Goal: Transaction & Acquisition: Purchase product/service

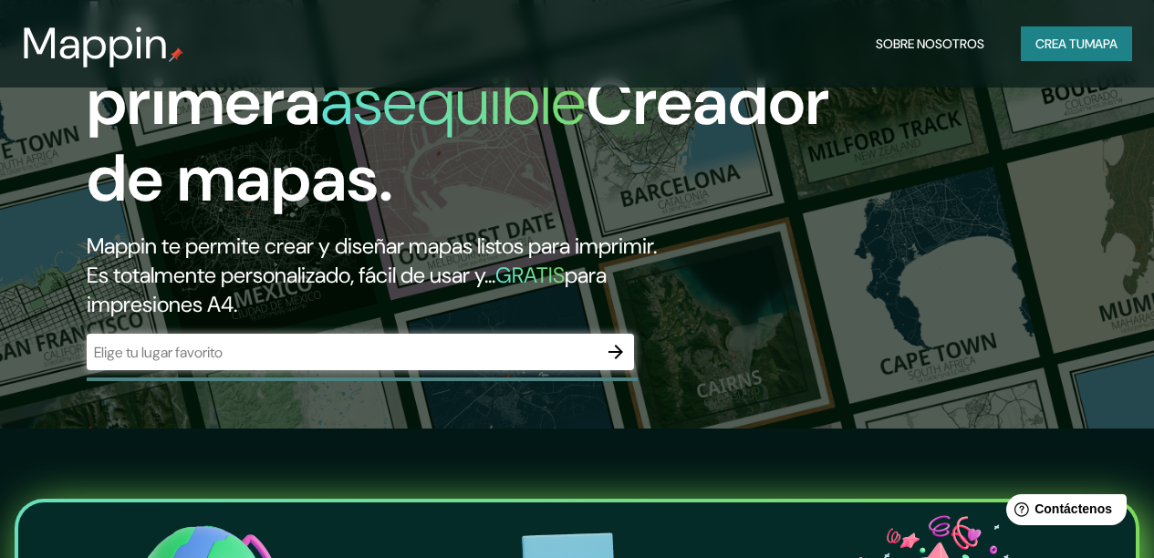
scroll to position [131, 0]
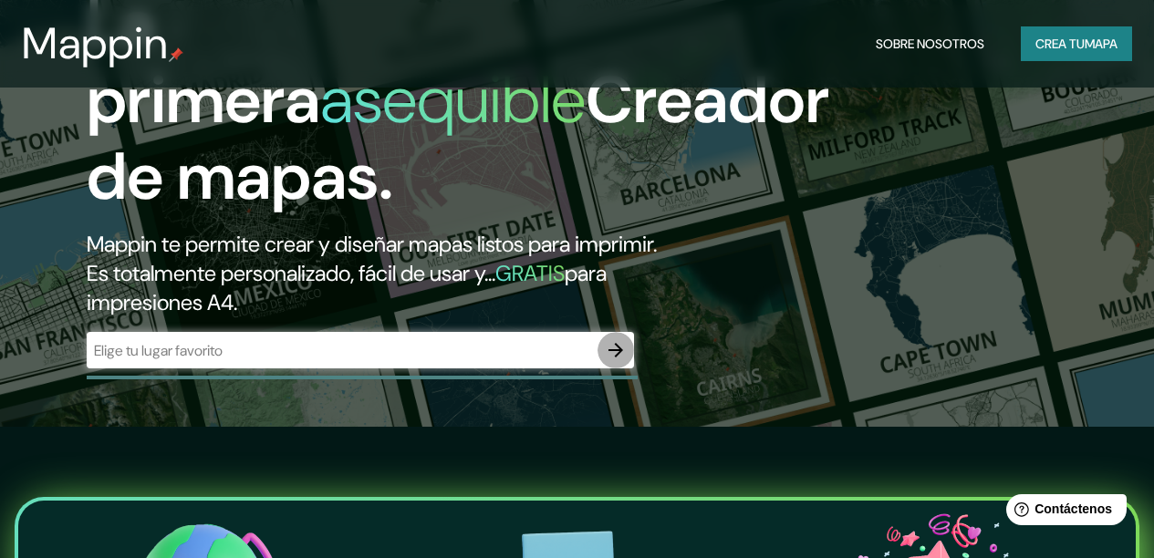
click at [616, 361] on icon "button" at bounding box center [616, 350] width 22 height 22
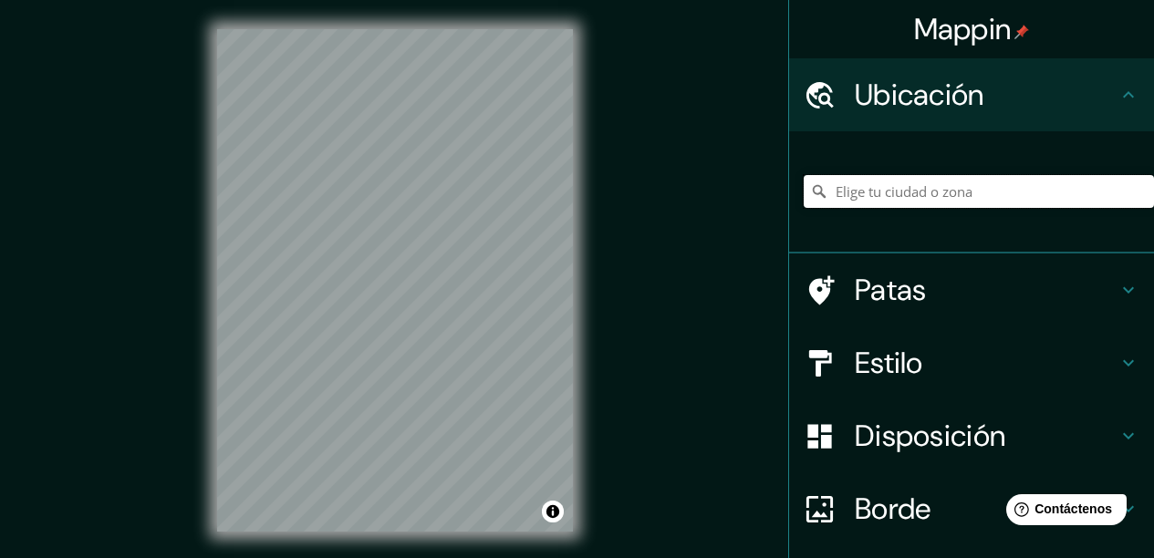
click at [866, 198] on input "Elige tu ciudad o zona" at bounding box center [978, 191] width 350 height 33
click at [912, 192] on input "Huelquén, [PERSON_NAME], [GEOGRAPHIC_DATA] 8460000, [GEOGRAPHIC_DATA]" at bounding box center [978, 191] width 350 height 33
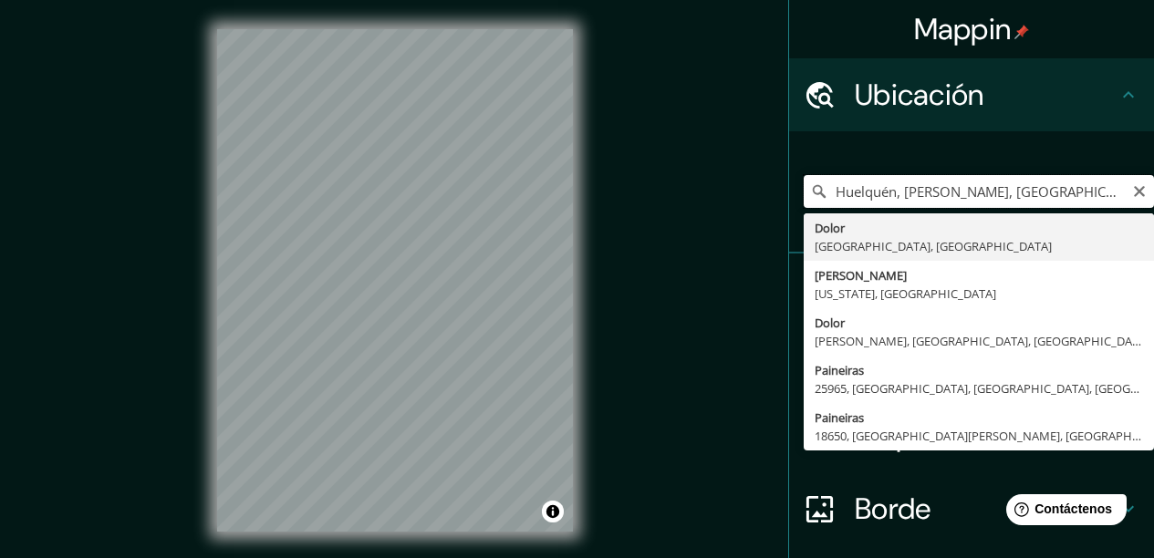
click at [1082, 187] on input "Huelquén, [PERSON_NAME], [GEOGRAPHIC_DATA] 8460000, [GEOGRAPHIC_DATA]" at bounding box center [978, 191] width 350 height 33
type input "Huelquén, [PERSON_NAME], [GEOGRAPHIC_DATA] 8460000, [GEOGRAPHIC_DATA]"
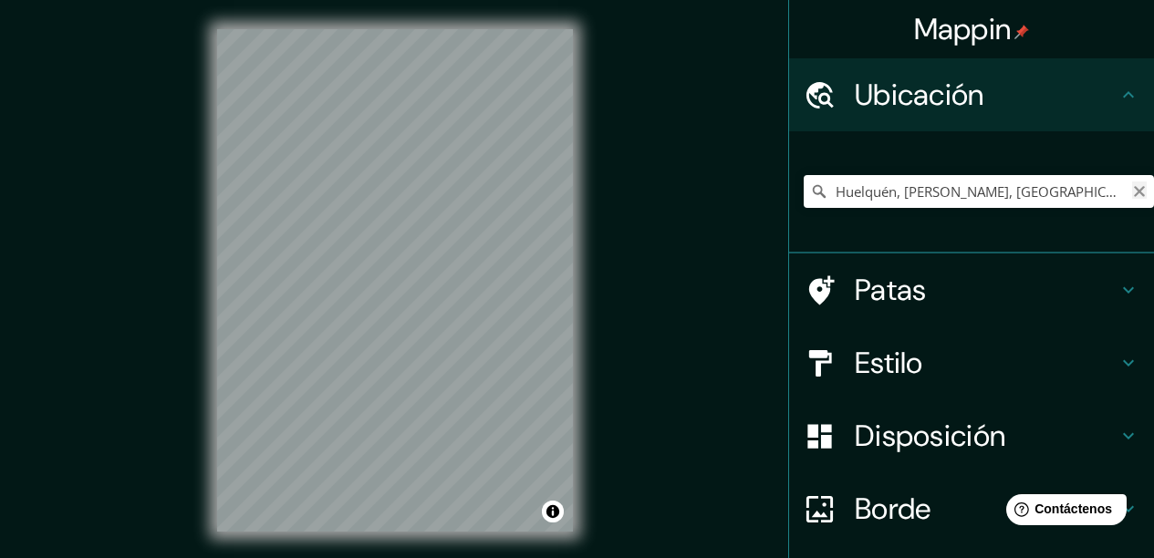
click at [1132, 195] on icon "Claro" at bounding box center [1139, 191] width 15 height 15
click at [400, 223] on div at bounding box center [398, 223] width 15 height 15
click at [287, 29] on div at bounding box center [395, 29] width 356 height 0
drag, startPoint x: 406, startPoint y: 264, endPoint x: 401, endPoint y: 555, distance: 290.9
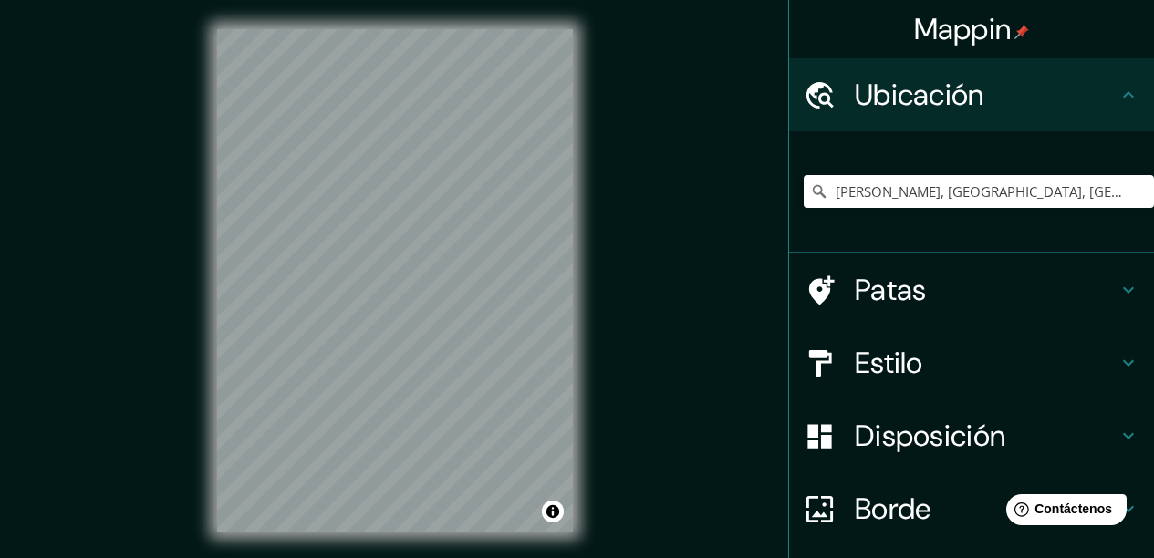
click at [401, 555] on div "© Mapbox © OpenStreetMap Improve this map" at bounding box center [395, 280] width 414 height 561
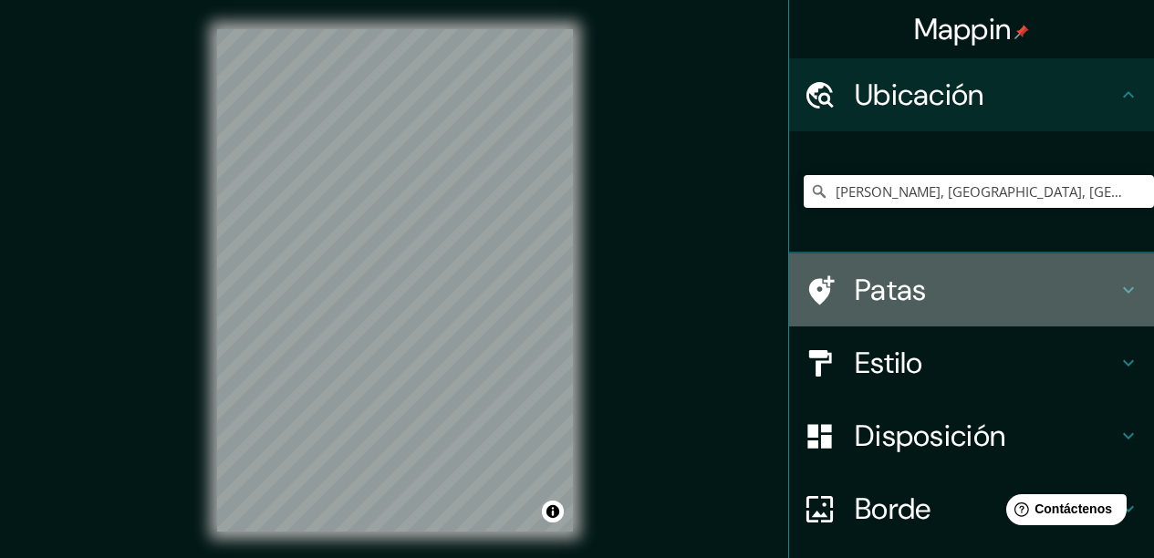
click at [1123, 291] on icon at bounding box center [1128, 290] width 11 height 6
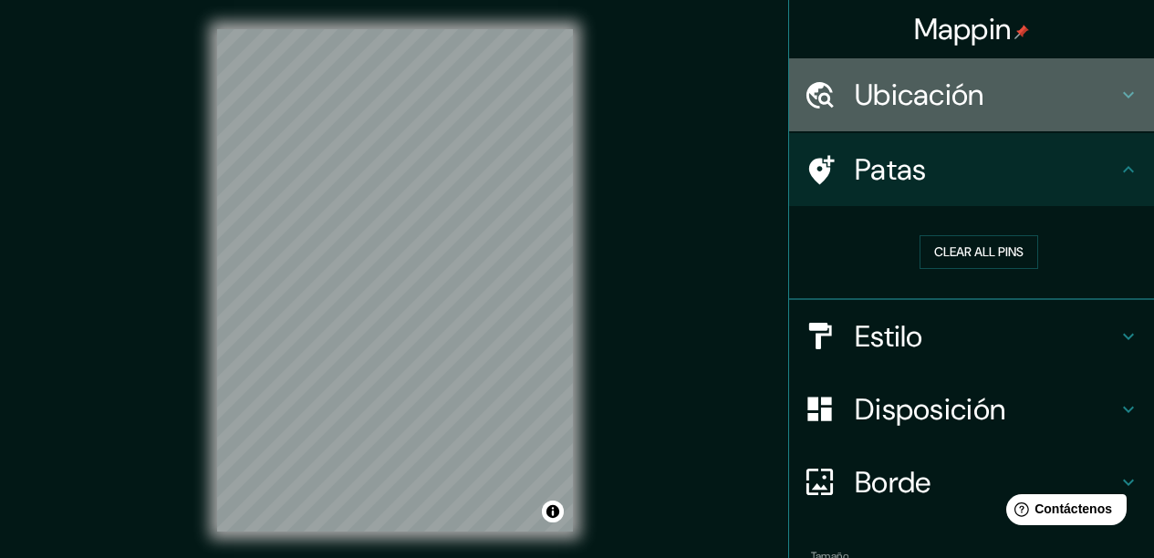
click at [1117, 103] on icon at bounding box center [1128, 95] width 22 height 22
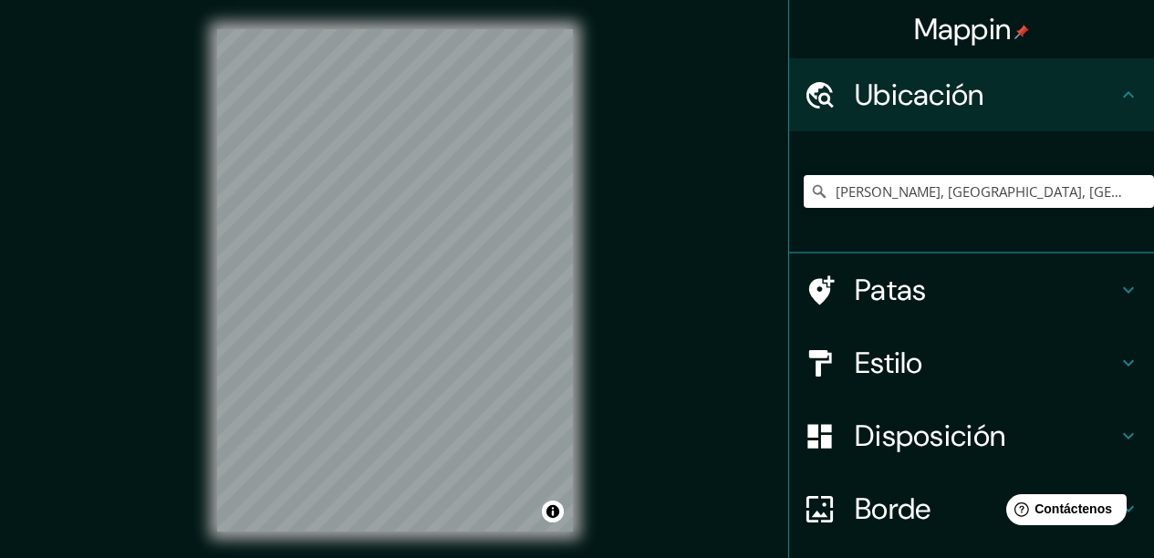
click at [1026, 295] on h4 "Patas" at bounding box center [985, 290] width 263 height 36
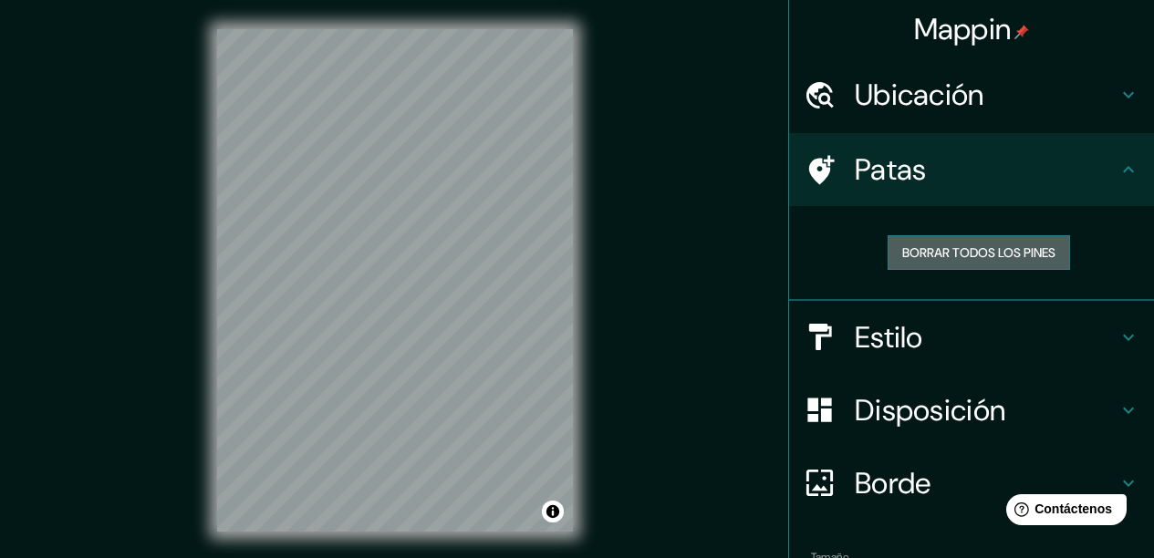
click at [1024, 258] on font "Borrar todos los pines" at bounding box center [978, 252] width 153 height 16
click at [963, 247] on font "Borrar todos los pines" at bounding box center [978, 252] width 153 height 16
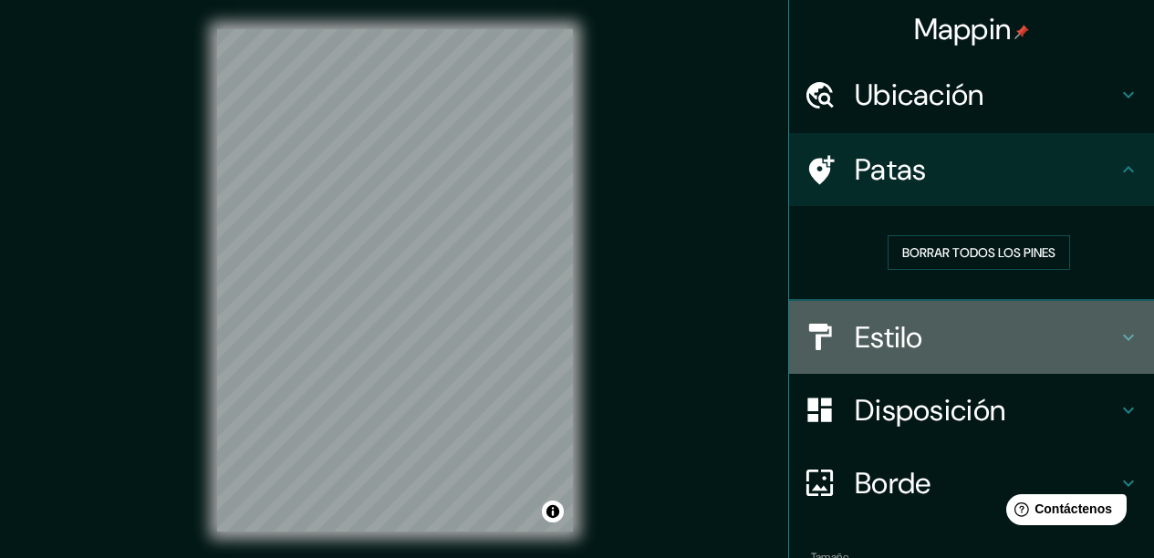
click at [1045, 340] on h4 "Estilo" at bounding box center [985, 337] width 263 height 36
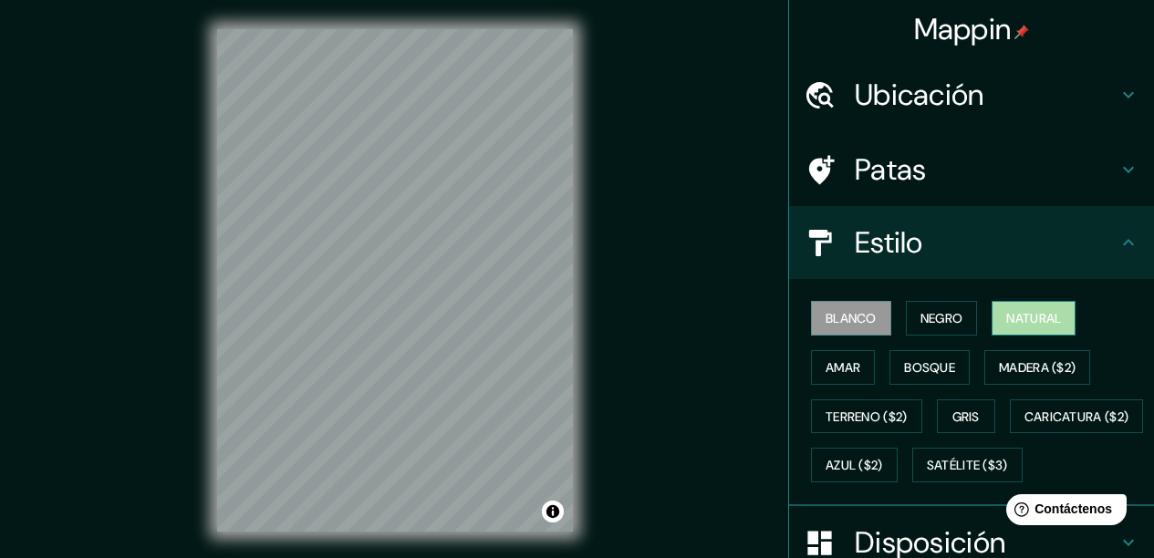
click at [1031, 321] on font "Natural" at bounding box center [1033, 318] width 55 height 16
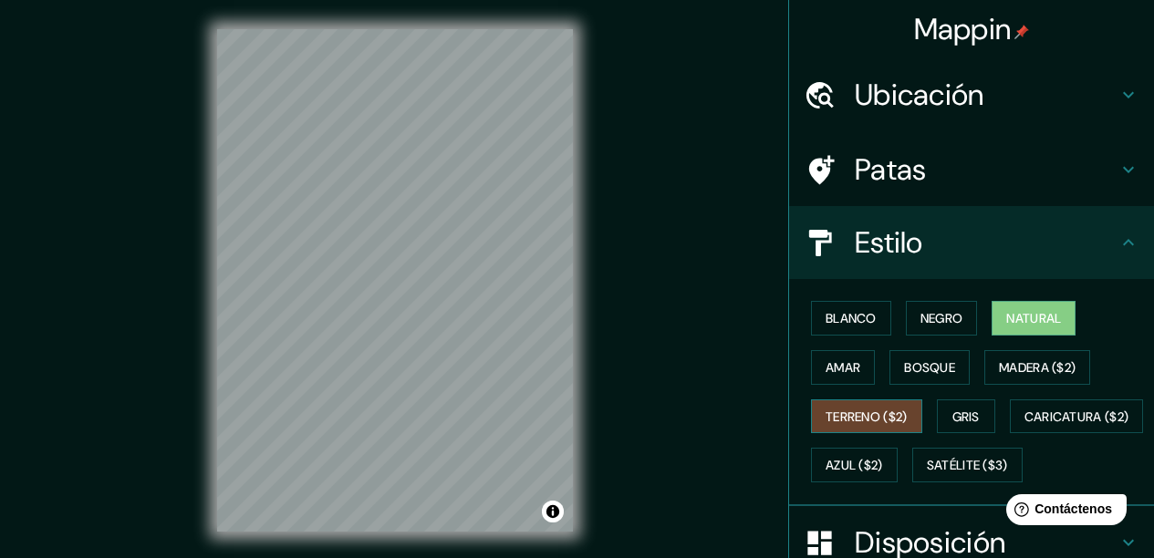
click at [864, 419] on font "Terreno ($2)" at bounding box center [866, 417] width 82 height 16
click at [955, 406] on font "Gris" at bounding box center [965, 417] width 27 height 24
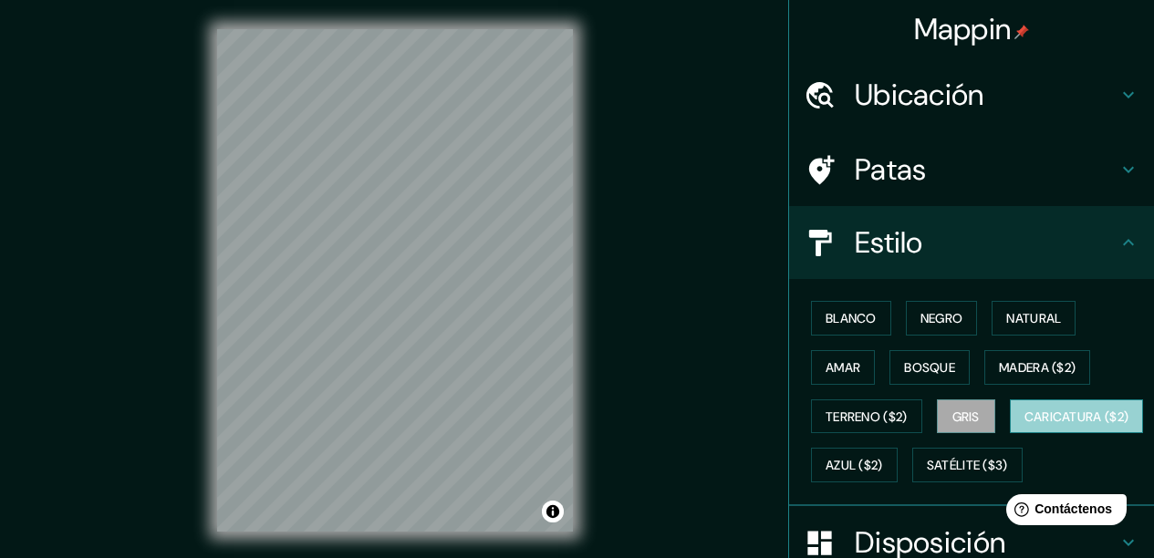
click at [1024, 425] on font "Caricatura ($2)" at bounding box center [1076, 417] width 105 height 16
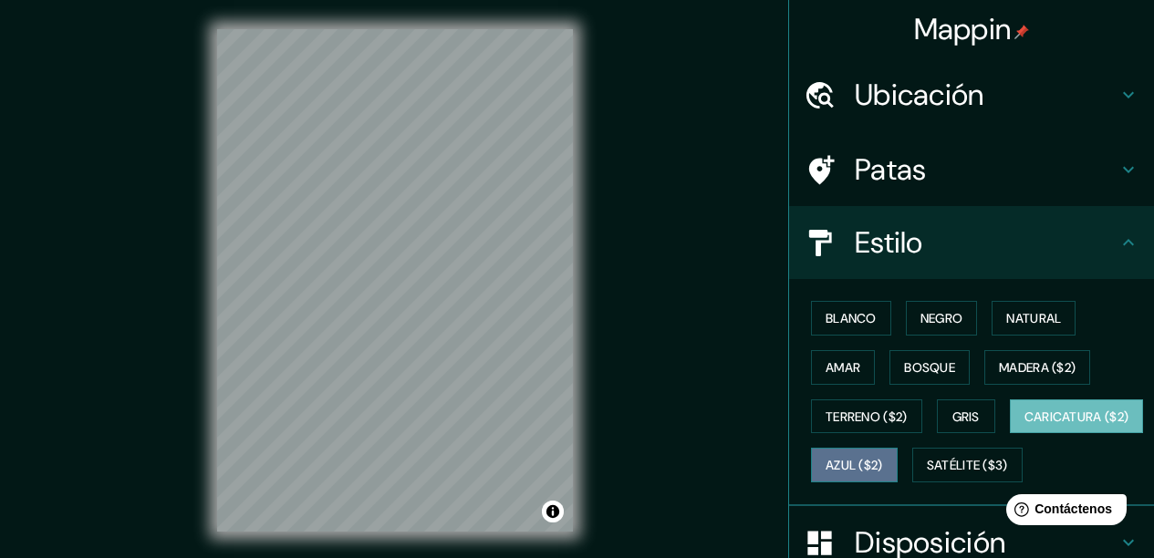
click at [883, 465] on font "Azul ($2)" at bounding box center [853, 466] width 57 height 16
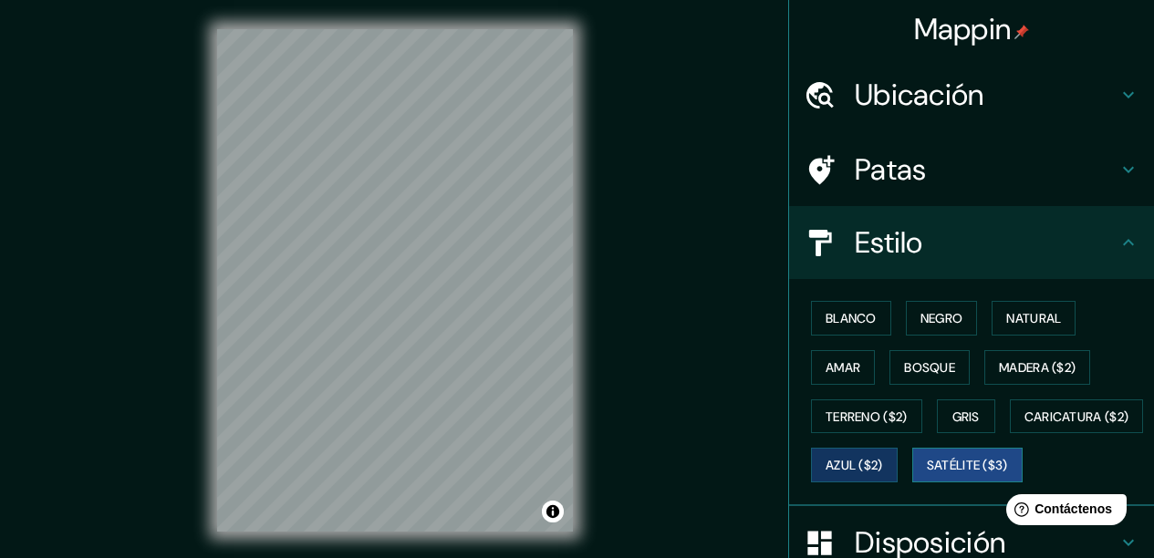
click at [926, 474] on font "Satélite ($3)" at bounding box center [966, 466] width 81 height 16
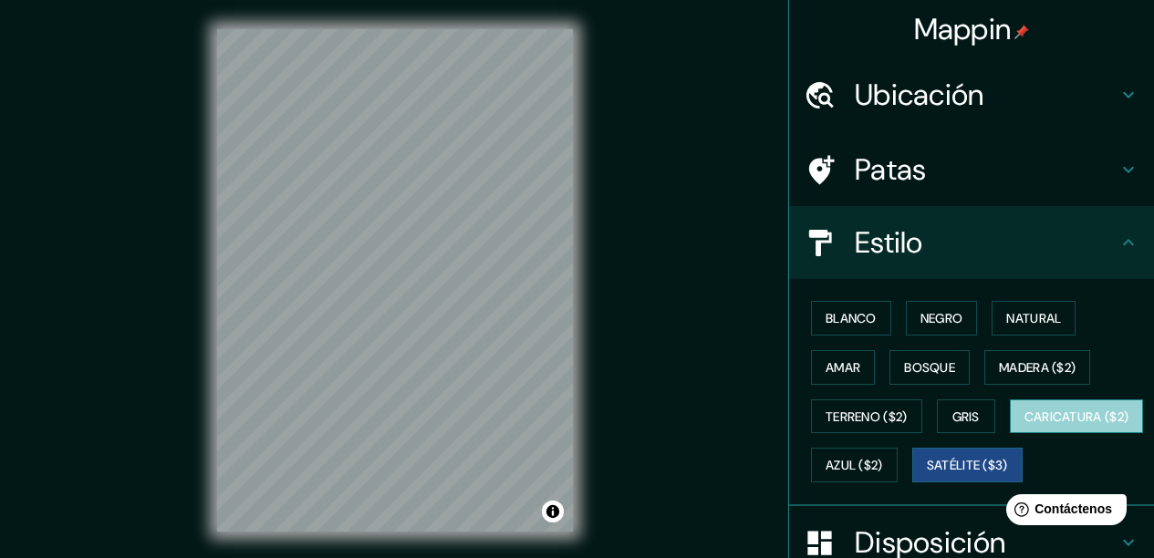
click at [1024, 425] on font "Caricatura ($2)" at bounding box center [1076, 417] width 105 height 16
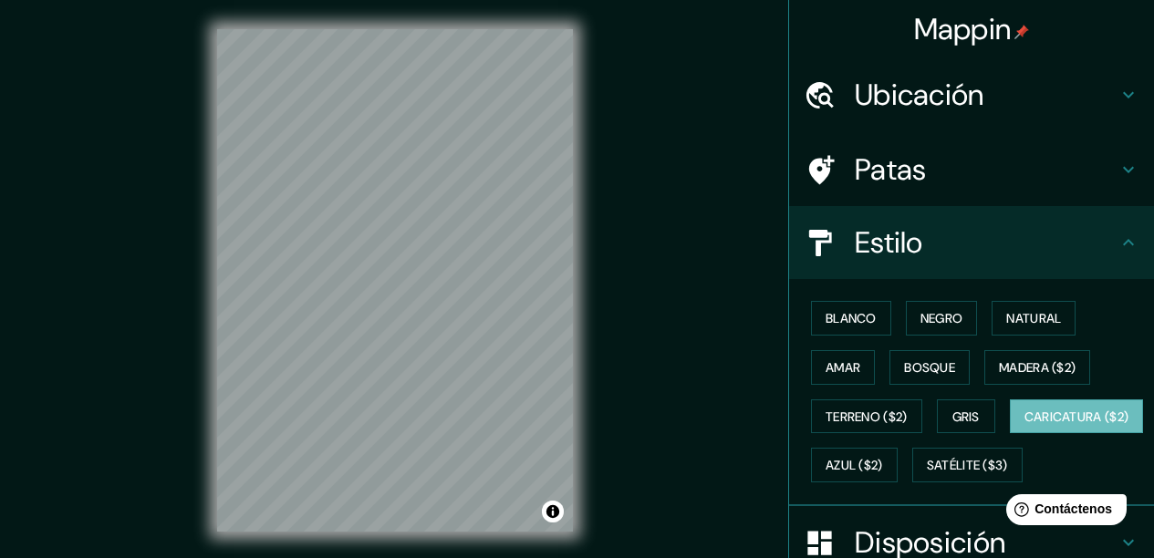
click at [319, 557] on html "Mappin Ubicación [PERSON_NAME], [GEOGRAPHIC_DATA], [GEOGRAPHIC_DATA] Dolor [GEO…" at bounding box center [577, 279] width 1154 height 558
click at [363, 557] on html "Mappin Ubicación [PERSON_NAME], [GEOGRAPHIC_DATA], [GEOGRAPHIC_DATA] Dolor [GEO…" at bounding box center [577, 279] width 1154 height 558
click at [312, 557] on html "Mappin Ubicación [PERSON_NAME], [GEOGRAPHIC_DATA], [GEOGRAPHIC_DATA] Dolor [GEO…" at bounding box center [577, 279] width 1154 height 558
click at [688, 270] on div "Mappin Ubicación [PERSON_NAME], [GEOGRAPHIC_DATA], [GEOGRAPHIC_DATA] Dolor [GEO…" at bounding box center [577, 295] width 1154 height 590
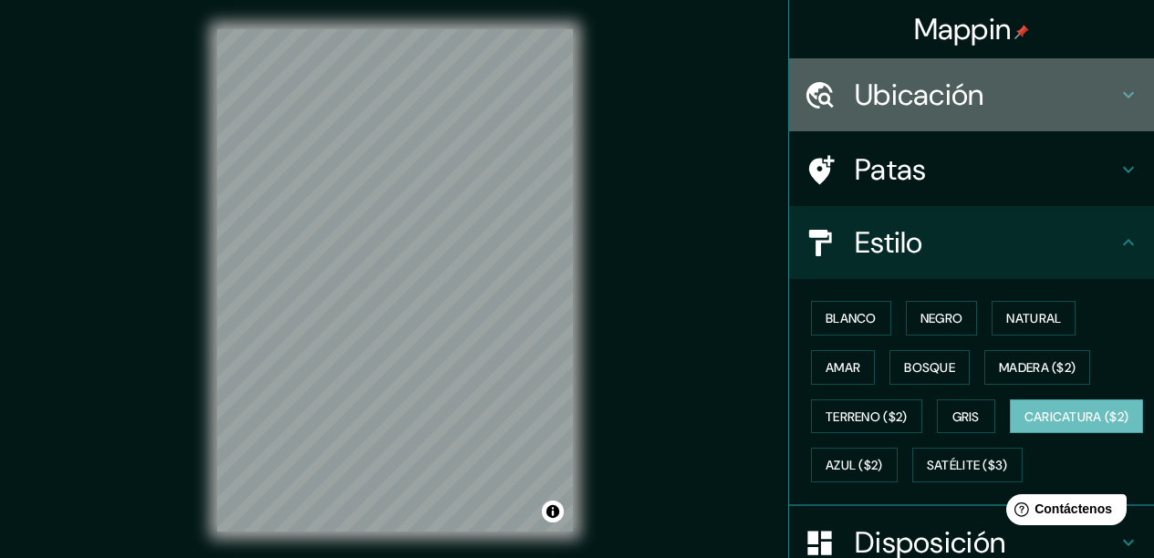
click at [883, 98] on font "Ubicación" at bounding box center [918, 95] width 129 height 38
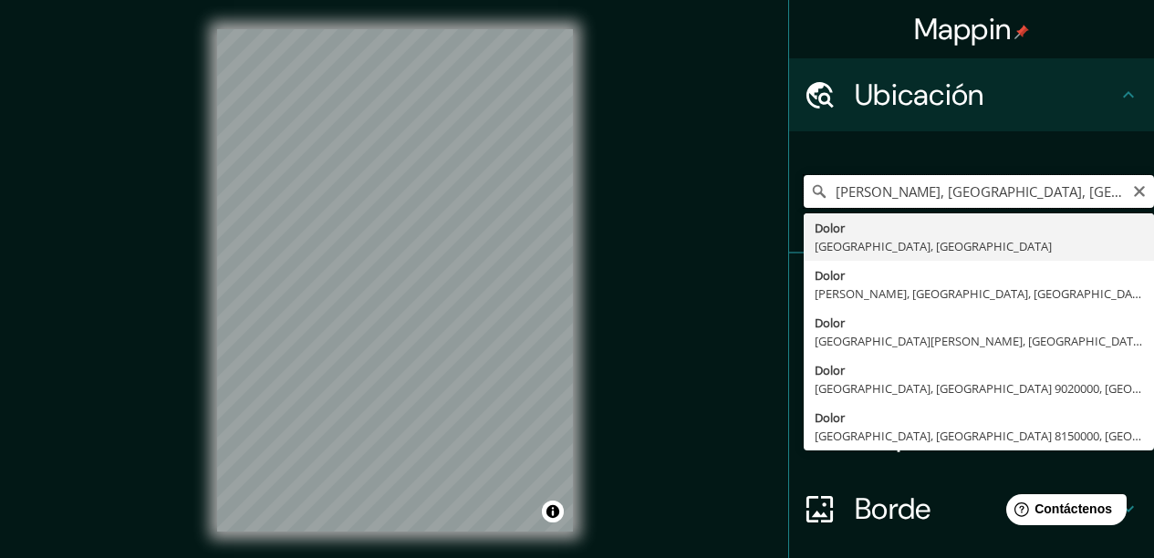
click at [961, 186] on input "[PERSON_NAME], [GEOGRAPHIC_DATA], [GEOGRAPHIC_DATA]" at bounding box center [978, 191] width 350 height 33
click at [975, 191] on input "[PERSON_NAME], [GEOGRAPHIC_DATA], [GEOGRAPHIC_DATA]" at bounding box center [978, 191] width 350 height 33
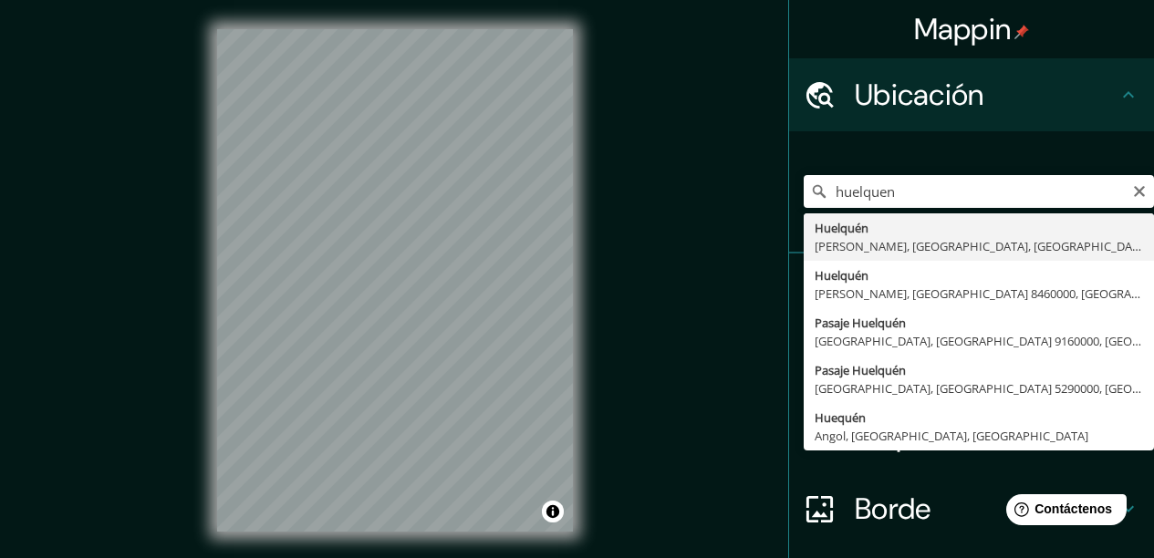
type input "Huelquén, [PERSON_NAME], [GEOGRAPHIC_DATA], [GEOGRAPHIC_DATA]"
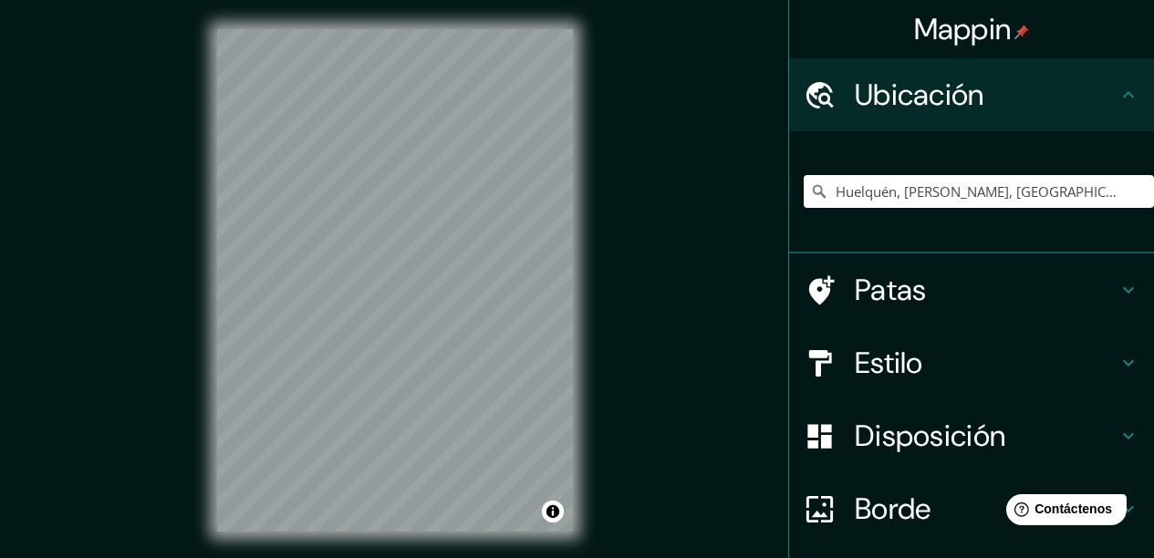
click at [585, 194] on div "© Mapbox © OpenStreetMap Improve this map" at bounding box center [395, 280] width 414 height 561
click at [164, 557] on html "Mappin Ubicación Huelquén, [GEOGRAPHIC_DATA], [GEOGRAPHIC_DATA], [GEOGRAPHIC_DA…" at bounding box center [577, 279] width 1154 height 558
click at [185, 499] on div "Mappin Ubicación Huelquén, [GEOGRAPHIC_DATA], [GEOGRAPHIC_DATA], [GEOGRAPHIC_DA…" at bounding box center [577, 295] width 1154 height 590
click at [657, 194] on div "Mappin Ubicación Huelquén, [GEOGRAPHIC_DATA], [GEOGRAPHIC_DATA], [GEOGRAPHIC_DA…" at bounding box center [577, 295] width 1154 height 590
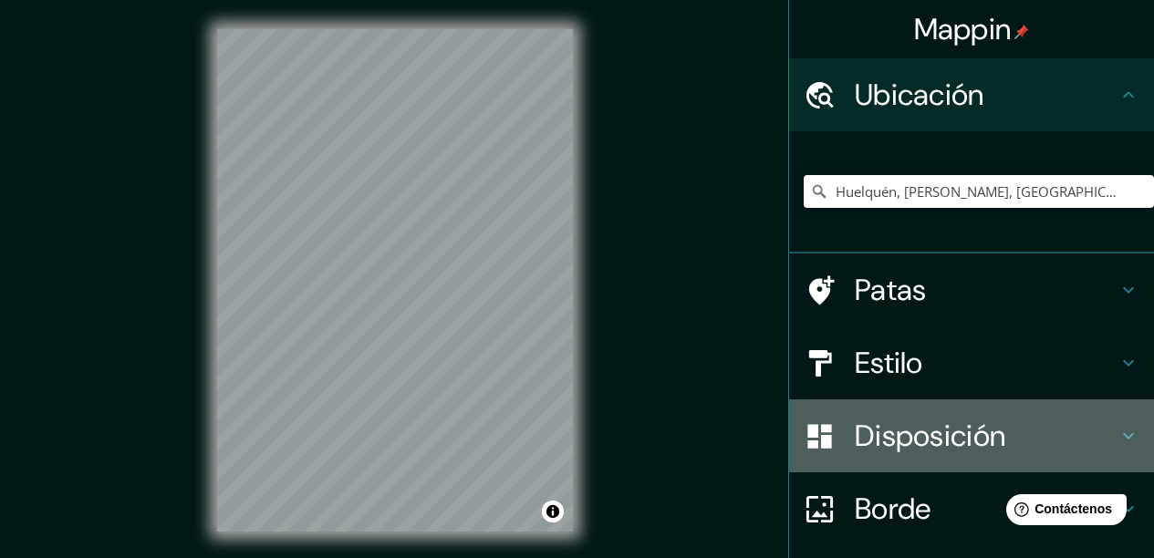
click at [1117, 440] on icon at bounding box center [1128, 436] width 22 height 22
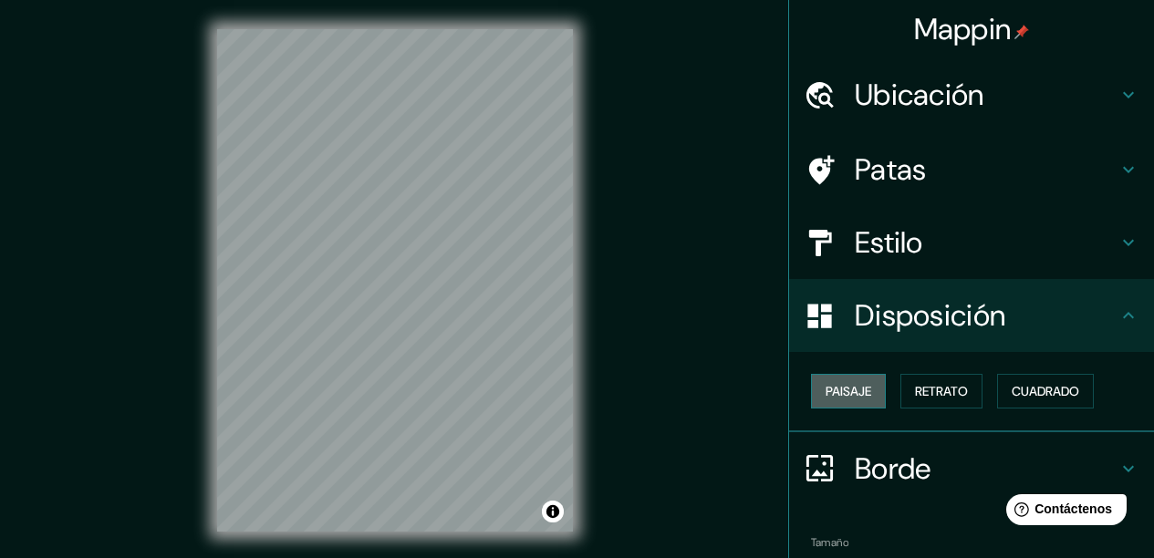
click at [841, 393] on font "Paisaje" at bounding box center [848, 391] width 46 height 16
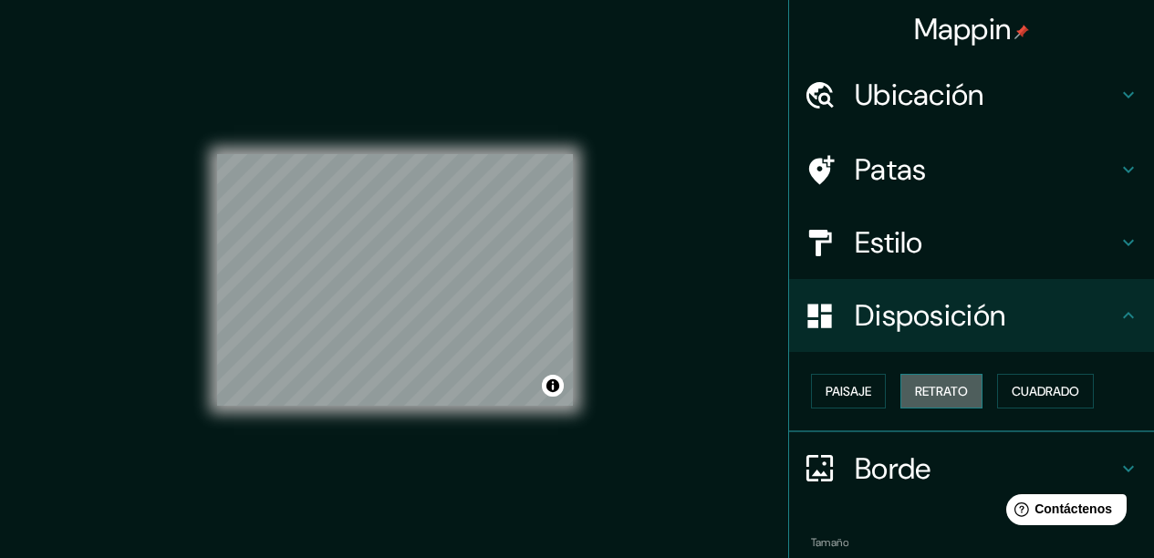
click at [942, 391] on font "Retrato" at bounding box center [941, 391] width 53 height 16
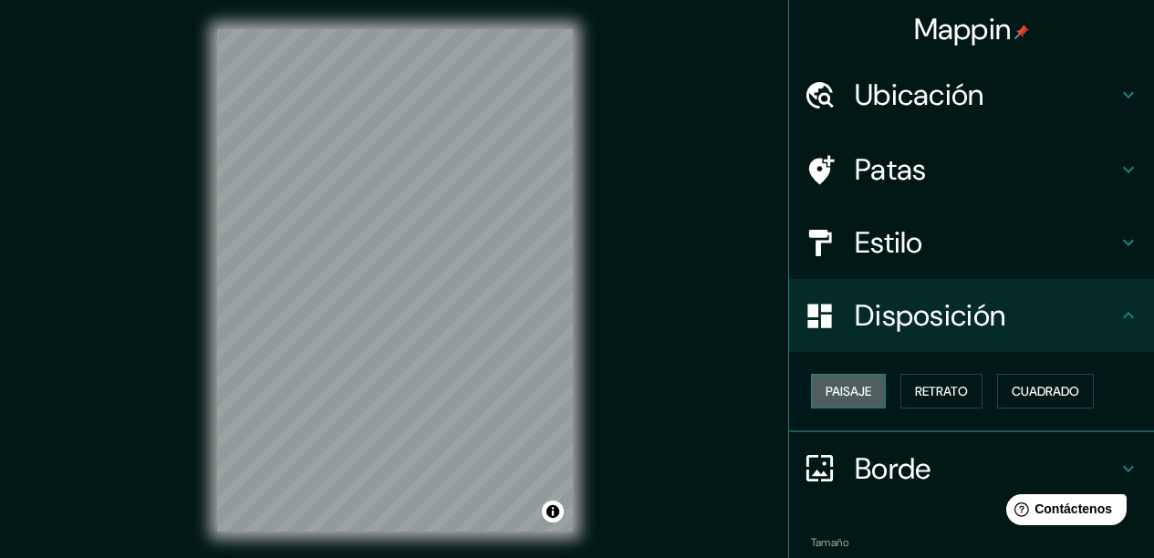
click at [835, 383] on font "Paisaje" at bounding box center [848, 391] width 46 height 16
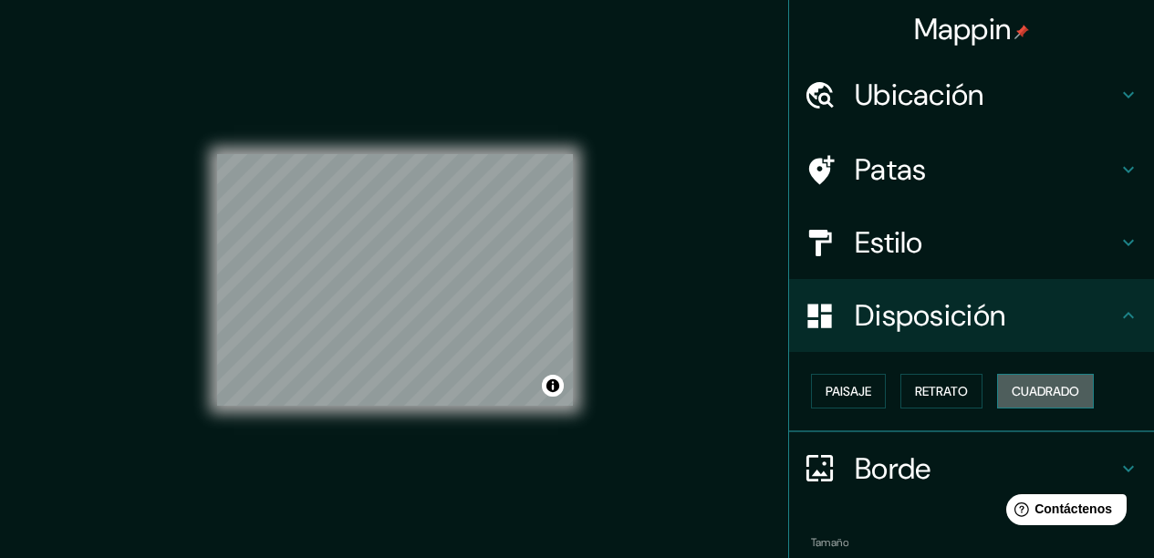
click at [1054, 389] on font "Cuadrado" at bounding box center [1044, 391] width 67 height 16
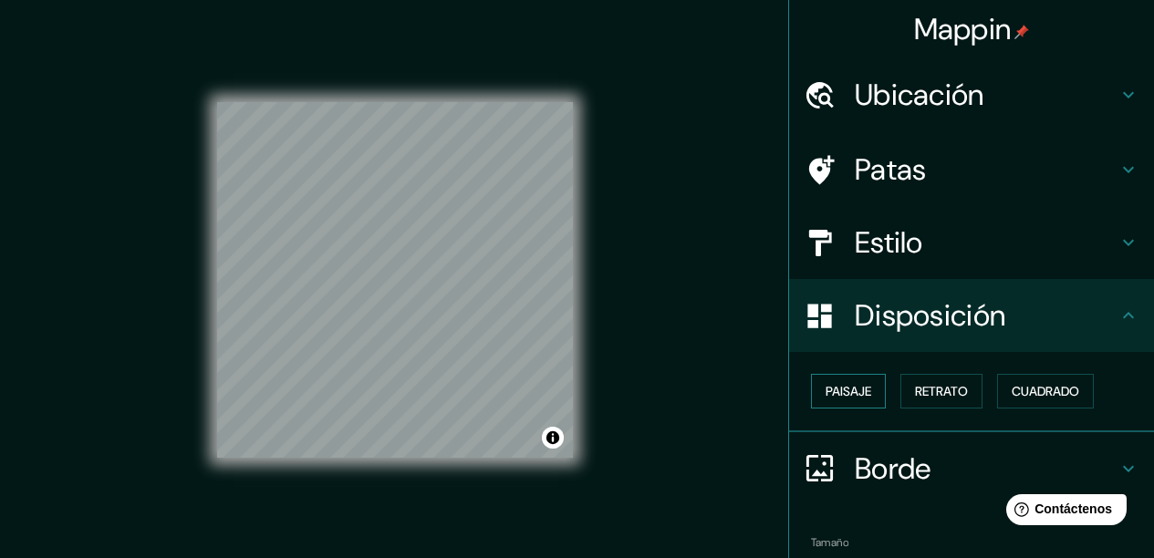
click at [847, 390] on font "Paisaje" at bounding box center [848, 391] width 46 height 16
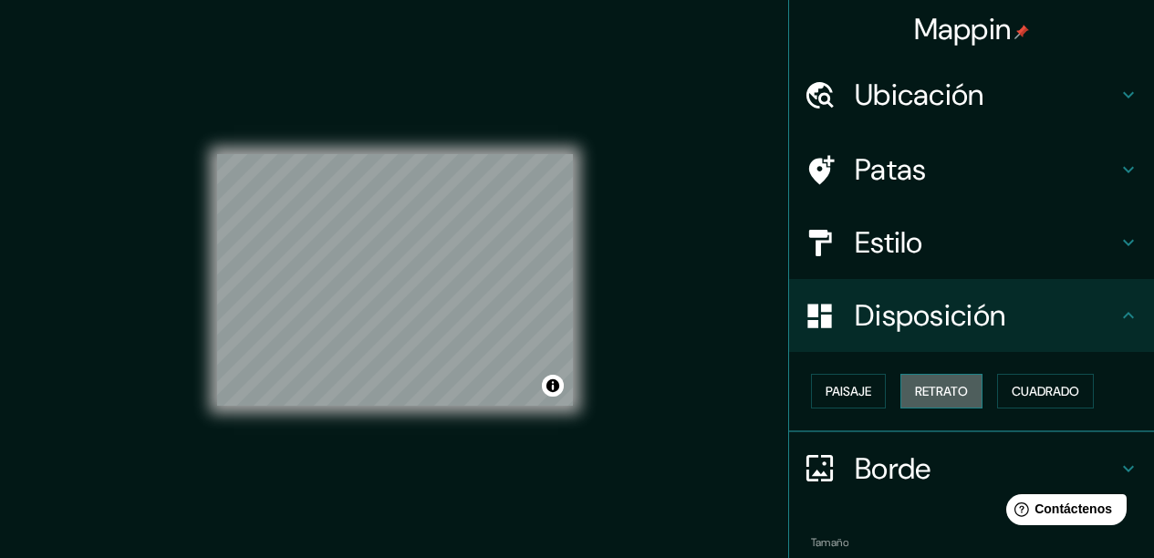
click at [949, 396] on font "Retrato" at bounding box center [941, 391] width 53 height 16
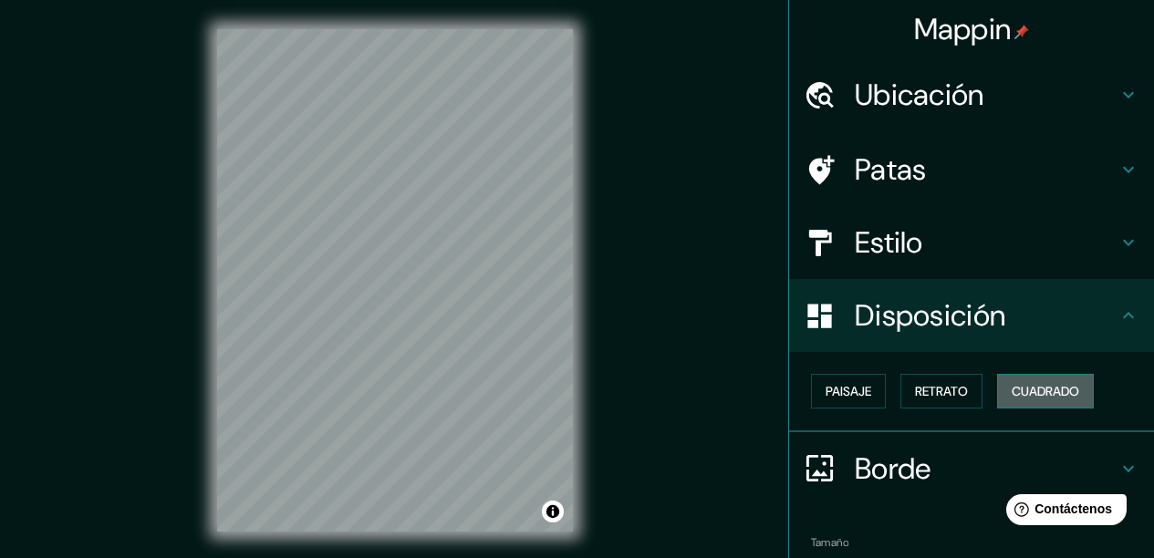
click at [1020, 396] on font "Cuadrado" at bounding box center [1044, 391] width 67 height 16
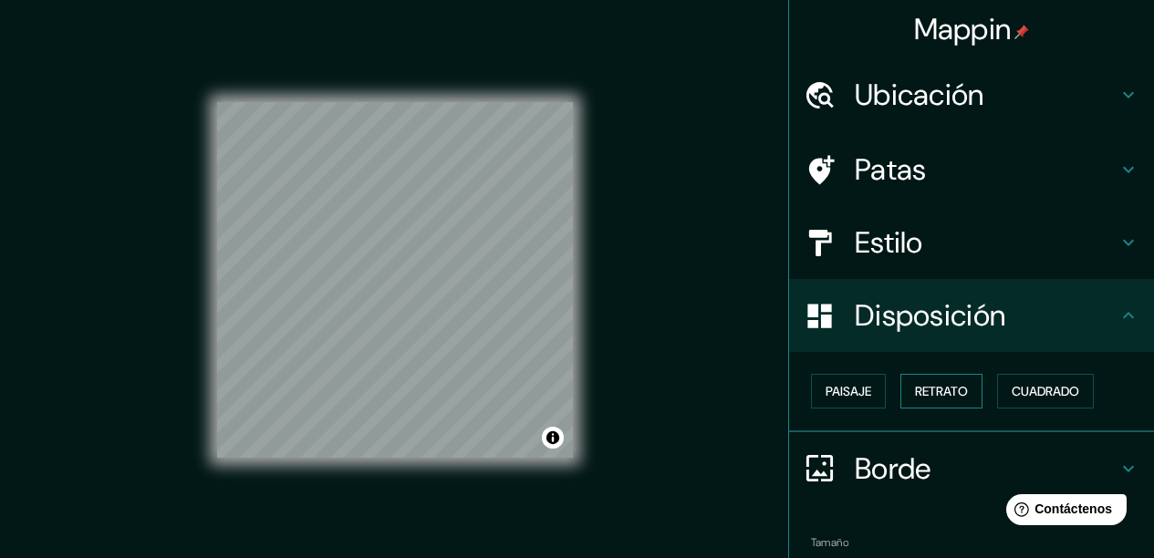
click at [946, 383] on font "Retrato" at bounding box center [941, 391] width 53 height 16
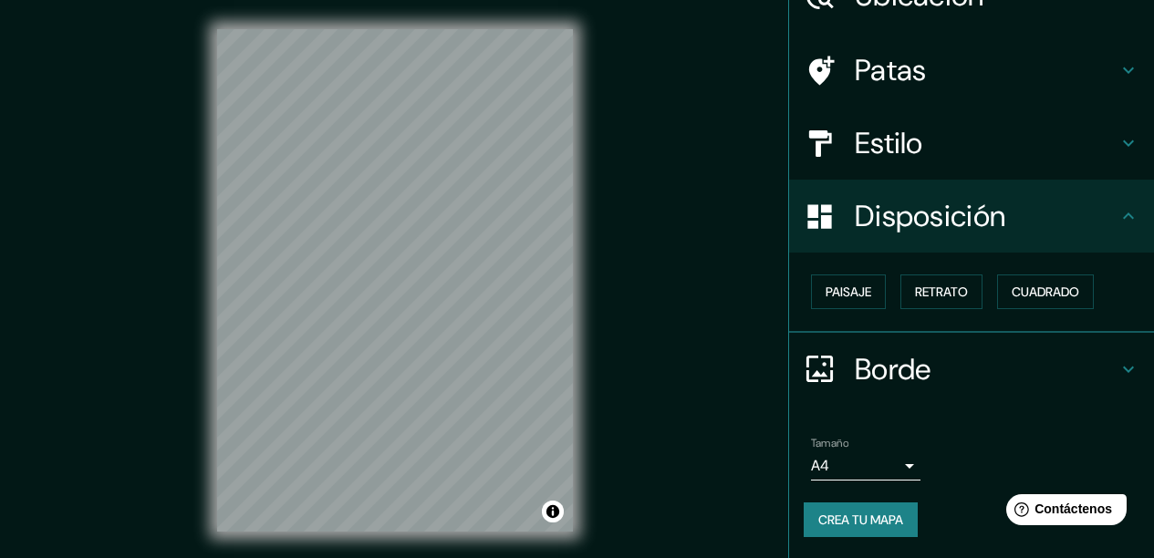
scroll to position [32, 0]
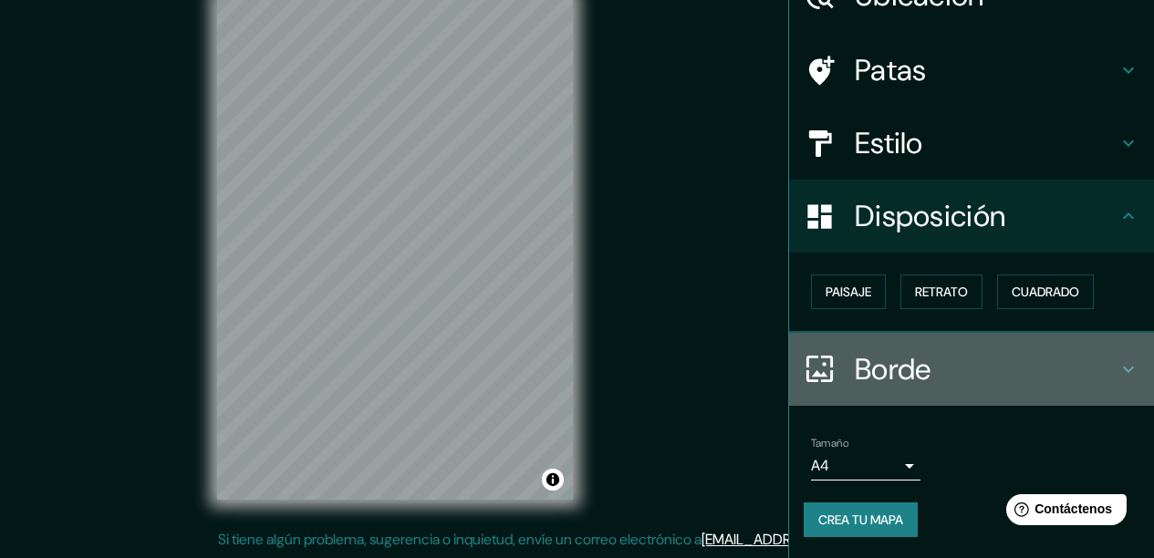
click at [1121, 370] on icon at bounding box center [1128, 369] width 22 height 22
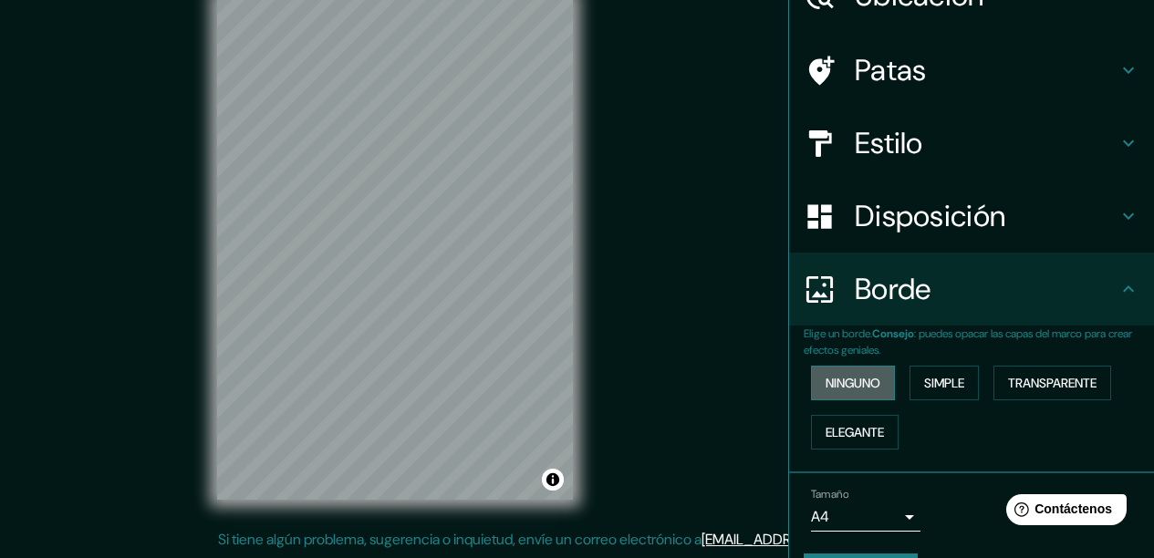
click at [864, 383] on font "Ninguno" at bounding box center [852, 383] width 55 height 16
click at [925, 380] on font "Simple" at bounding box center [944, 383] width 40 height 16
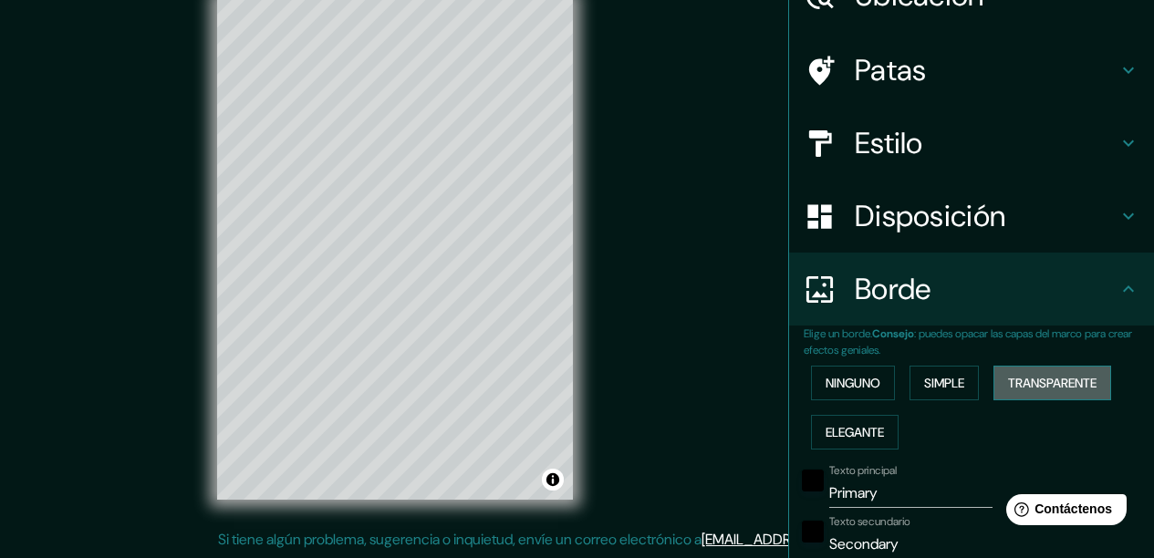
click at [1025, 385] on font "Transparente" at bounding box center [1052, 383] width 88 height 16
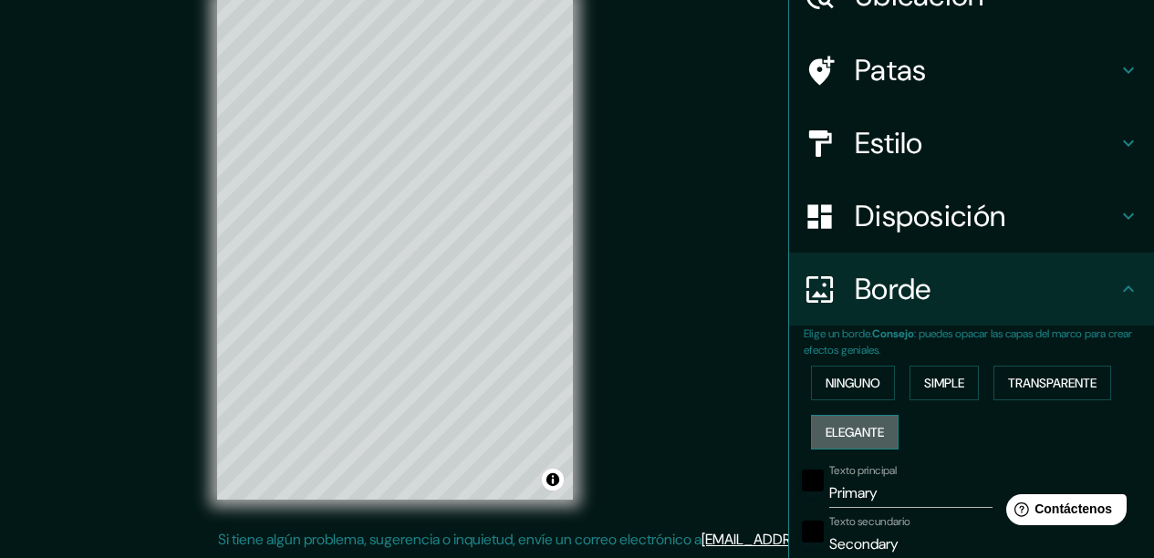
click at [843, 427] on font "Elegante" at bounding box center [854, 432] width 58 height 16
click at [924, 385] on font "Simple" at bounding box center [944, 383] width 40 height 16
click at [837, 420] on font "Elegante" at bounding box center [854, 432] width 58 height 24
click at [843, 394] on button "Ninguno" at bounding box center [853, 383] width 84 height 35
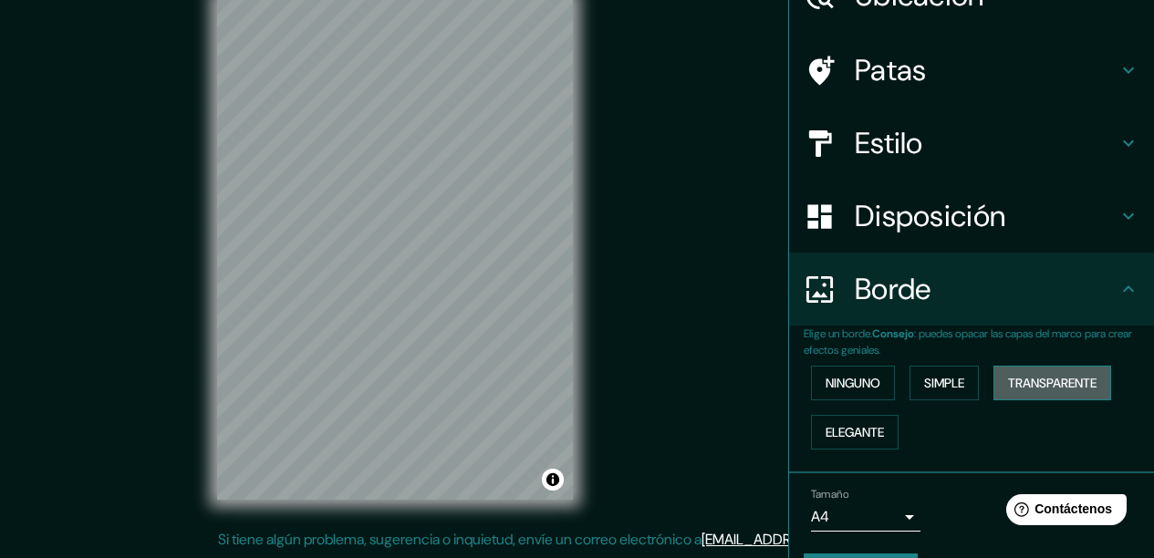
click at [1038, 381] on font "Transparente" at bounding box center [1052, 383] width 88 height 16
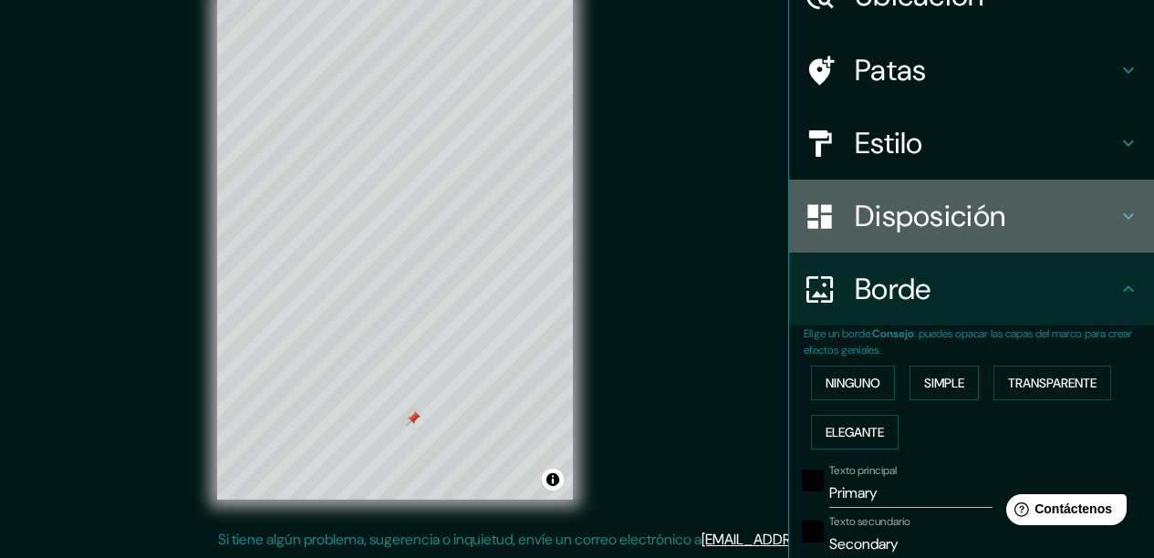
click at [943, 218] on font "Disposición" at bounding box center [929, 216] width 150 height 38
type input "187"
type input "31"
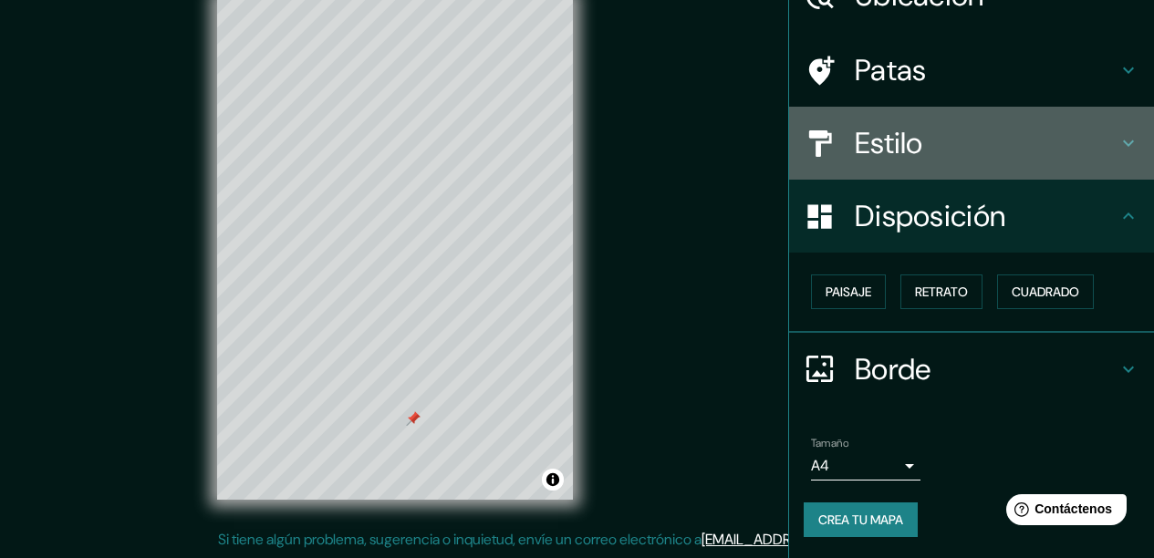
click at [905, 140] on font "Estilo" at bounding box center [888, 143] width 68 height 38
type input "187"
type input "31"
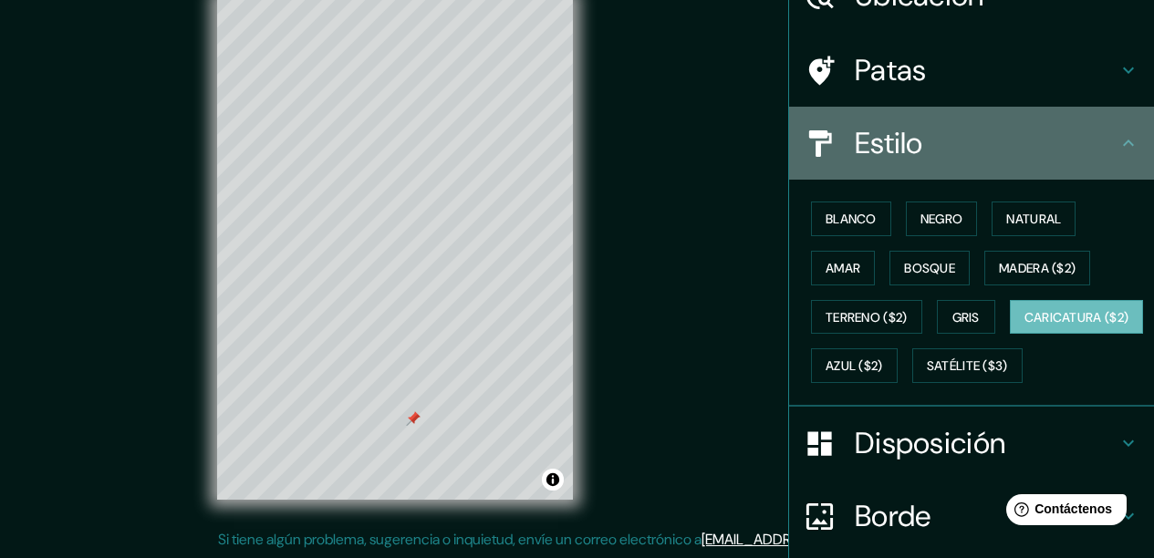
click at [885, 150] on font "Estilo" at bounding box center [888, 143] width 68 height 38
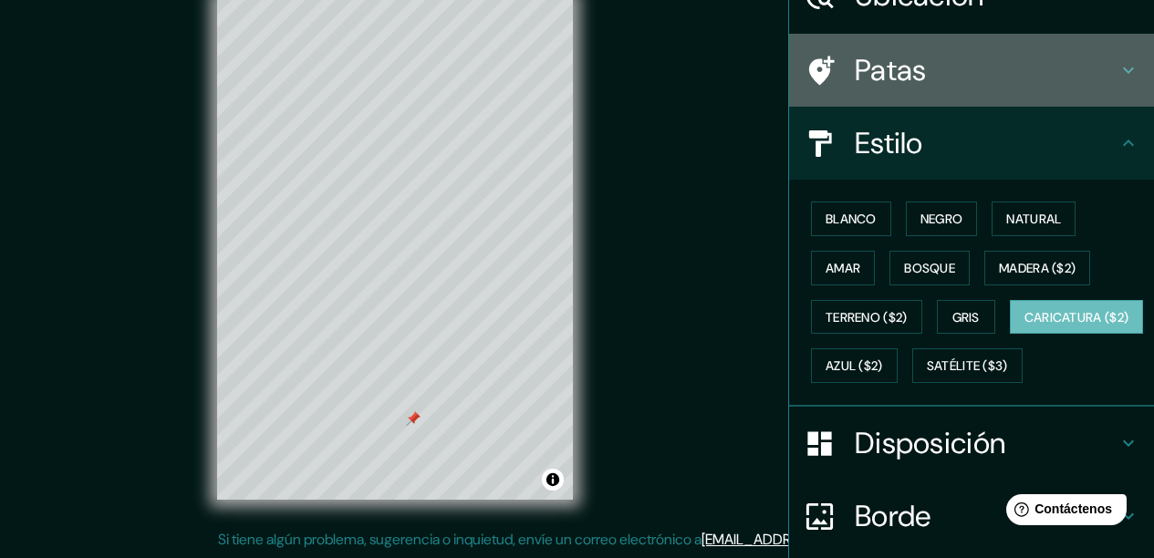
click at [898, 91] on div "Patas" at bounding box center [971, 70] width 365 height 73
type input "187"
type input "31"
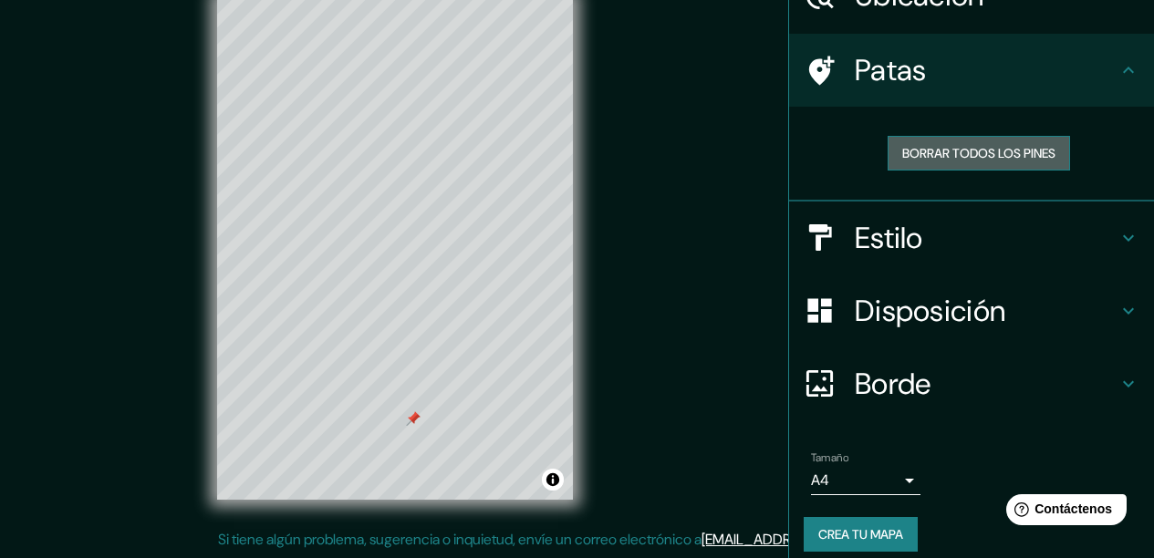
click at [919, 150] on font "Borrar todos los pines" at bounding box center [978, 153] width 153 height 16
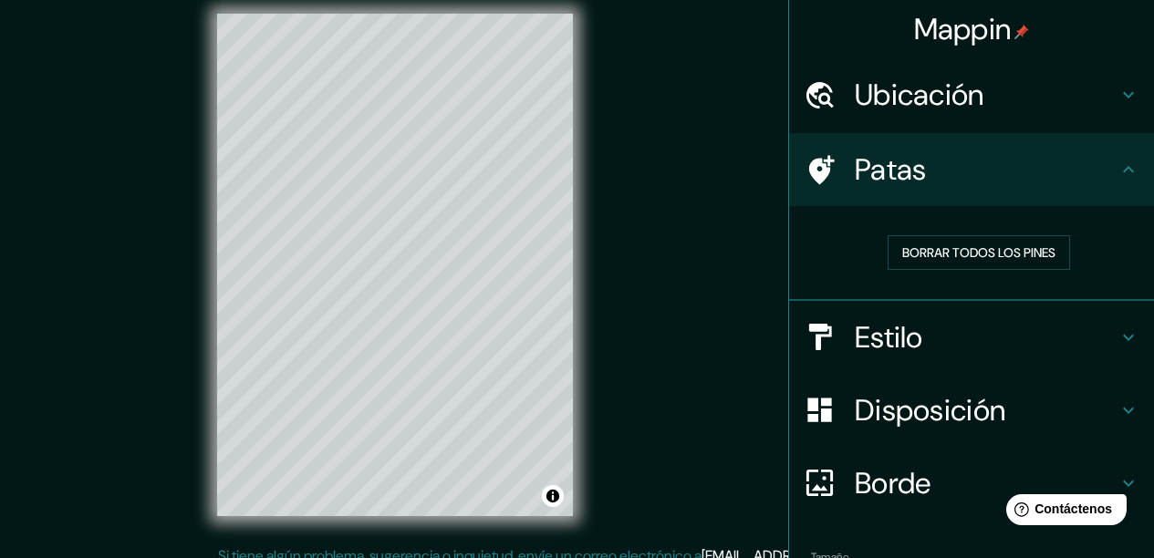
scroll to position [114, 0]
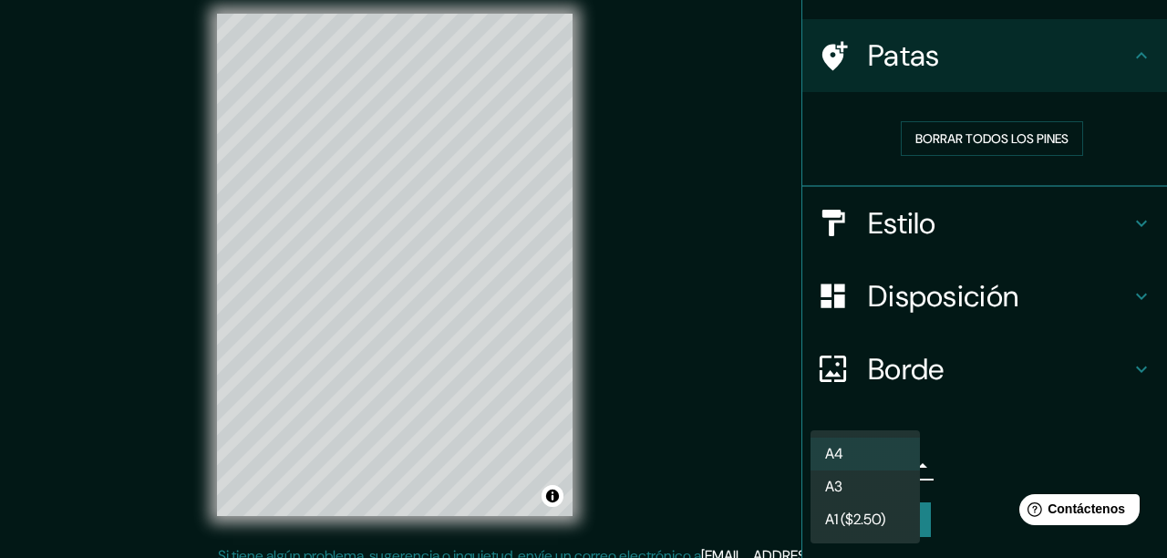
click at [899, 470] on body "Mappin Ubicación Huelquén, [GEOGRAPHIC_DATA], [GEOGRAPHIC_DATA], [GEOGRAPHIC_DA…" at bounding box center [583, 263] width 1167 height 558
click at [1001, 411] on div at bounding box center [583, 279] width 1167 height 558
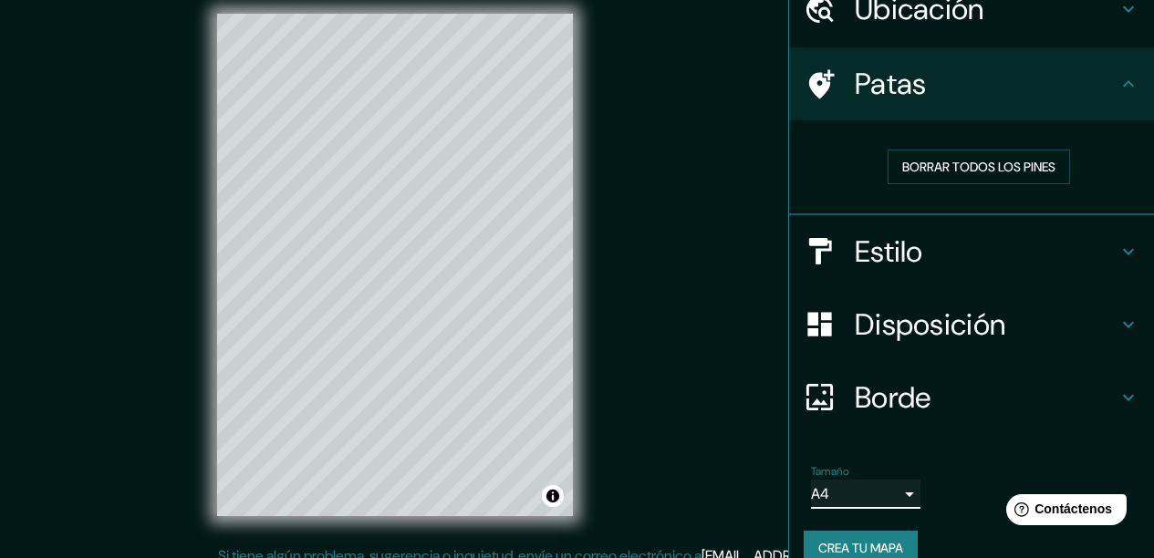
scroll to position [79, 0]
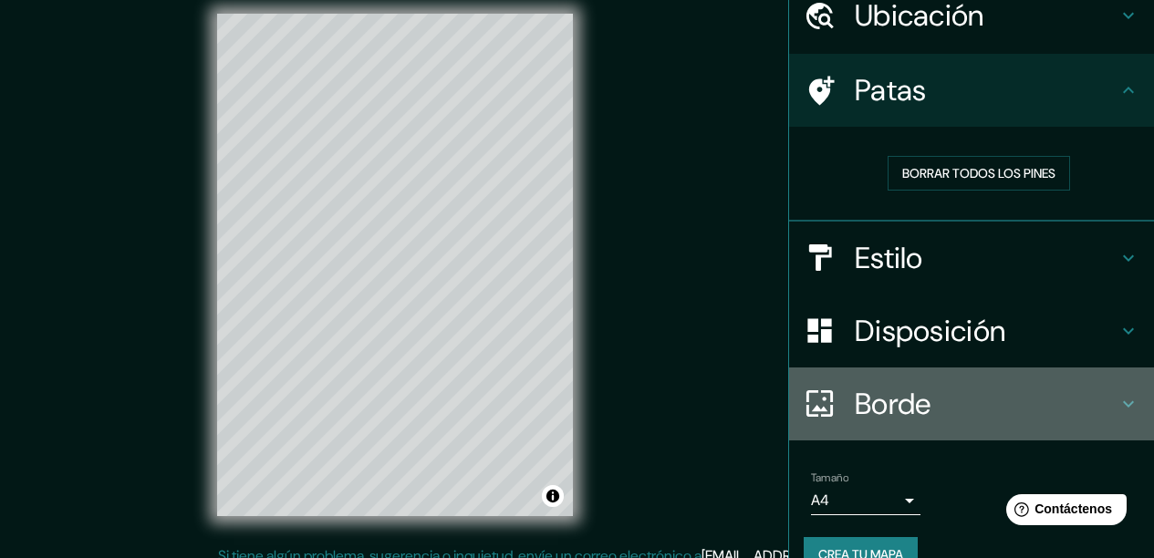
click at [1123, 401] on icon at bounding box center [1128, 403] width 11 height 6
type input "187"
type input "31"
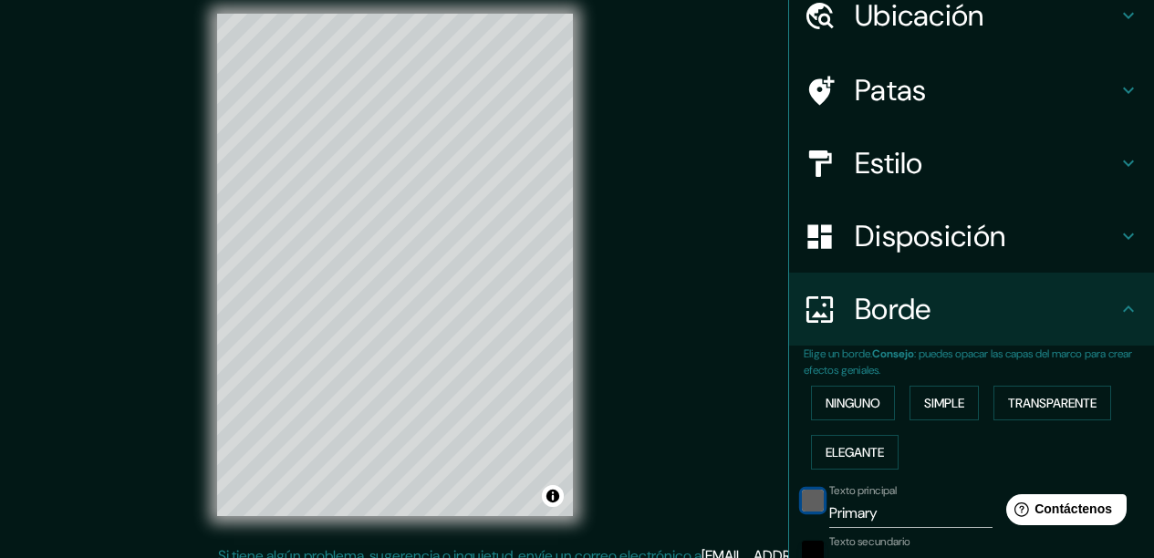
click at [802, 498] on div "negro" at bounding box center [813, 501] width 22 height 22
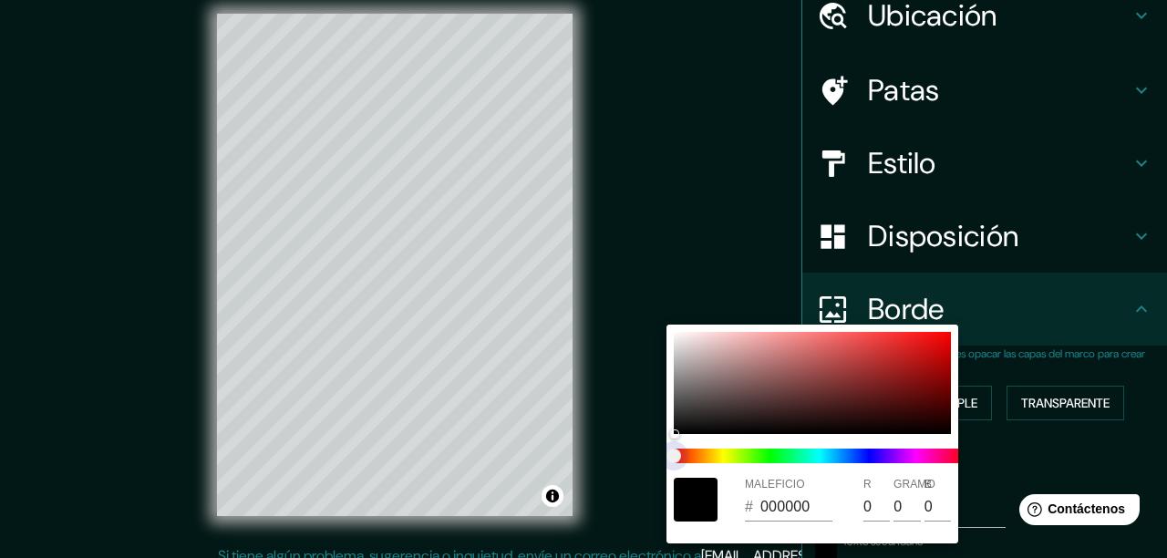
type input "187"
type input "31"
type input "187"
type input "31"
drag, startPoint x: 681, startPoint y: 459, endPoint x: 730, endPoint y: 460, distance: 49.3
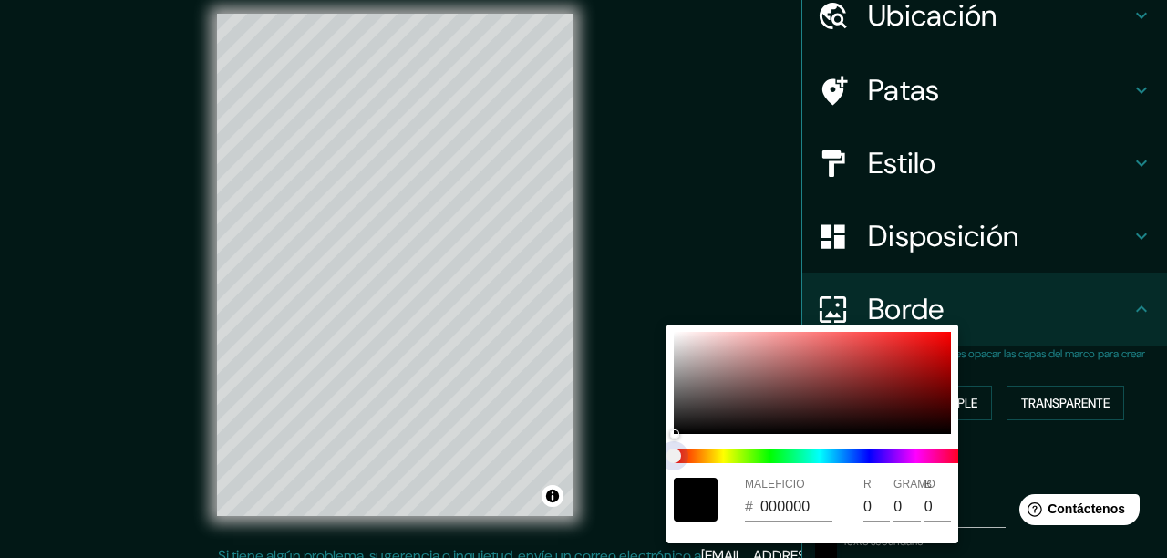
click at [738, 460] on span at bounding box center [820, 456] width 292 height 15
type input "187"
type input "31"
click at [698, 496] on div at bounding box center [696, 500] width 44 height 44
drag, startPoint x: 698, startPoint y: 501, endPoint x: 699, endPoint y: 409, distance: 92.1
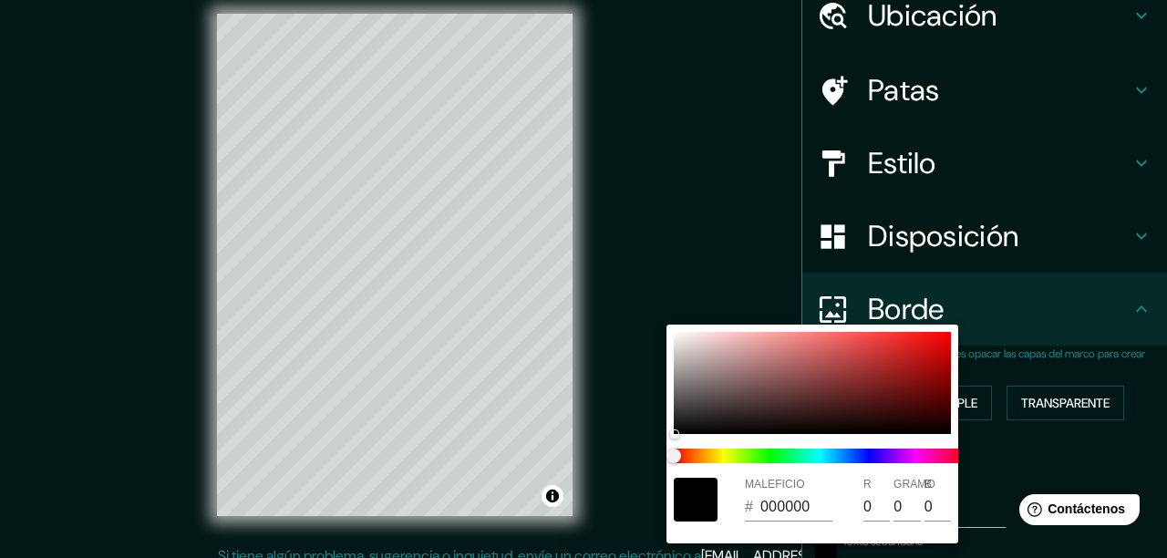
click at [698, 495] on div at bounding box center [696, 500] width 44 height 44
type input "187"
type input "31"
type input "DADADA"
type input "218"
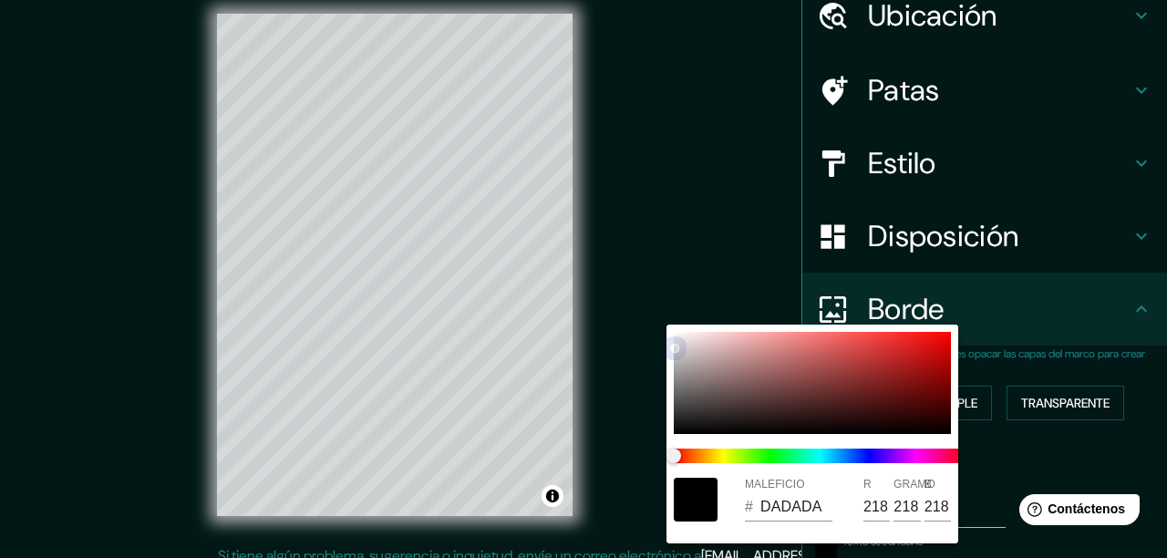
type input "218"
drag, startPoint x: 675, startPoint y: 434, endPoint x: 676, endPoint y: 326, distance: 107.6
click at [676, 326] on div "MALEFICIO # DADADA R 218 GRAMO 218 B 218" at bounding box center [813, 434] width 292 height 219
type input "187"
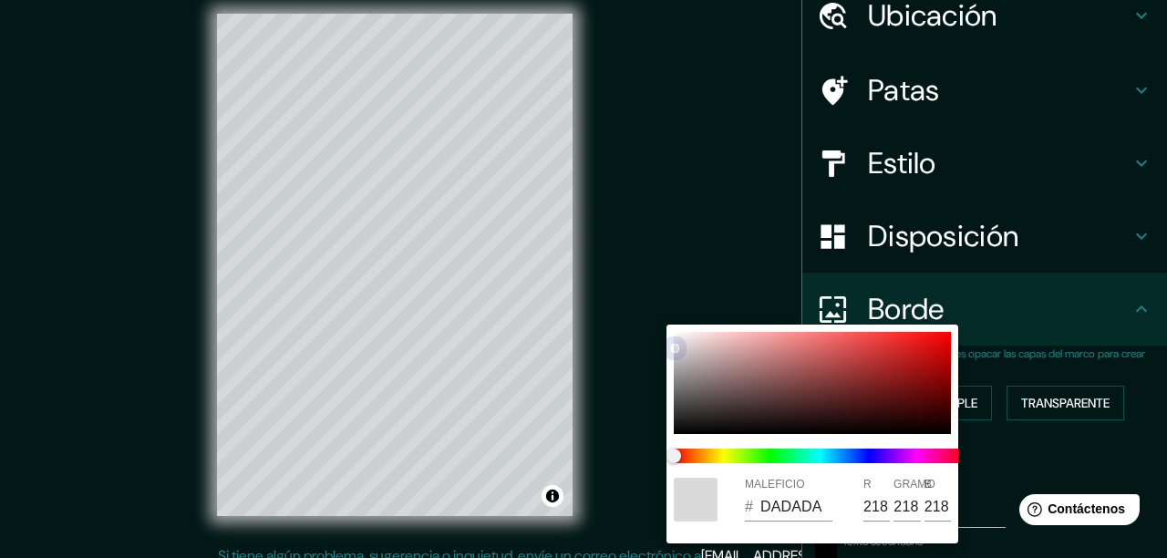
type input "31"
type input "F8F7F7"
type input "248"
type input "247"
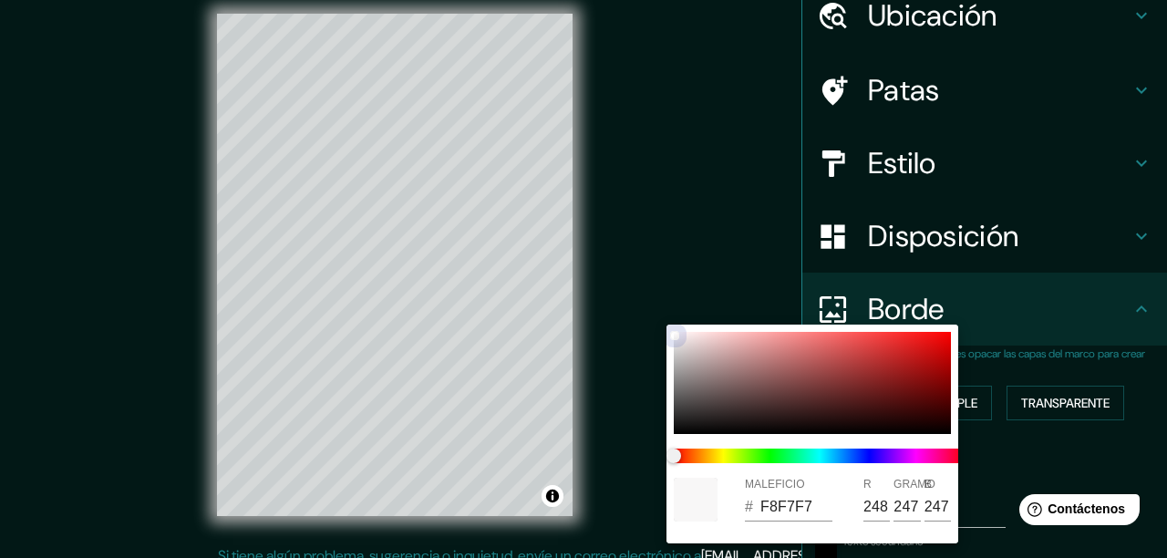
drag, startPoint x: 675, startPoint y: 325, endPoint x: 675, endPoint y: 314, distance: 10.9
click at [675, 314] on div "MALEFICIO # F8F7F7 R 248 GRAMO 247 B 247" at bounding box center [583, 279] width 1167 height 558
click at [1039, 460] on div at bounding box center [583, 279] width 1167 height 558
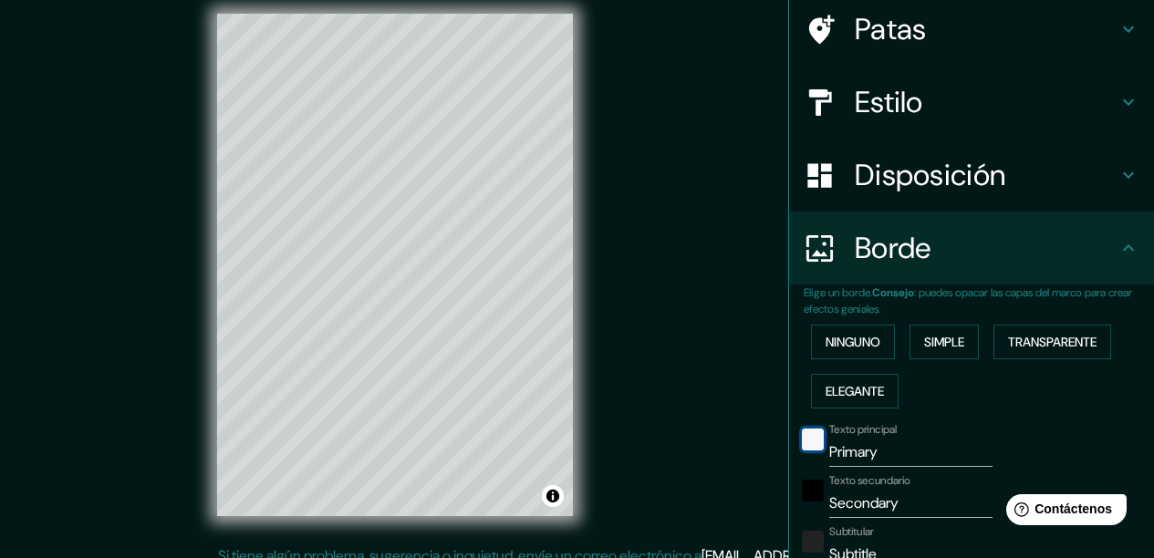
scroll to position [142, 0]
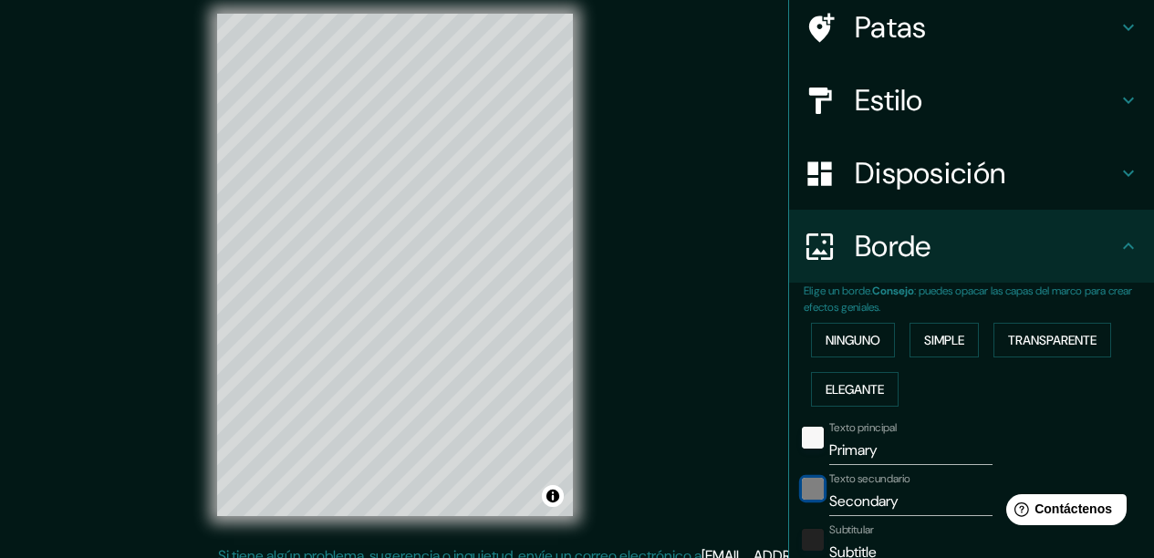
click at [806, 490] on div "negro" at bounding box center [813, 489] width 22 height 22
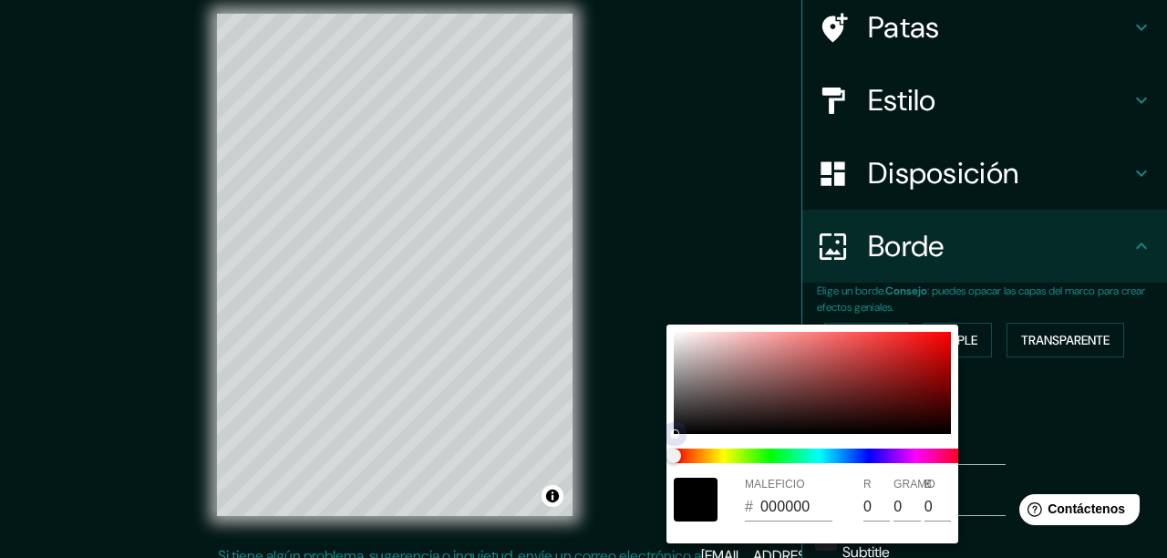
click at [675, 334] on div at bounding box center [812, 383] width 277 height 102
type input "187"
type input "31"
type input "FAFAFA"
type input "250"
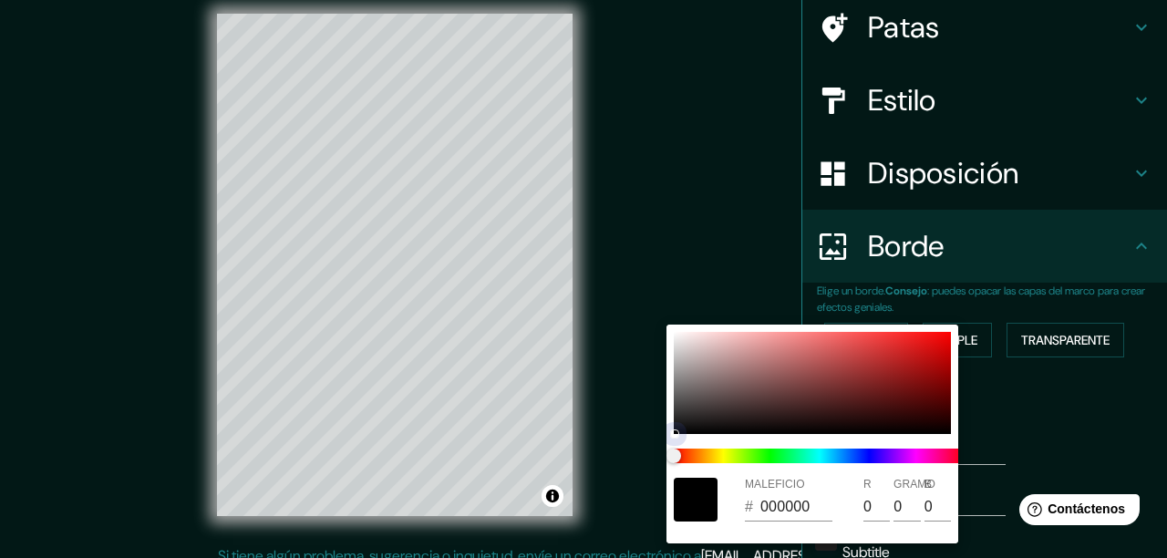
type input "250"
click at [1010, 455] on div at bounding box center [583, 279] width 1167 height 558
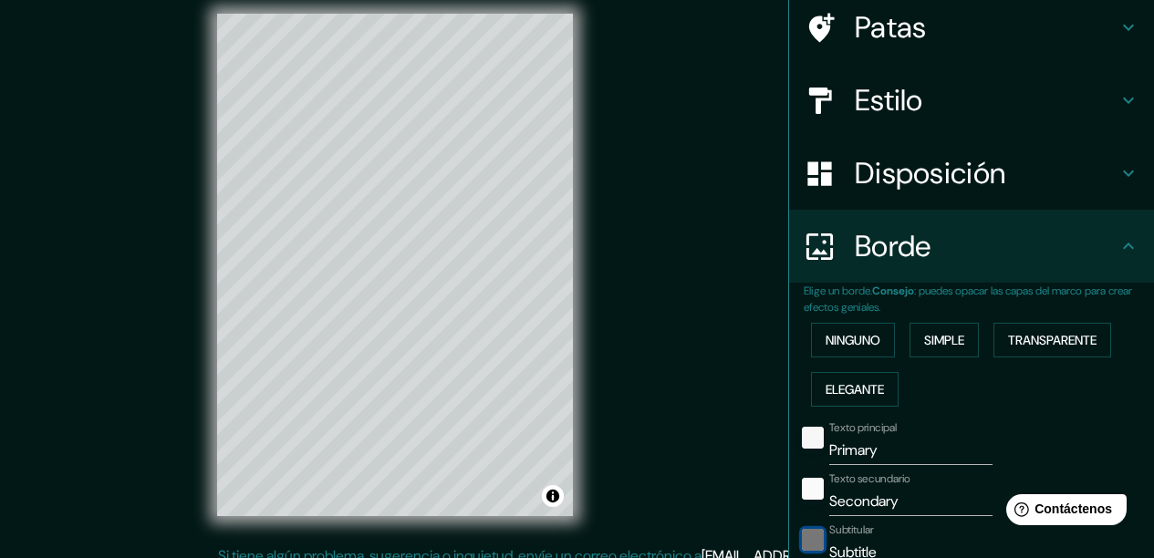
click at [807, 537] on div "color-222222" at bounding box center [813, 540] width 22 height 22
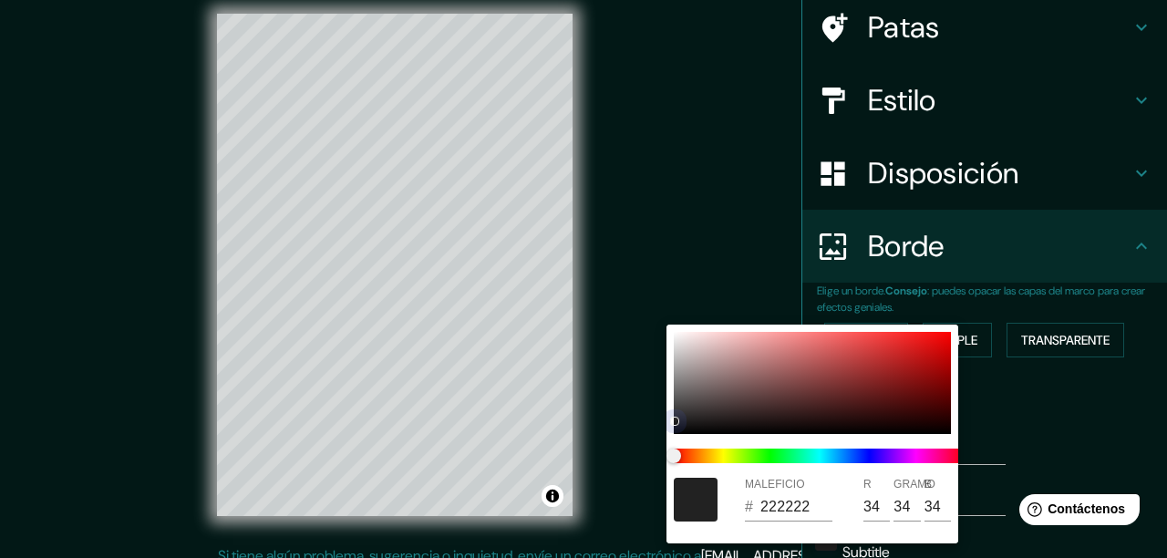
click at [676, 337] on div at bounding box center [812, 383] width 277 height 102
type input "187"
type input "31"
type input "F1F0F0"
type input "241"
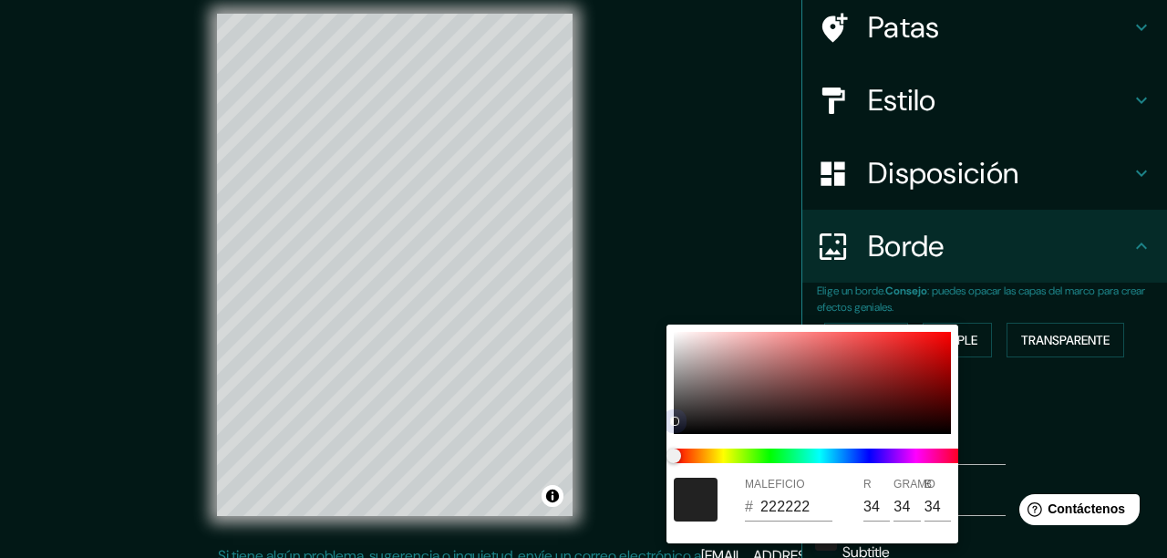
type input "240"
drag, startPoint x: 676, startPoint y: 337, endPoint x: 1012, endPoint y: 457, distance: 357.1
click at [676, 337] on div at bounding box center [674, 338] width 7 height 7
type input "187"
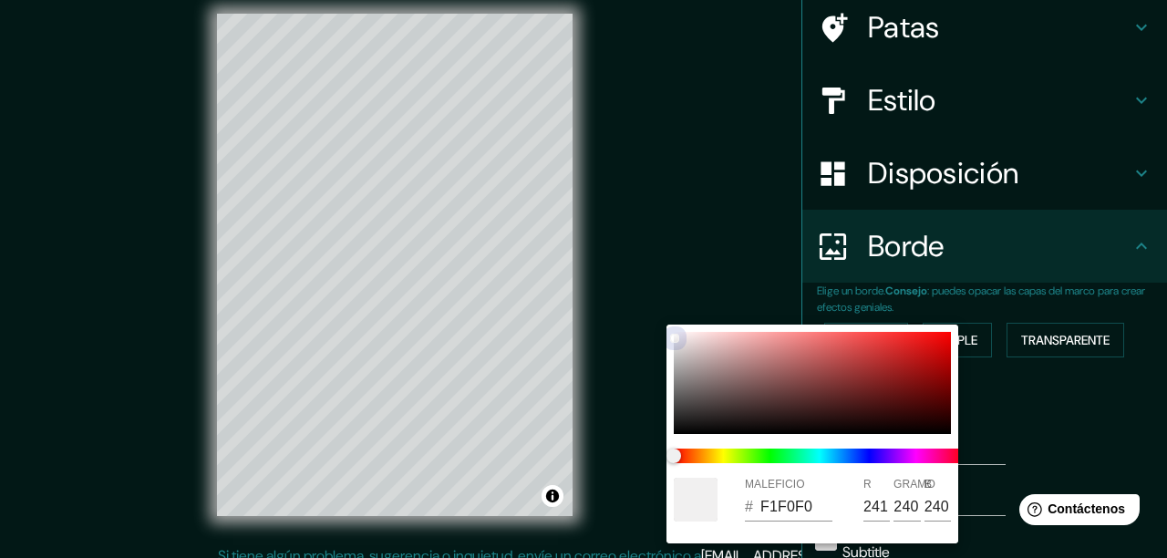
type input "31"
click at [1045, 460] on div at bounding box center [583, 279] width 1167 height 558
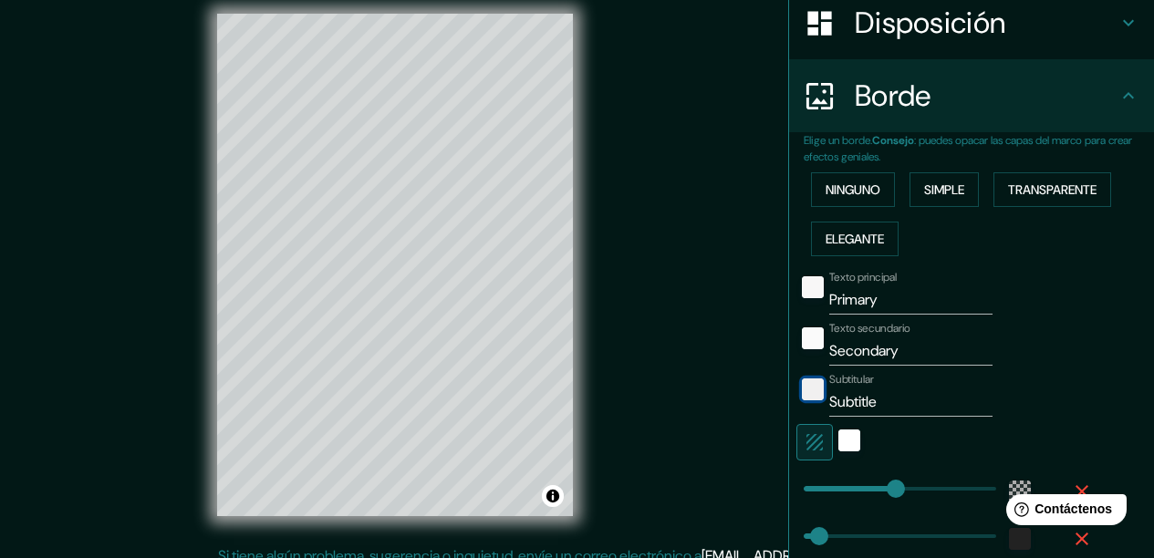
scroll to position [297, 0]
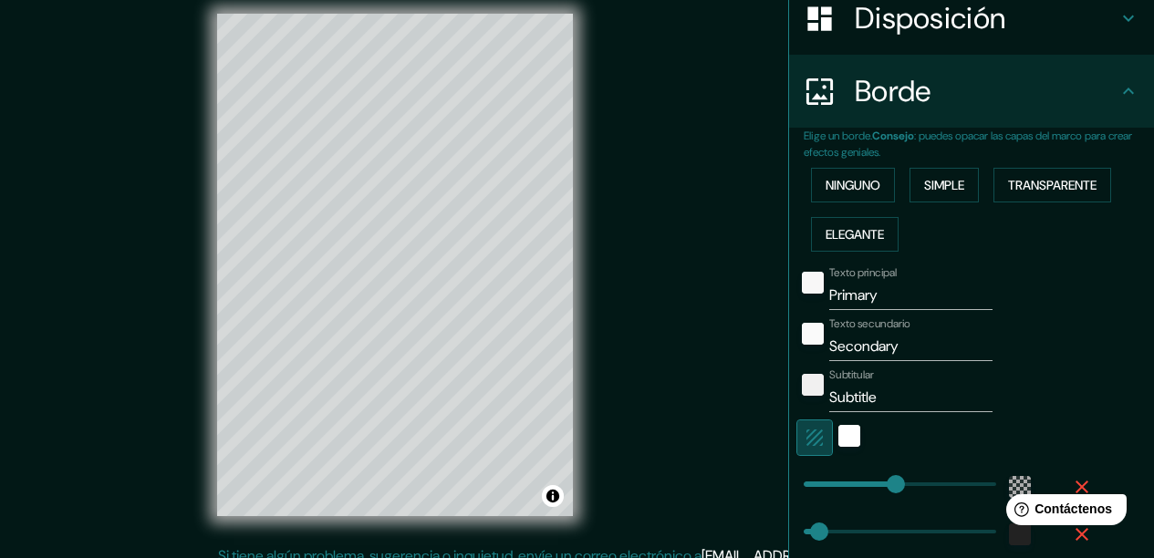
click at [803, 438] on icon "button" at bounding box center [814, 438] width 22 height 22
type input "187"
type input "31"
click at [803, 438] on icon "button" at bounding box center [814, 438] width 22 height 22
type input "187"
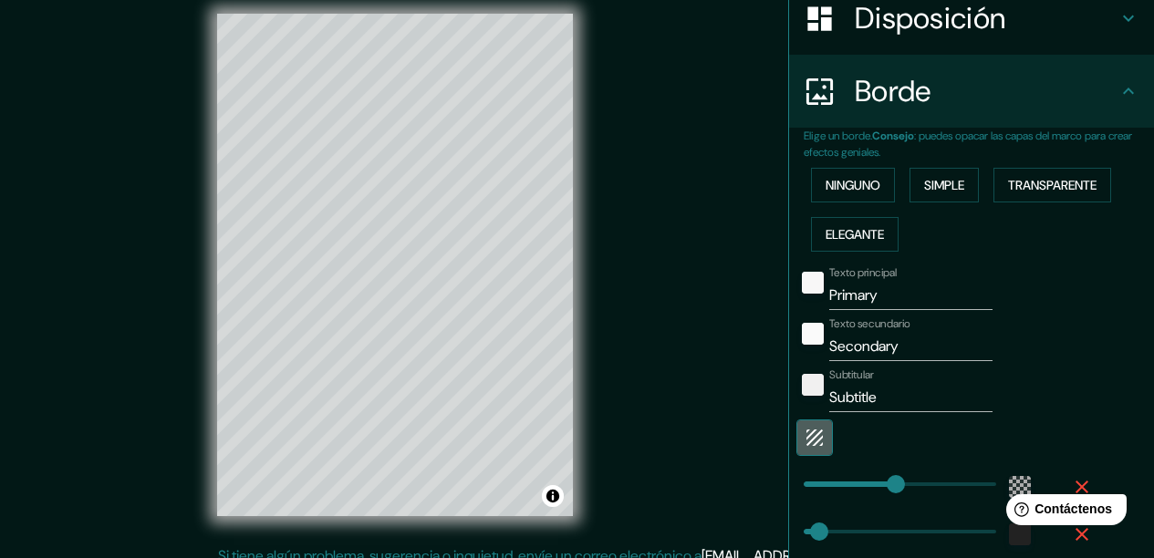
type input "31"
click at [803, 438] on icon "button" at bounding box center [814, 438] width 22 height 22
type input "187"
type input "31"
type input "35"
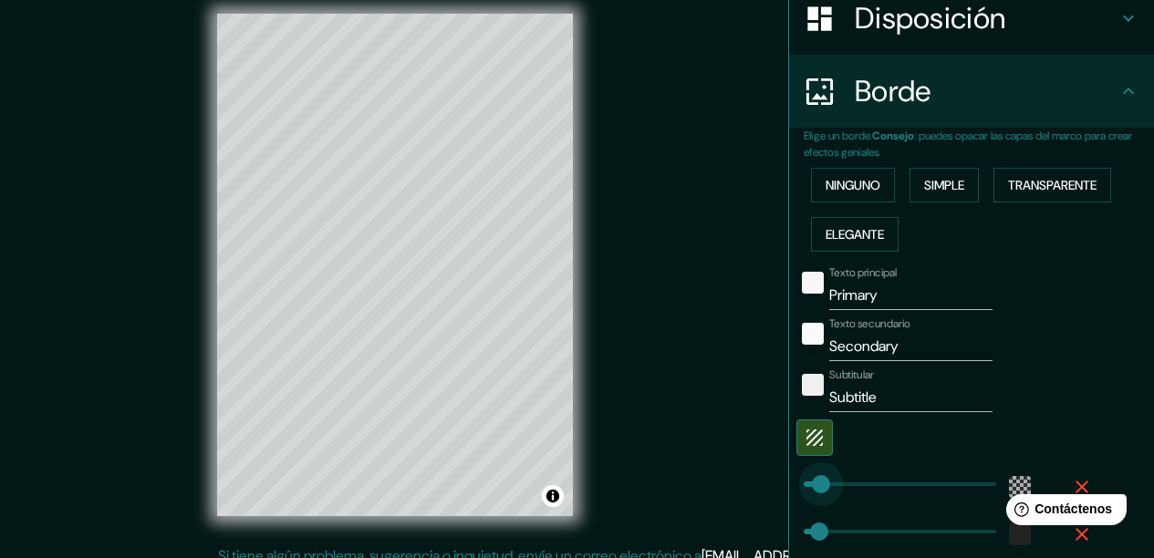
drag, startPoint x: 885, startPoint y: 483, endPoint x: 807, endPoint y: 481, distance: 77.5
type input "31"
type input "122"
drag, startPoint x: 807, startPoint y: 481, endPoint x: 850, endPoint y: 481, distance: 42.9
type input "0"
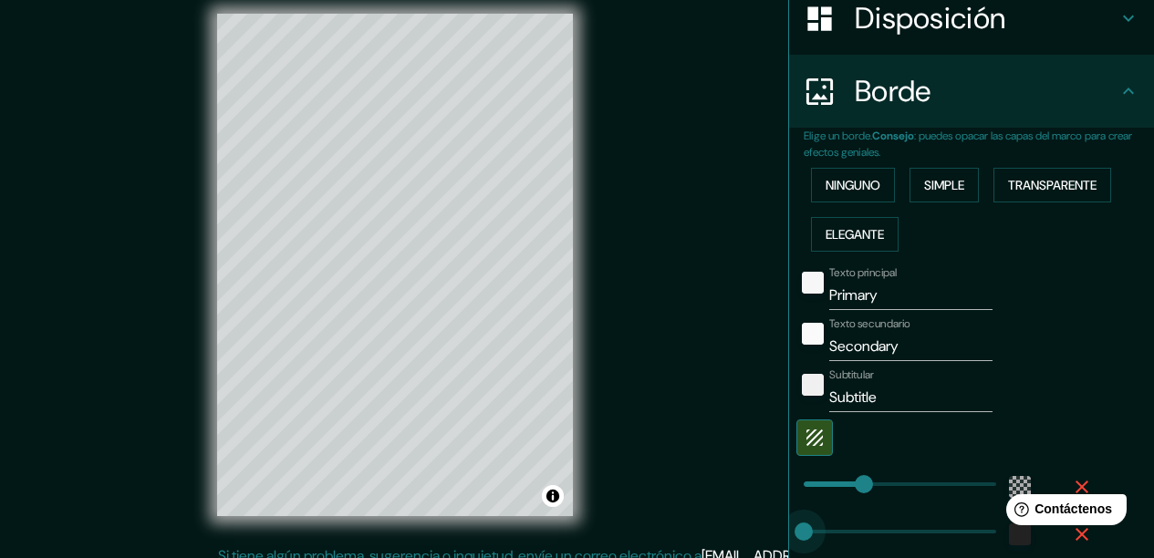
drag, startPoint x: 802, startPoint y: 530, endPoint x: 771, endPoint y: 530, distance: 31.0
type input "59"
drag, startPoint x: 792, startPoint y: 532, endPoint x: 819, endPoint y: 532, distance: 26.4
type input "72"
type input "122"
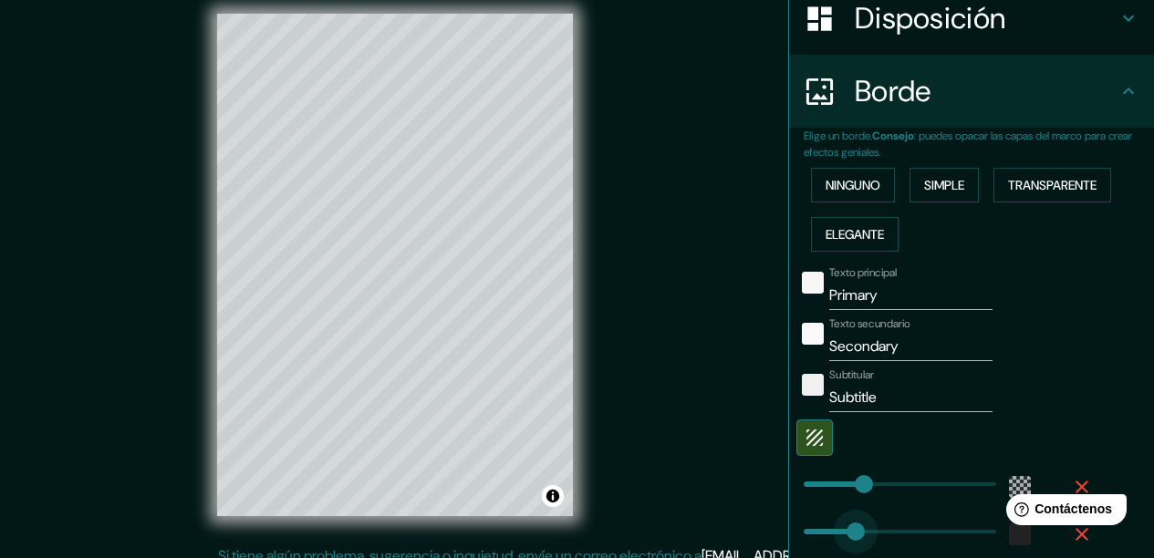
drag, startPoint x: 824, startPoint y: 532, endPoint x: 850, endPoint y: 532, distance: 25.5
type input "94"
drag, startPoint x: 850, startPoint y: 532, endPoint x: 836, endPoint y: 532, distance: 13.7
type input "76"
type input "59"
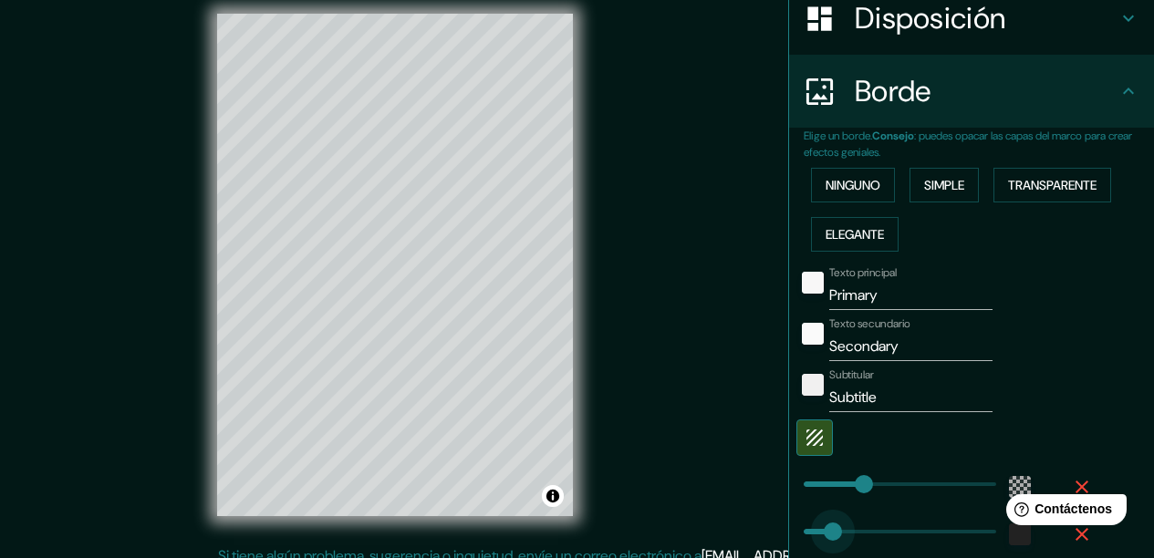
type input "54"
type input "44"
type input "37"
type input "111"
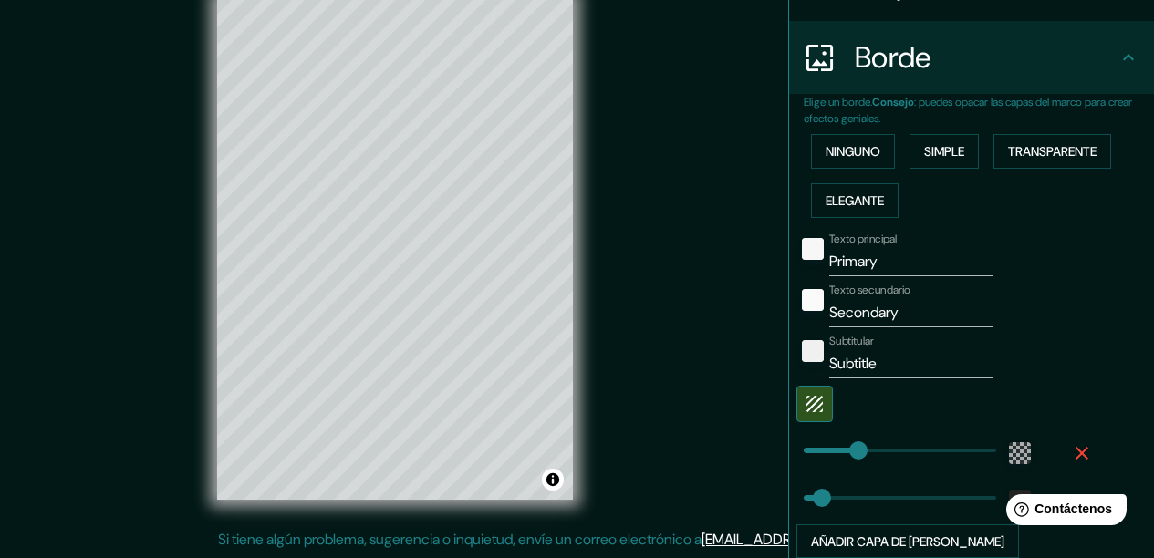
scroll to position [333, 0]
click at [802, 248] on div "color-F8F7F7" at bounding box center [813, 247] width 22 height 22
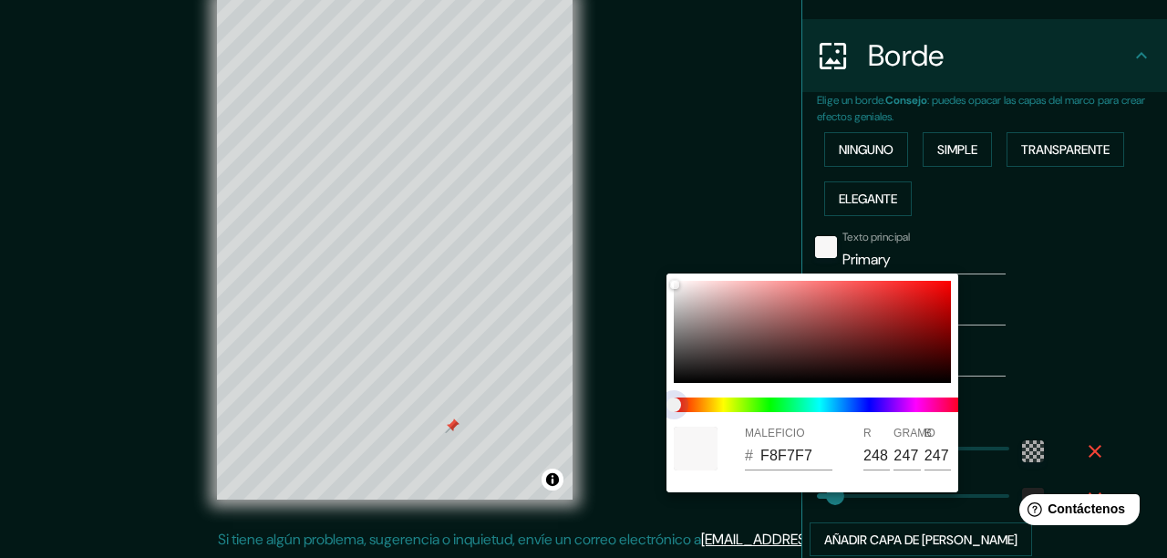
type input "F7F7F7"
type input "247"
drag, startPoint x: 682, startPoint y: 405, endPoint x: 705, endPoint y: 409, distance: 23.1
click at [753, 399] on span at bounding box center [820, 405] width 292 height 15
drag, startPoint x: 675, startPoint y: 405, endPoint x: 769, endPoint y: 402, distance: 94.0
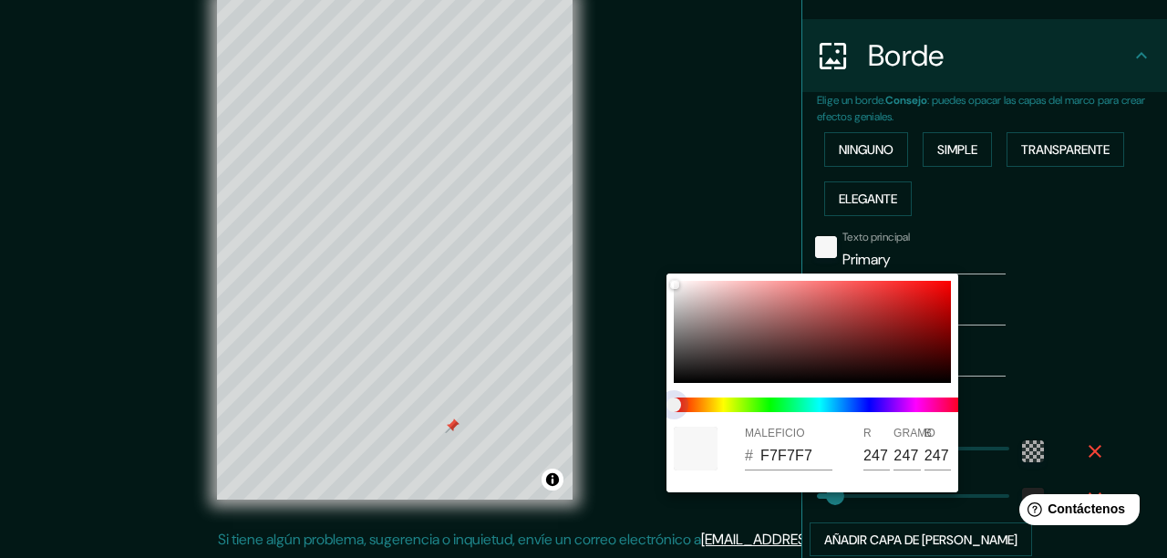
click at [769, 402] on span at bounding box center [820, 405] width 292 height 15
click at [771, 409] on span at bounding box center [820, 405] width 292 height 15
click at [747, 405] on span at bounding box center [820, 405] width 292 height 15
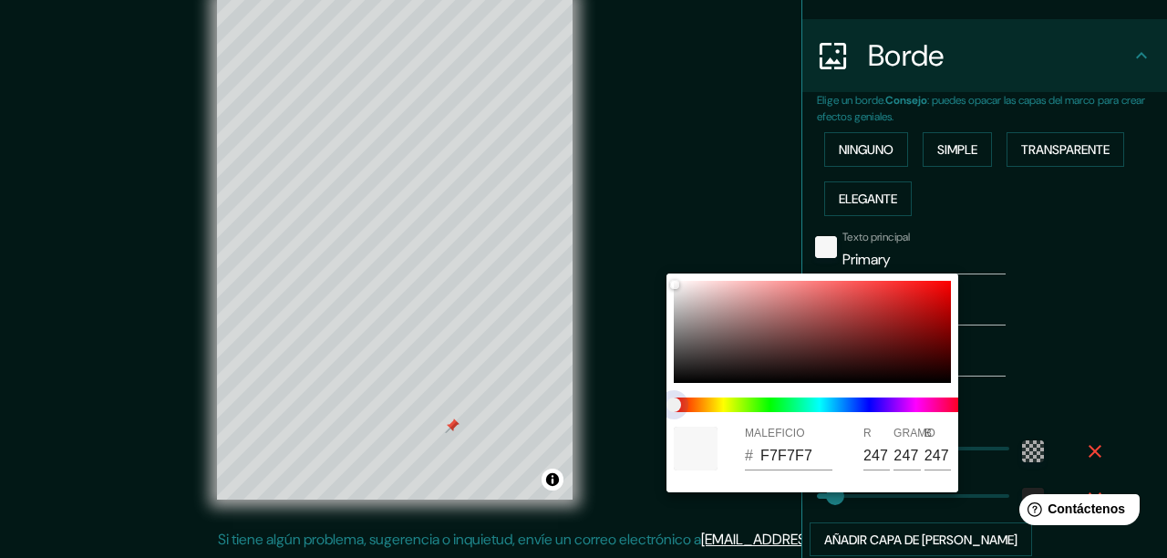
drag, startPoint x: 676, startPoint y: 405, endPoint x: 768, endPoint y: 398, distance: 92.3
click at [720, 401] on span at bounding box center [820, 405] width 292 height 15
click at [778, 398] on span at bounding box center [820, 405] width 292 height 15
click at [775, 402] on span at bounding box center [820, 405] width 292 height 15
click at [757, 408] on span at bounding box center [820, 405] width 292 height 15
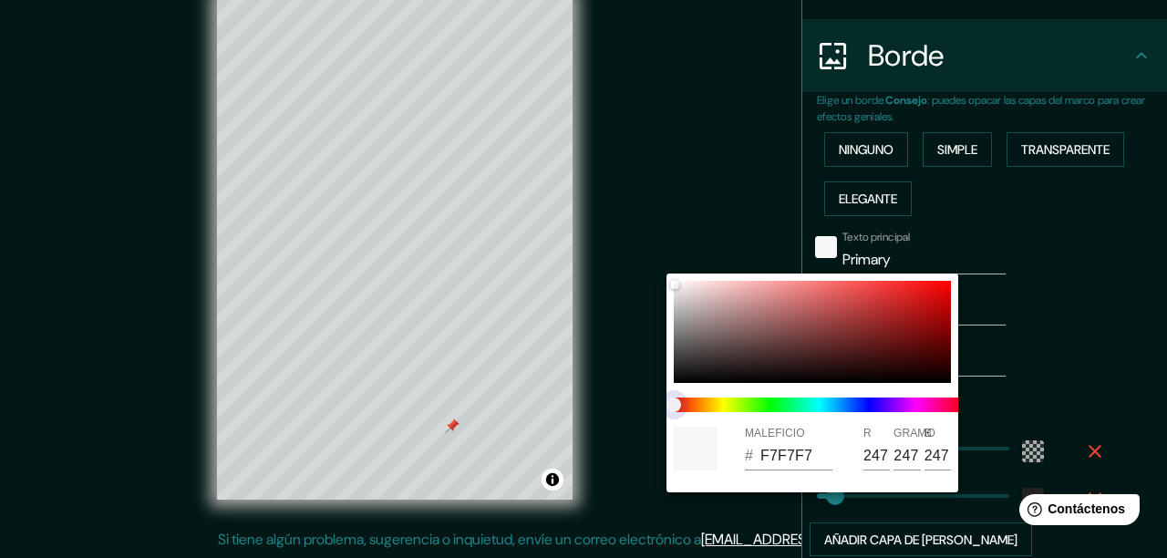
click at [709, 403] on span at bounding box center [820, 405] width 292 height 15
click at [695, 403] on span at bounding box center [820, 405] width 292 height 15
type input "CAB2B2"
type input "202"
type input "178"
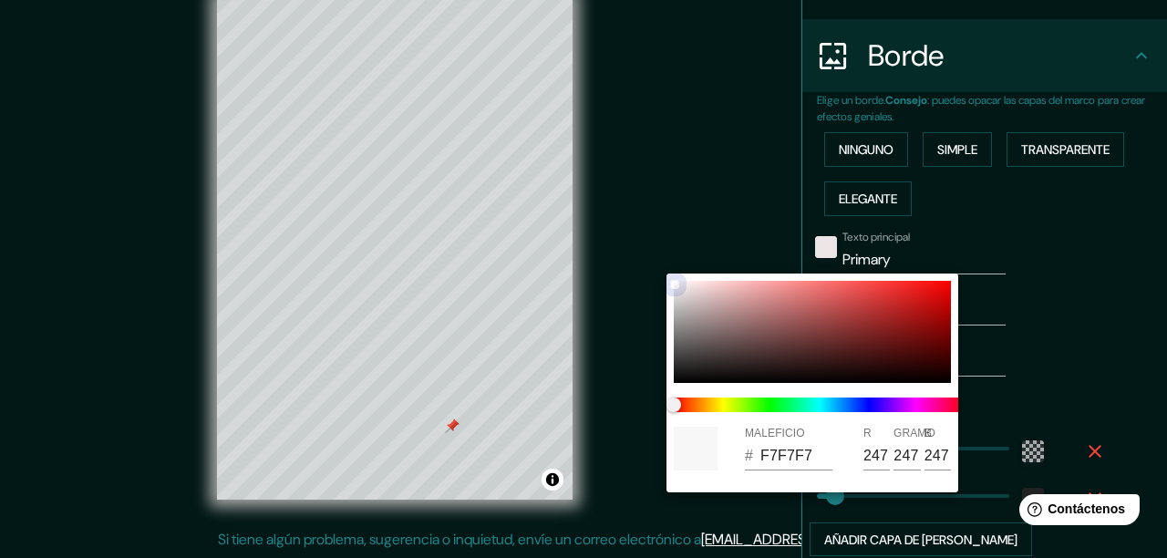
type input "178"
type input "4E3737"
type input "78"
type input "55"
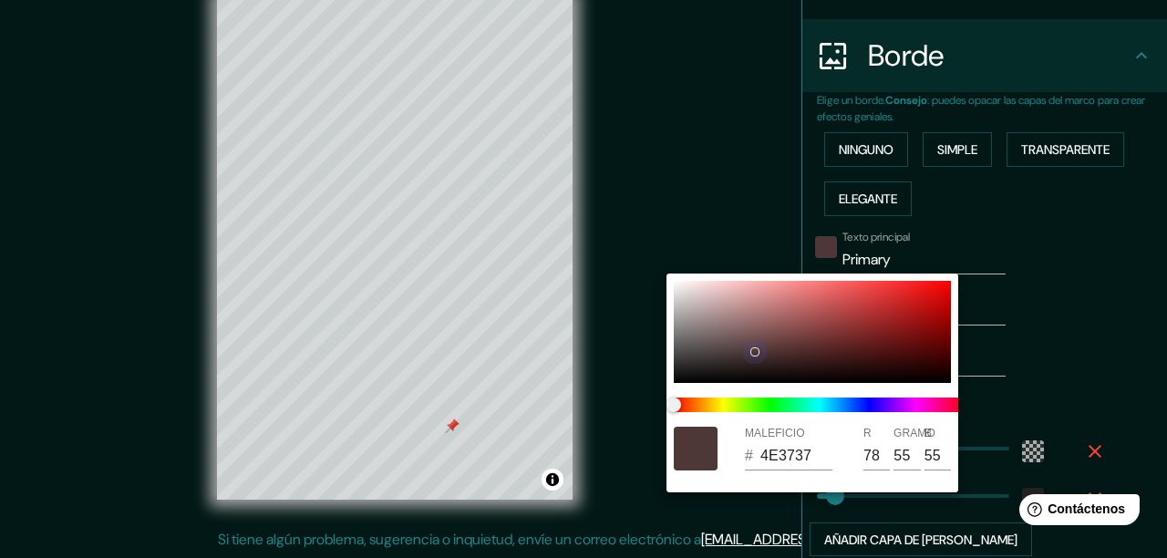
type input "472F2F"
type input "71"
type input "47"
type input "120D0D"
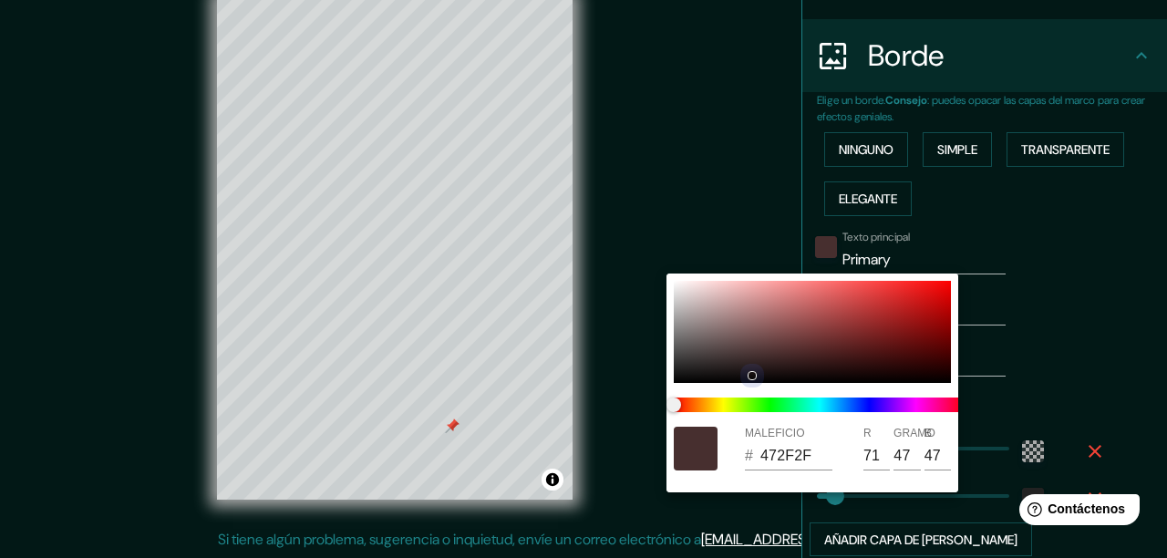
type input "18"
type input "13"
type input "857575"
type input "133"
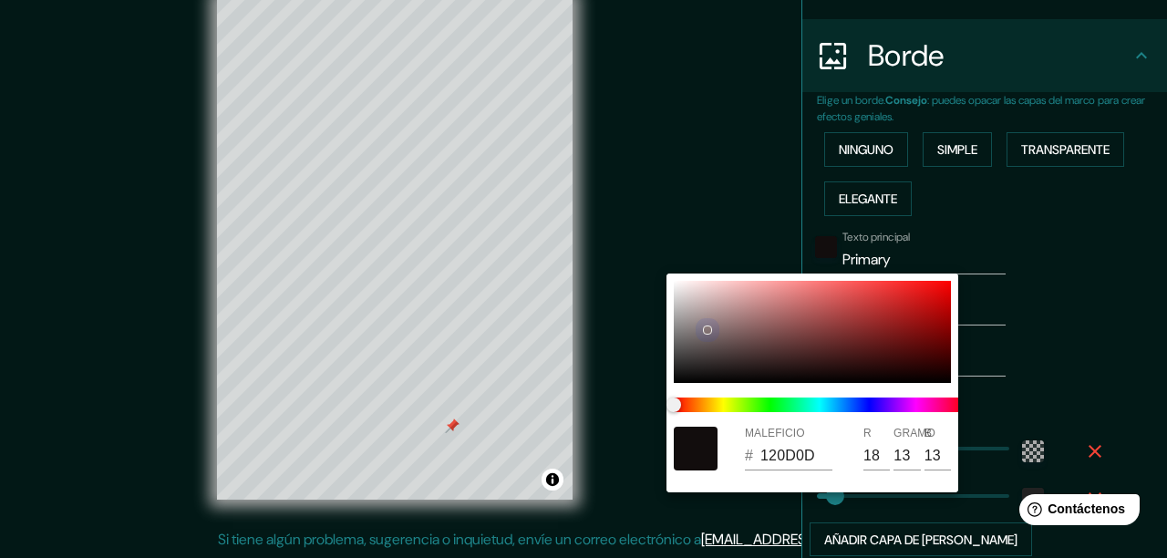
type input "117"
type input "B8A5A5"
type input "184"
type input "165"
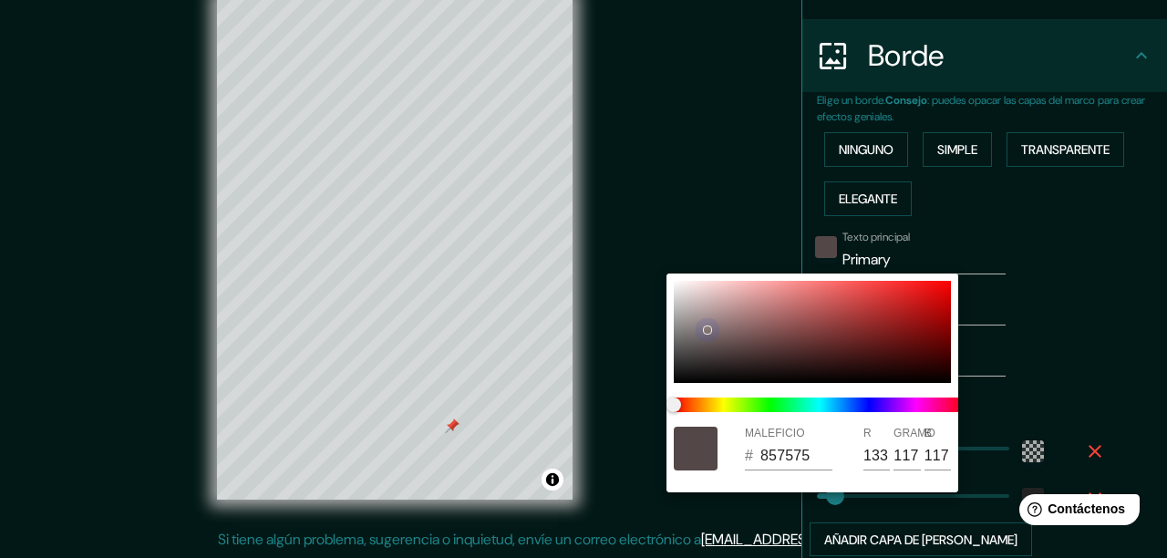
type input "165"
drag, startPoint x: 675, startPoint y: 284, endPoint x: 702, endPoint y: 309, distance: 37.4
click at [702, 309] on div at bounding box center [701, 309] width 7 height 7
type input "AEB8A5"
type input "174"
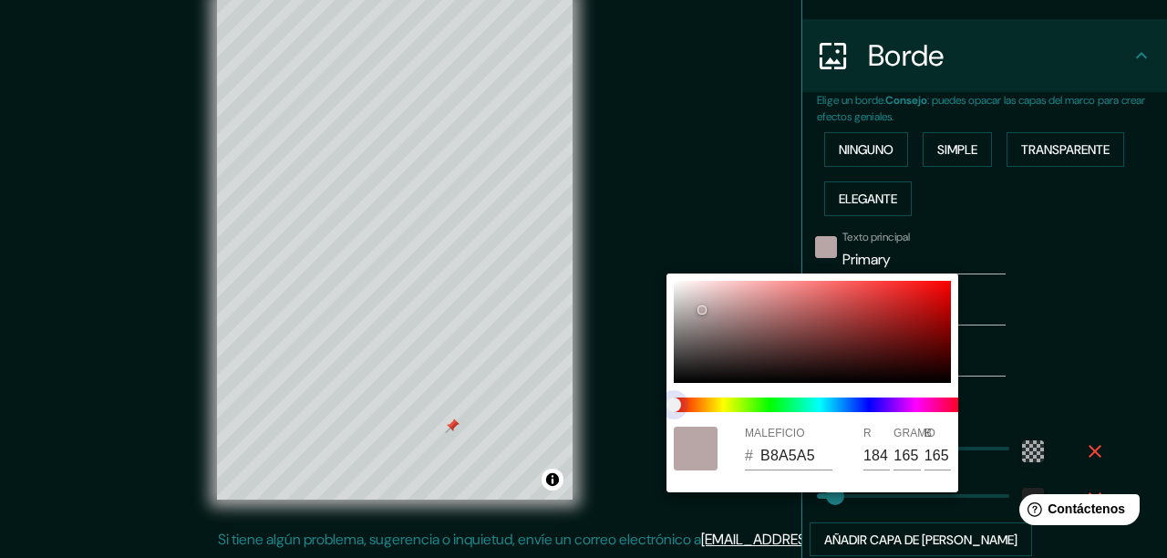
type input "184"
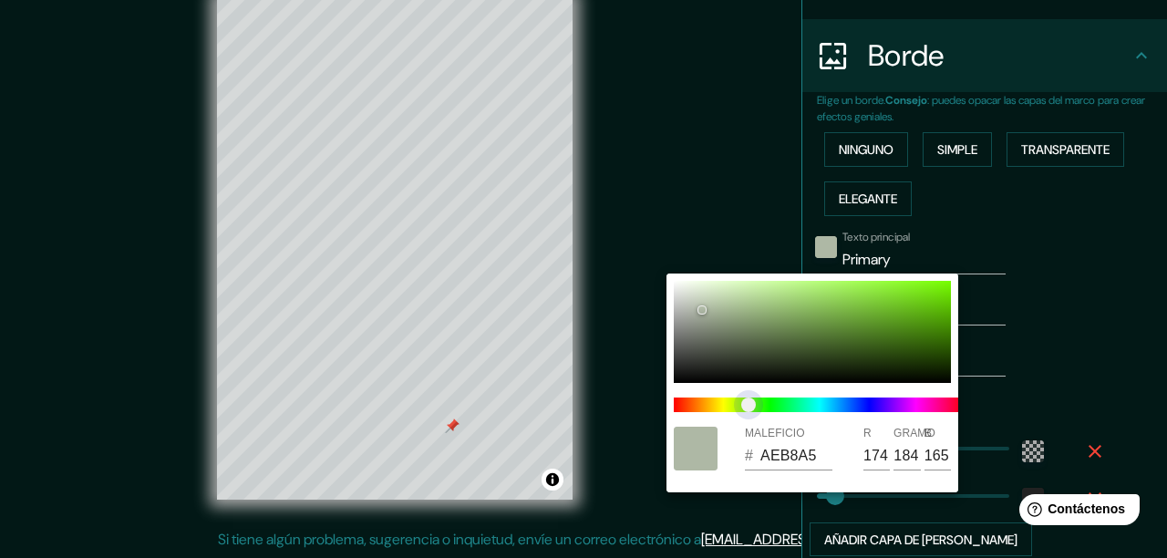
click at [750, 408] on span at bounding box center [820, 405] width 292 height 15
type input "A6B39A"
type input "166"
type input "179"
type input "154"
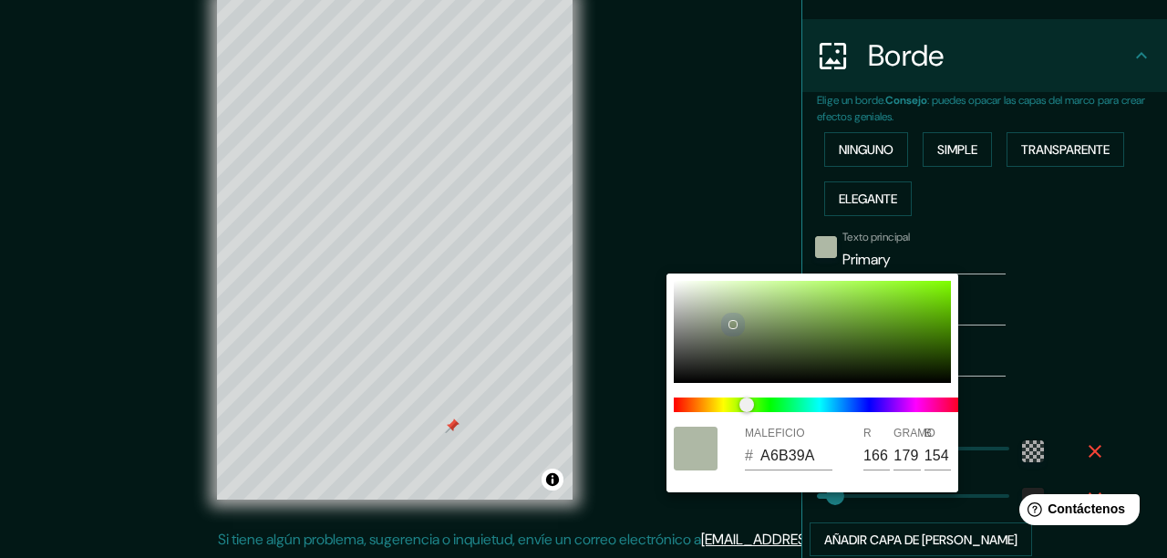
type input "859575"
type input "133"
type input "149"
type input "117"
type input "6F7E5F"
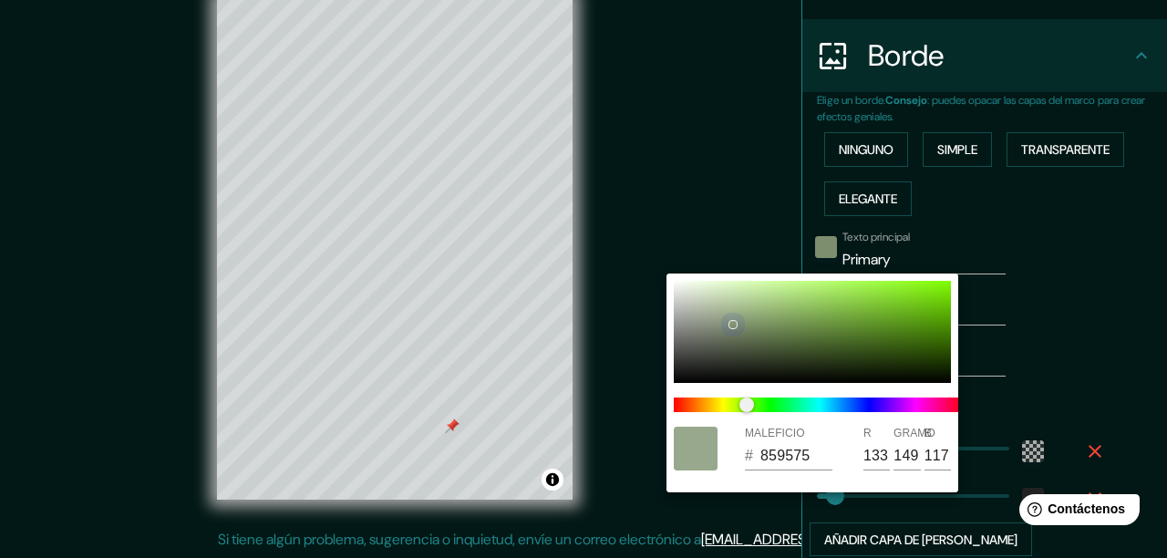
type input "111"
type input "126"
type input "95"
type input "6D7C5D"
type input "109"
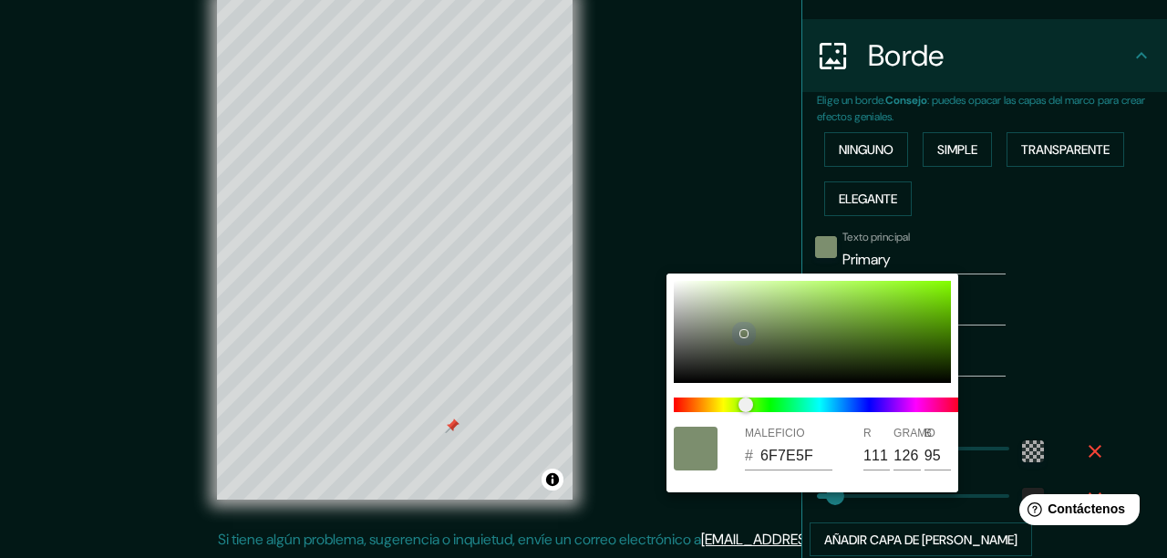
type input "124"
type input "93"
type input "637353"
type input "99"
type input "115"
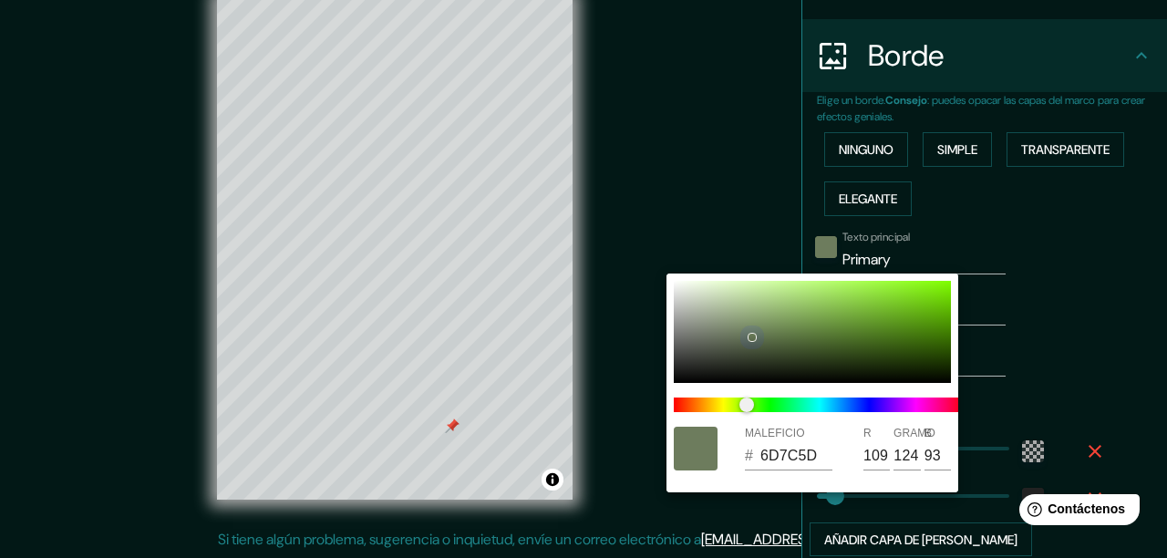
type input "83"
type input "566745"
type input "86"
type input "103"
type input "69"
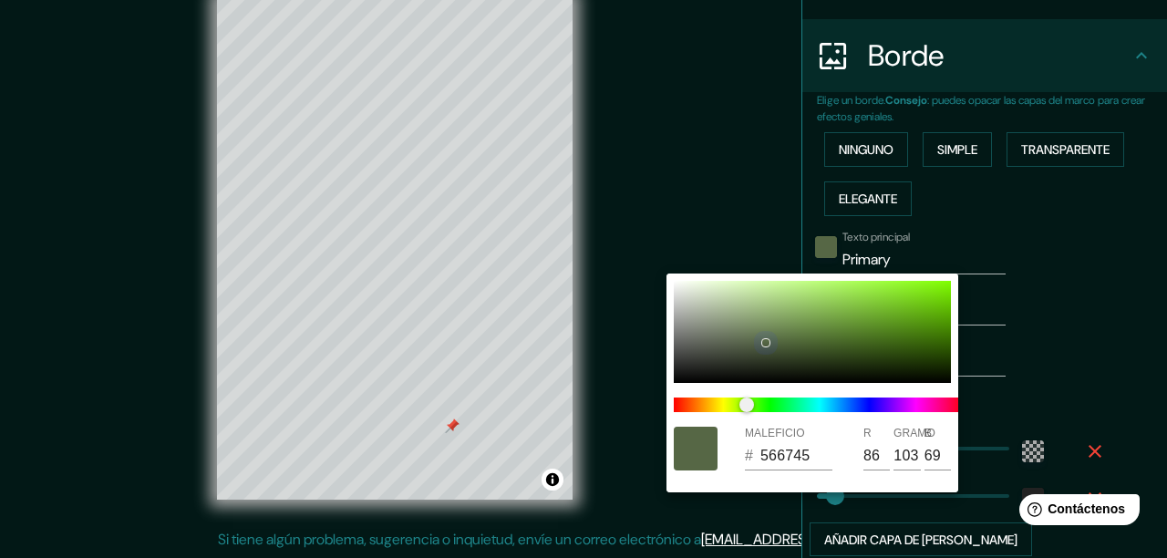
type input "618142"
type input "97"
type input "129"
type input "66"
type input "6CA533"
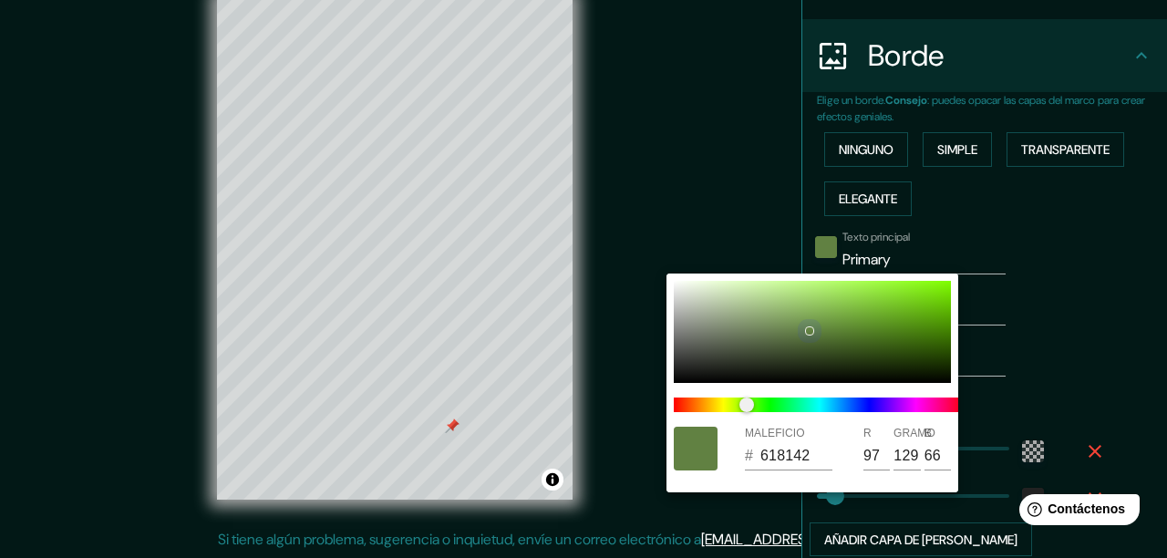
type input "108"
type input "165"
type input "51"
type input "51831F"
type input "81"
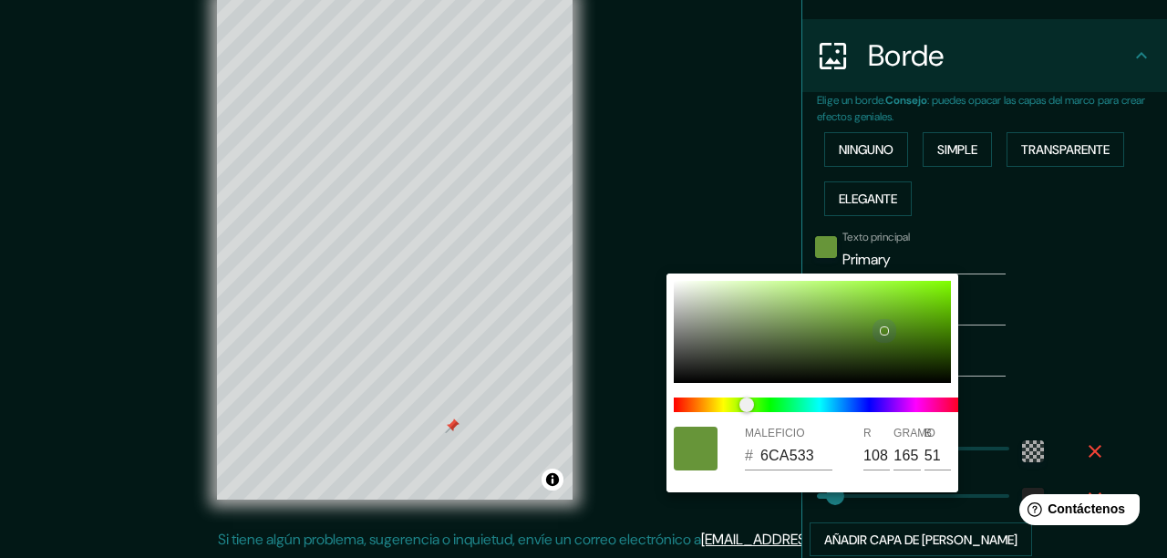
type input "131"
type input "31"
type input "5A9A1B"
type input "90"
type input "154"
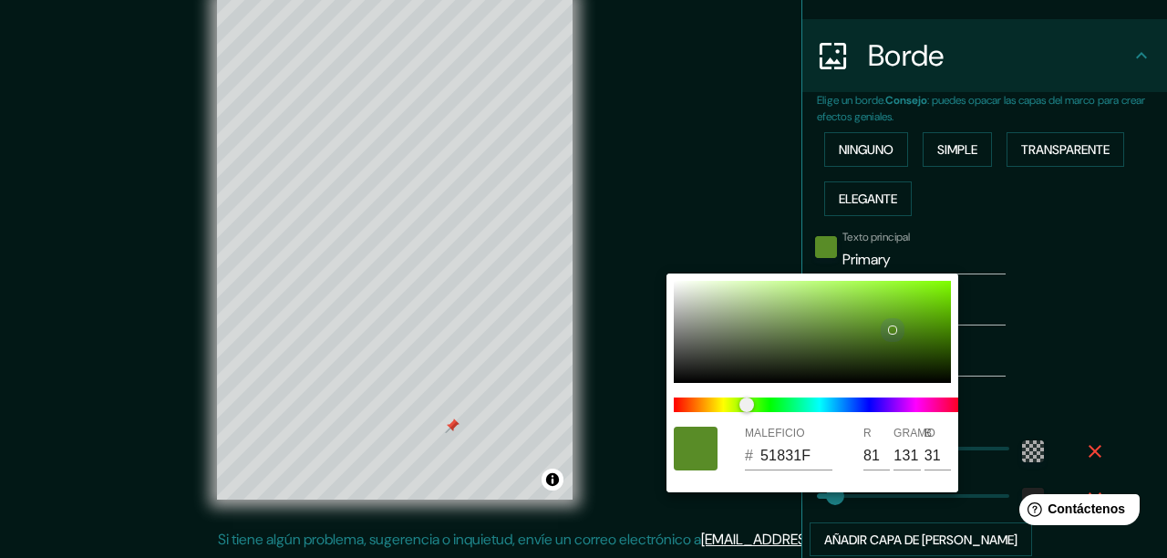
type input "27"
type input "61A121"
type input "97"
type input "161"
type input "33"
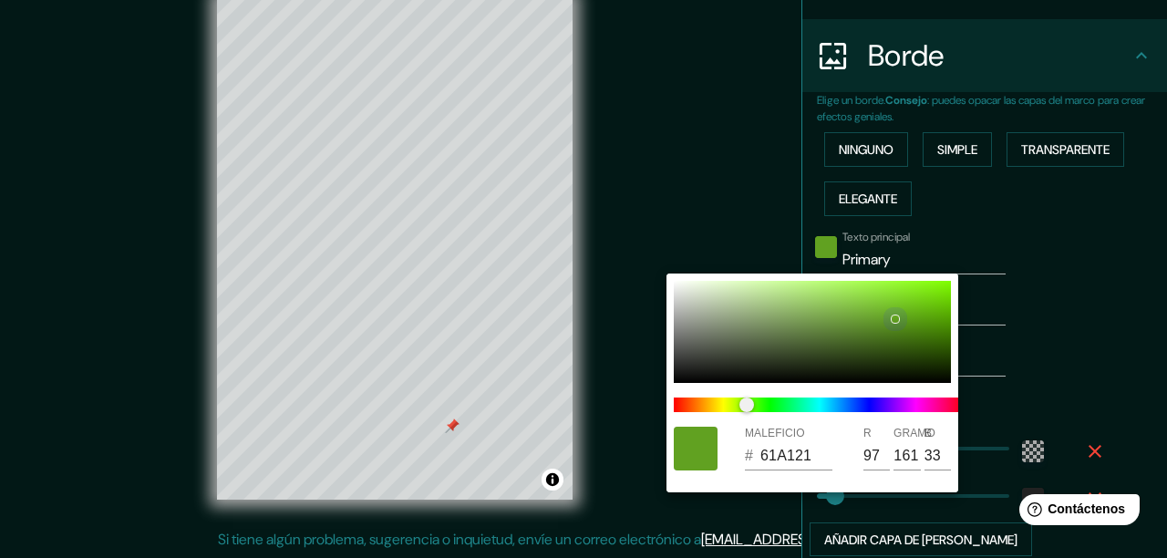
type input "9DD367"
type input "157"
type input "211"
type input "103"
type input "9FD668"
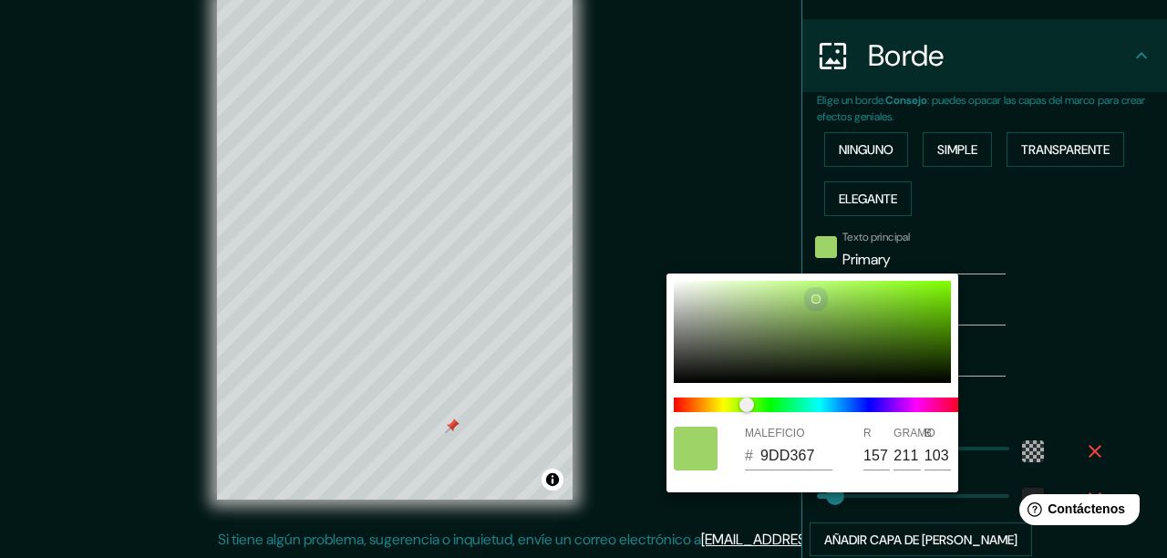
type input "159"
type input "214"
type input "104"
type input "A2DA6A"
type input "162"
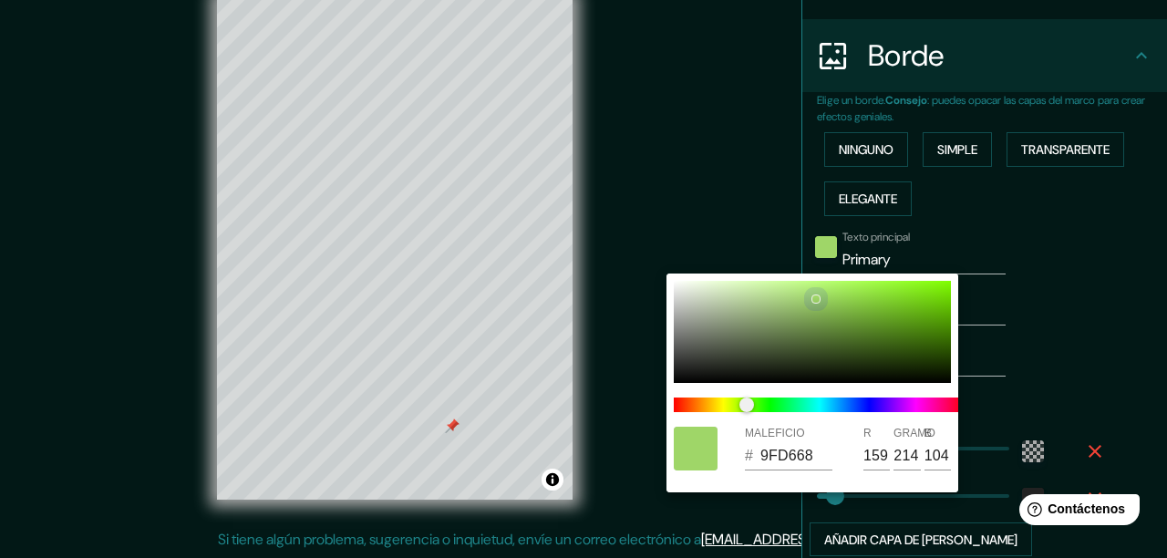
type input "218"
type input "106"
type input "A7E16D"
type input "167"
type input "225"
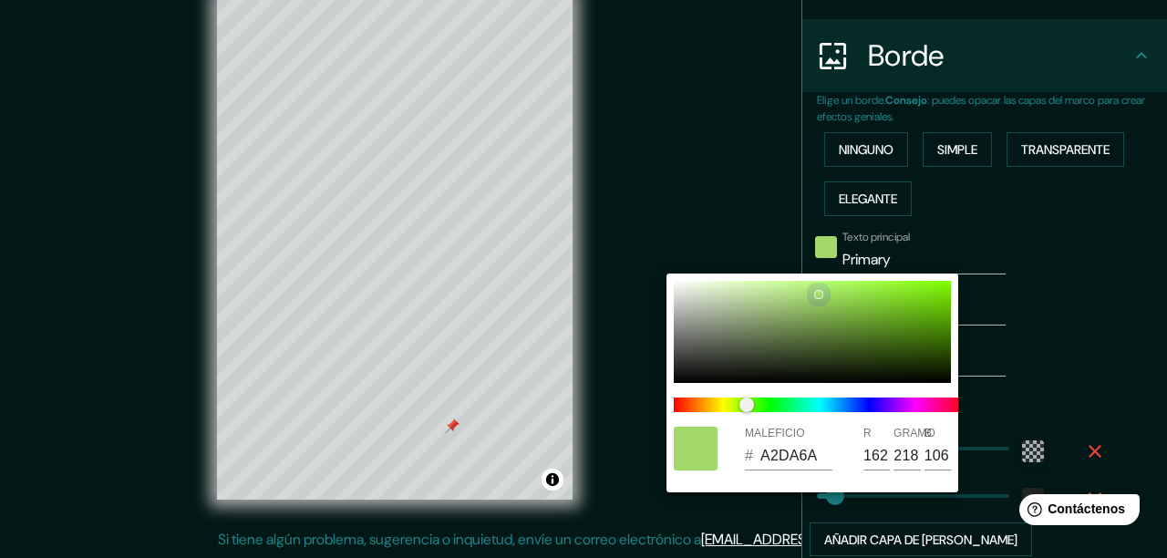
type input "109"
type input "A4D672"
type input "164"
type input "214"
type input "114"
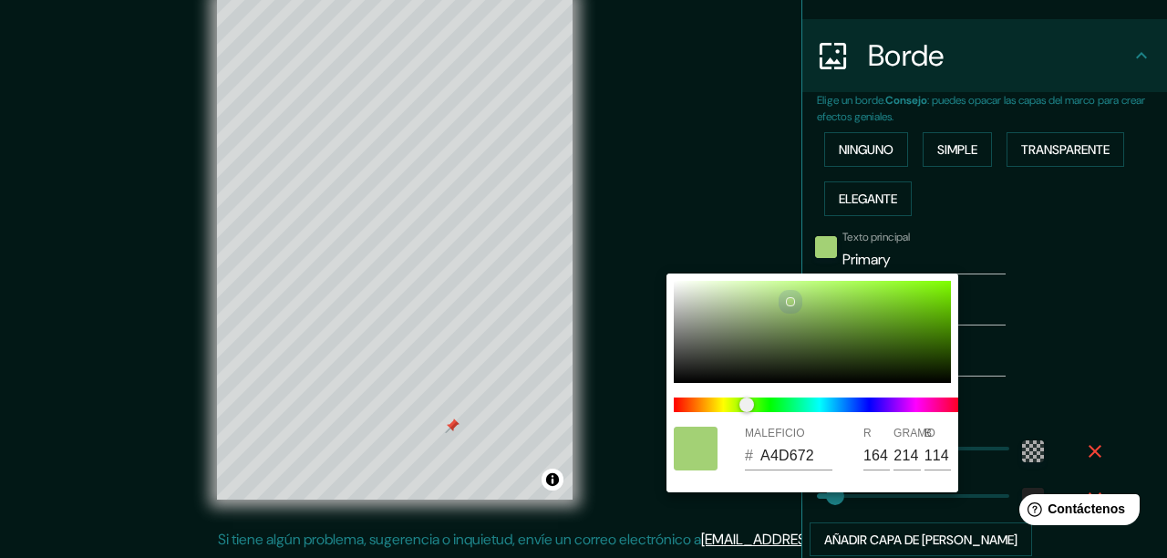
type input "A1CC76"
type input "161"
type input "204"
type input "118"
type input "A2CC77"
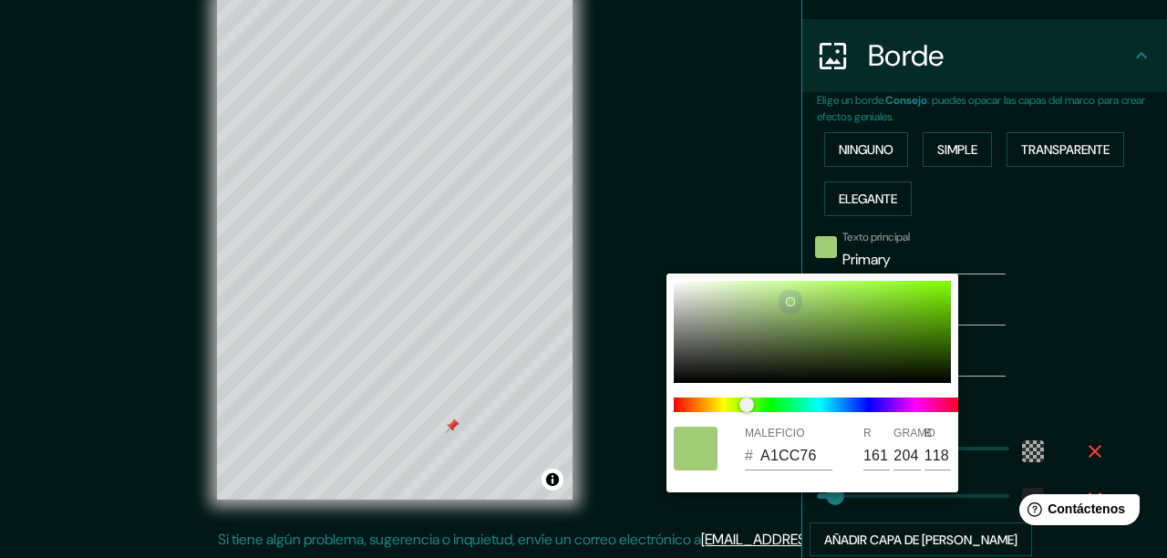
type input "162"
type input "119"
type input "A0CA77"
type input "160"
type input "202"
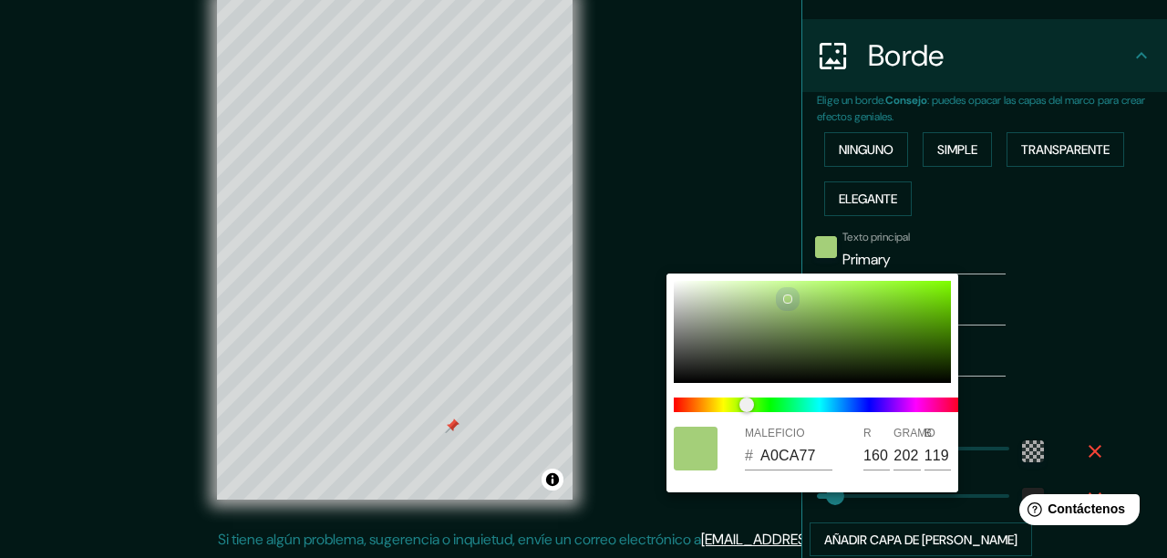
type input "A8D37C"
type input "168"
type input "211"
type input "124"
type input "A6D17B"
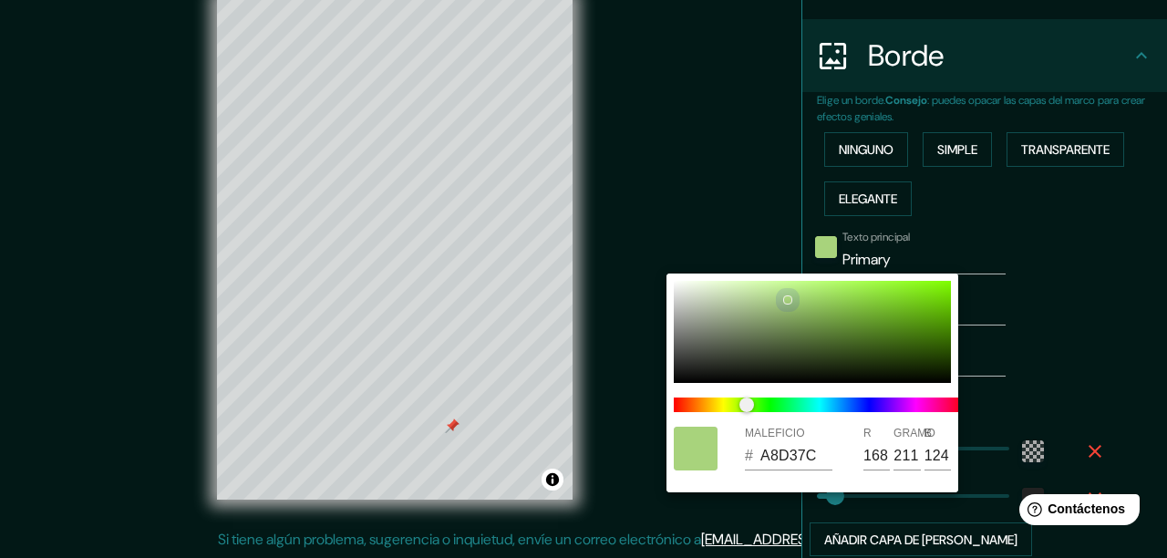
type input "166"
type input "209"
type input "123"
type input "A6D17C"
type input "124"
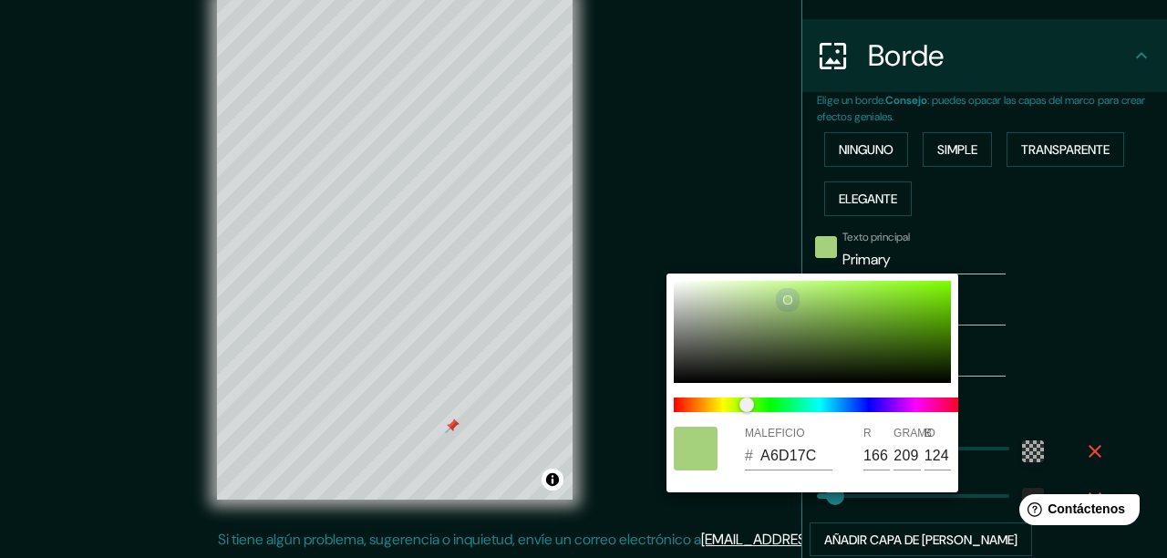
type input "A7D17C"
type input "167"
type input "A7D17D"
type input "125"
type input "A7D17E"
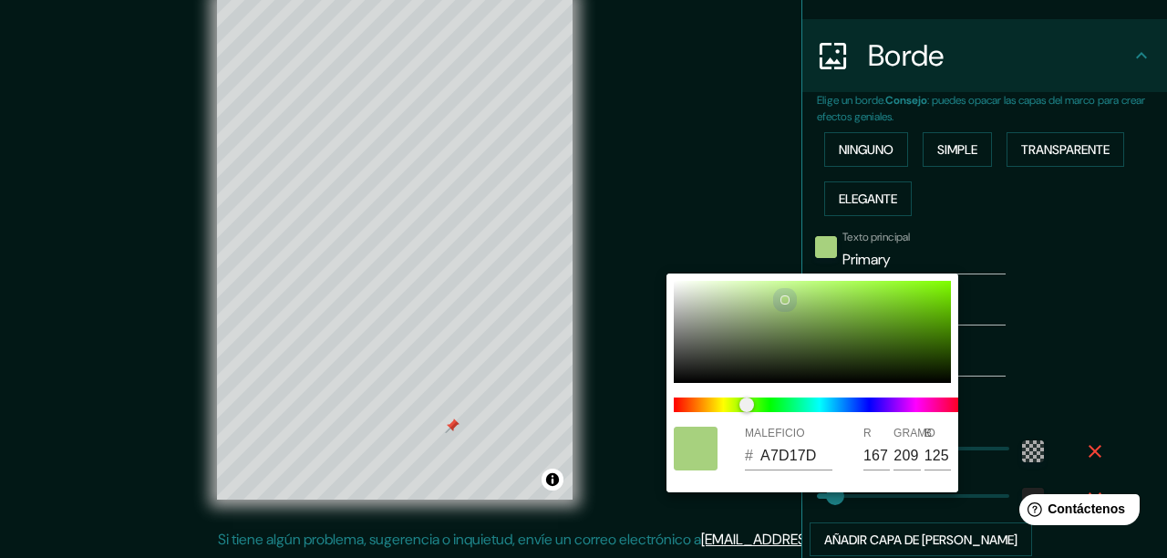
type input "126"
type input "AFDA83"
type input "175"
type input "218"
type input "131"
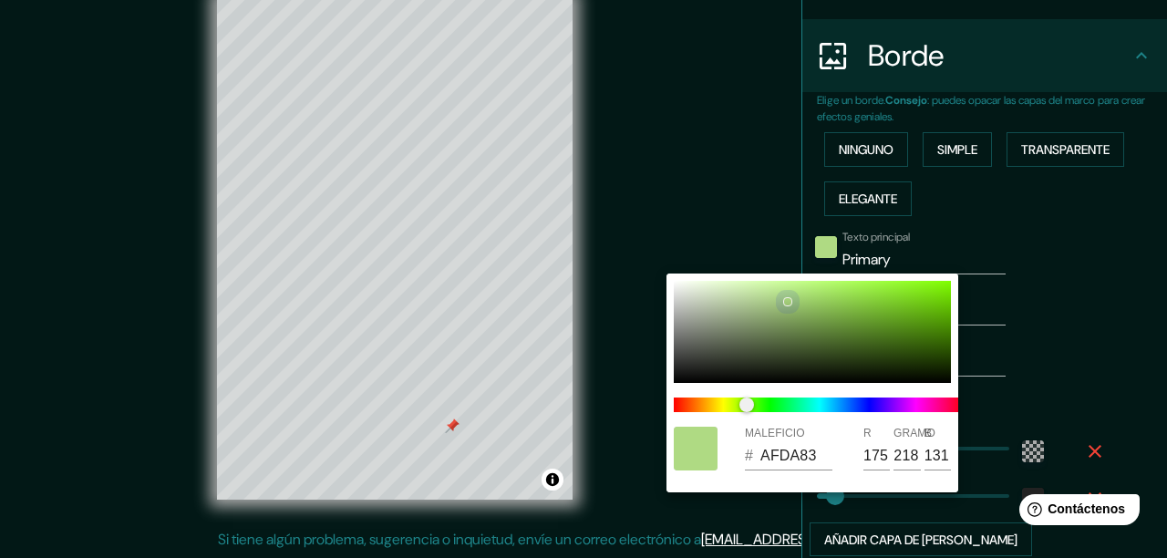
type input "A3CC79"
type input "163"
type input "204"
type input "121"
type input "9DC675"
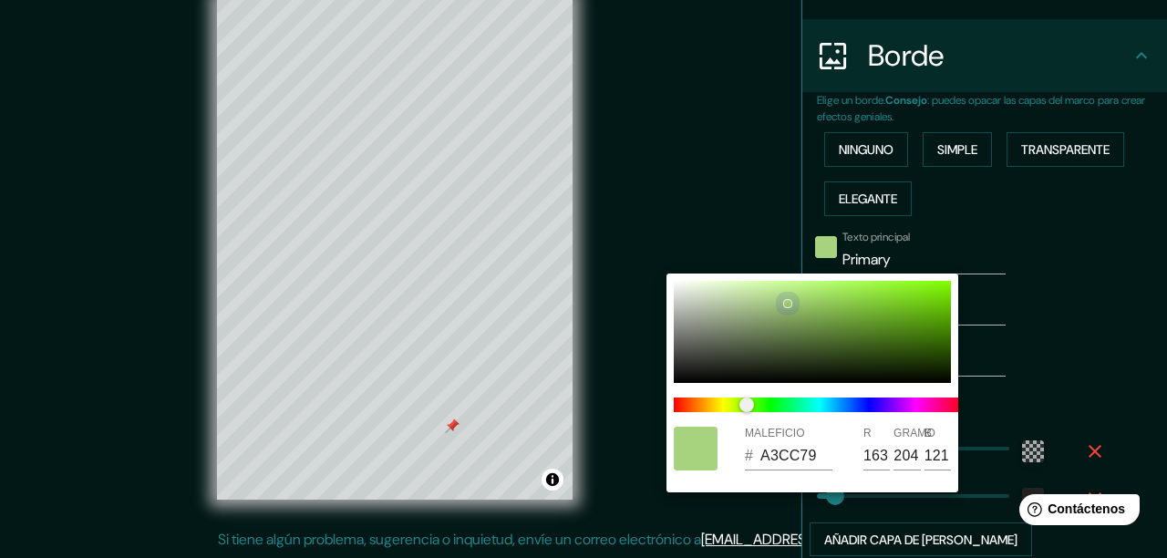
type input "157"
type input "198"
type input "117"
type input "9BC373"
type input "155"
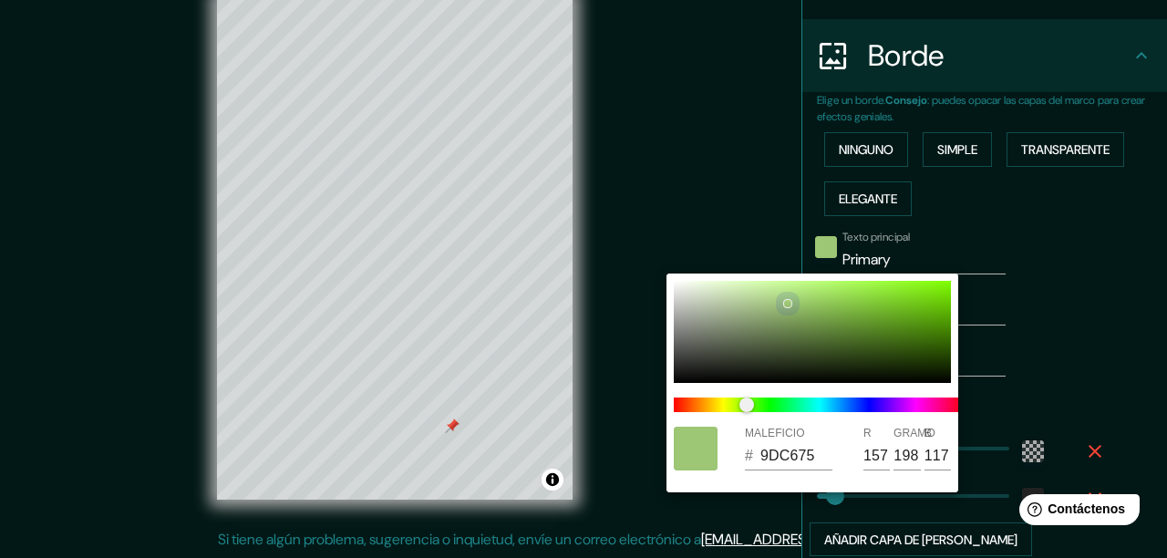
type input "195"
type input "115"
drag, startPoint x: 704, startPoint y: 306, endPoint x: 822, endPoint y: 383, distance: 140.4
click at [788, 304] on div at bounding box center [787, 306] width 7 height 7
type input "9DC674"
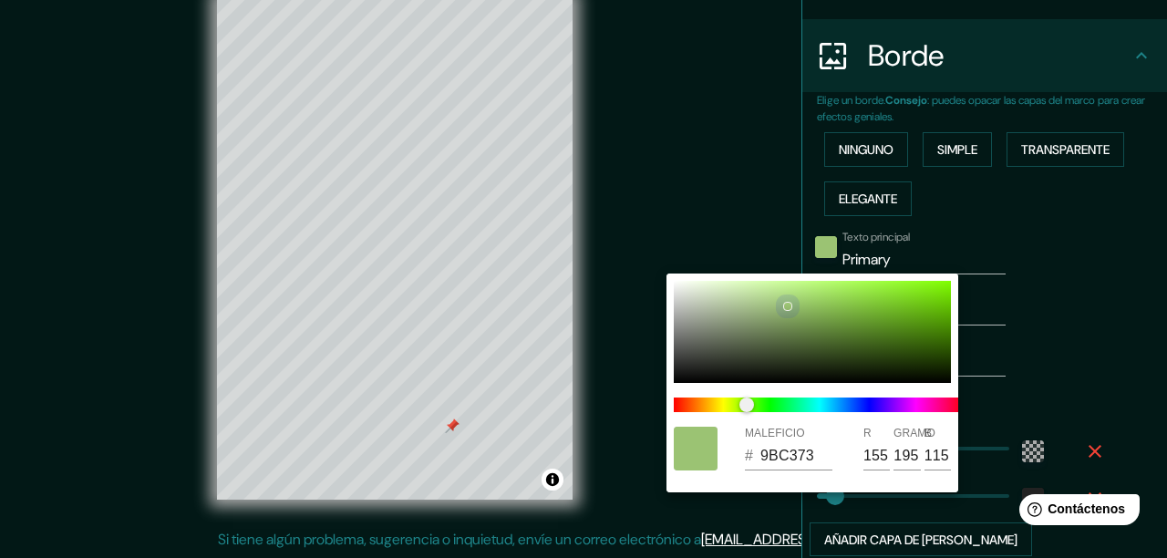
type input "157"
type input "198"
click at [772, 463] on input "9DC674" at bounding box center [796, 455] width 72 height 29
click at [832, 456] on input "9DC674" at bounding box center [796, 455] width 72 height 29
click at [678, 285] on div at bounding box center [812, 332] width 277 height 102
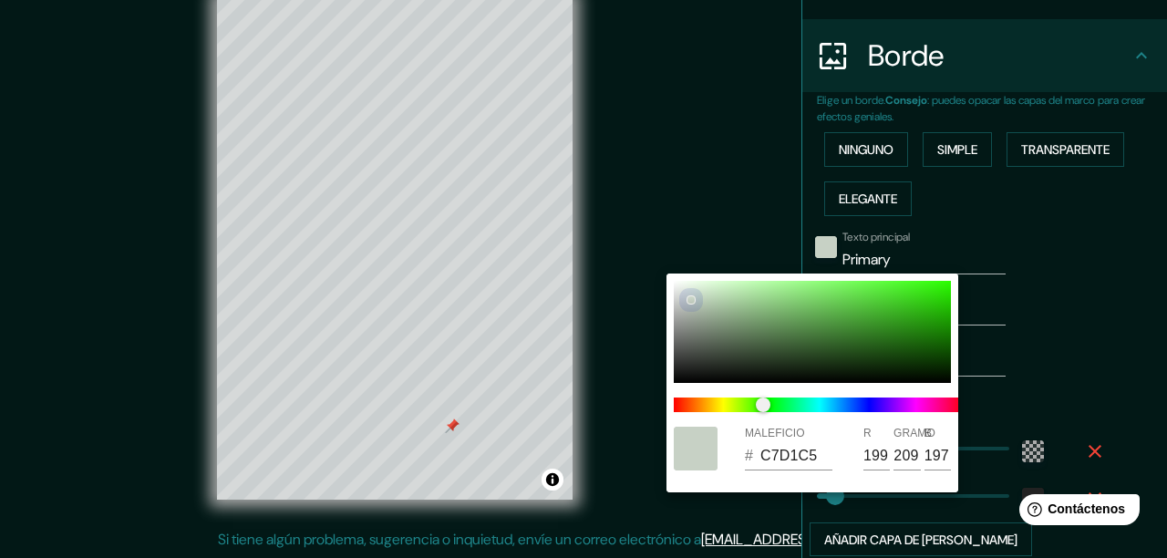
drag, startPoint x: 678, startPoint y: 285, endPoint x: 689, endPoint y: 299, distance: 18.2
click at [689, 299] on div at bounding box center [691, 299] width 7 height 7
drag, startPoint x: 689, startPoint y: 299, endPoint x: 677, endPoint y: 284, distance: 20.1
click at [682, 289] on div at bounding box center [685, 292] width 7 height 7
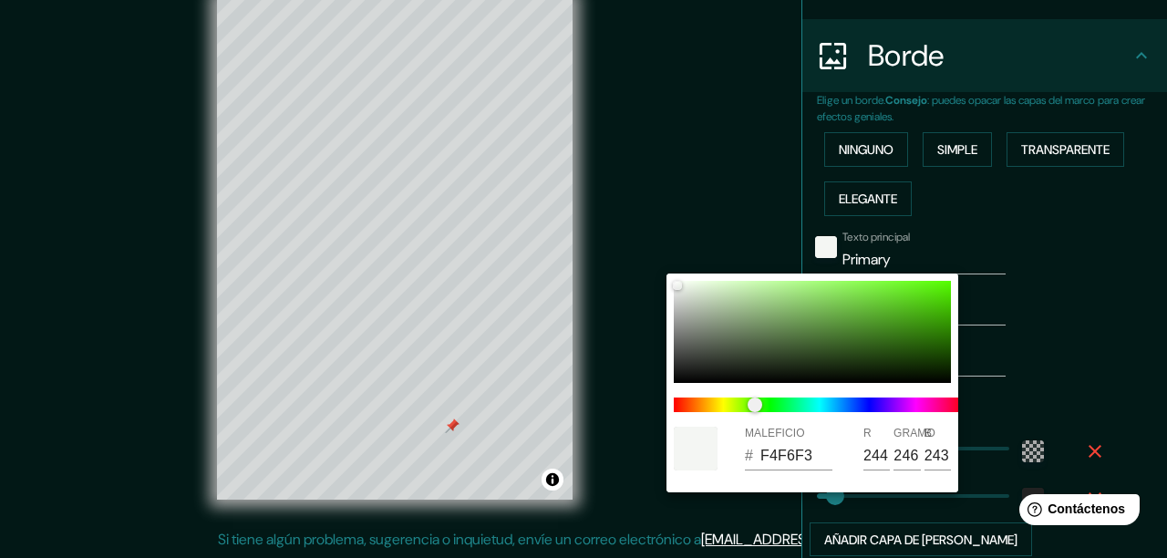
click at [1074, 379] on div at bounding box center [583, 279] width 1167 height 558
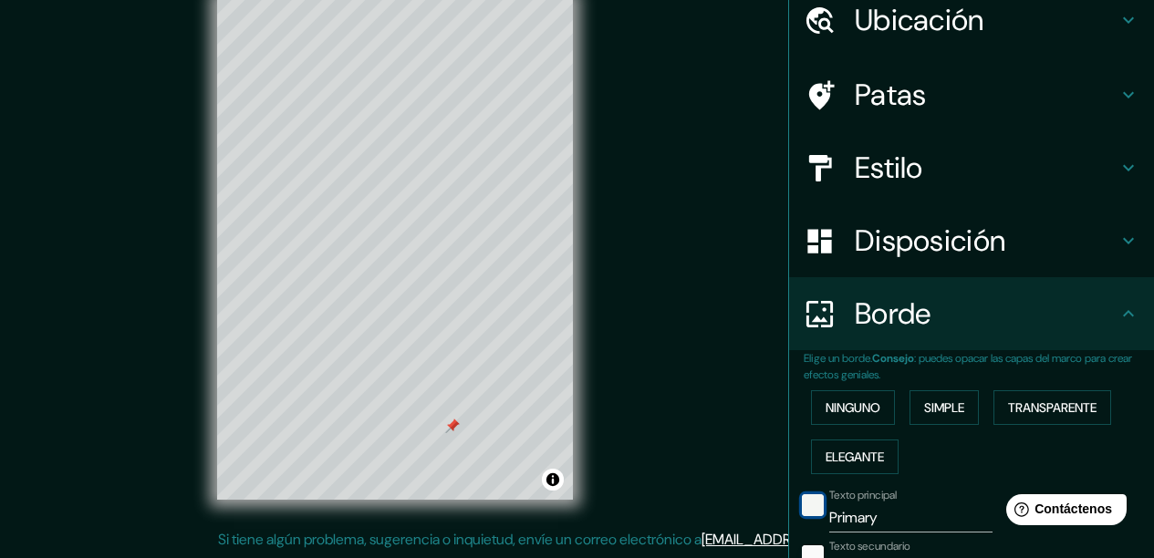
scroll to position [66, 0]
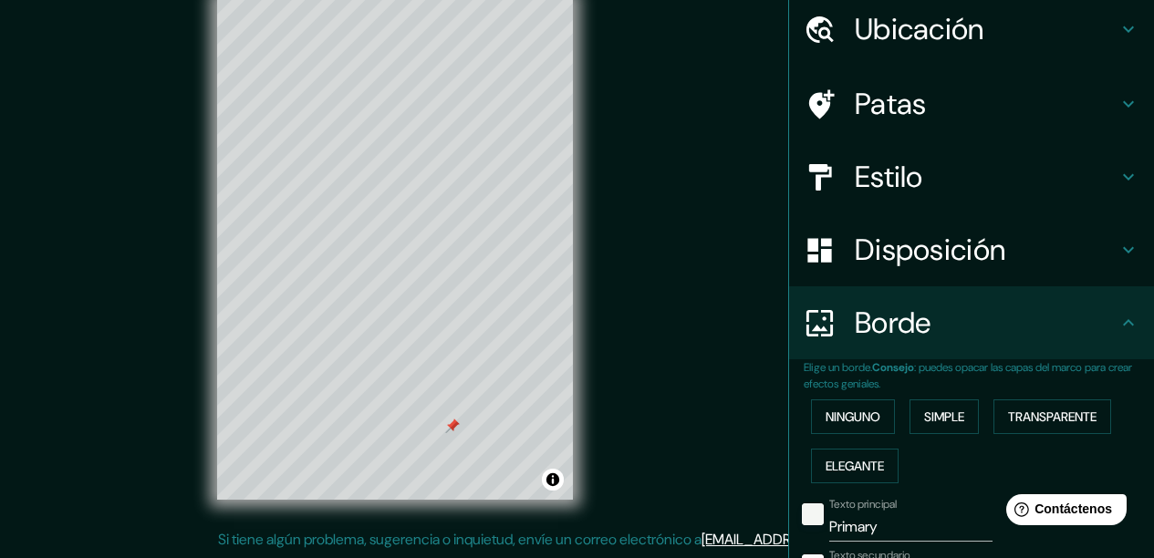
click at [1008, 247] on h4 "Disposición" at bounding box center [985, 250] width 263 height 36
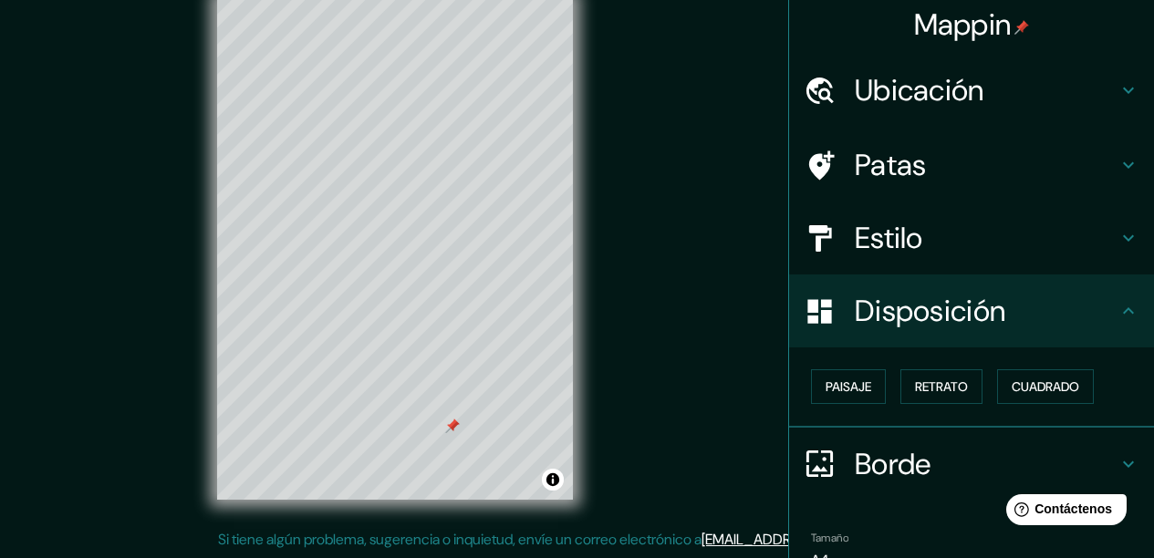
scroll to position [0, 0]
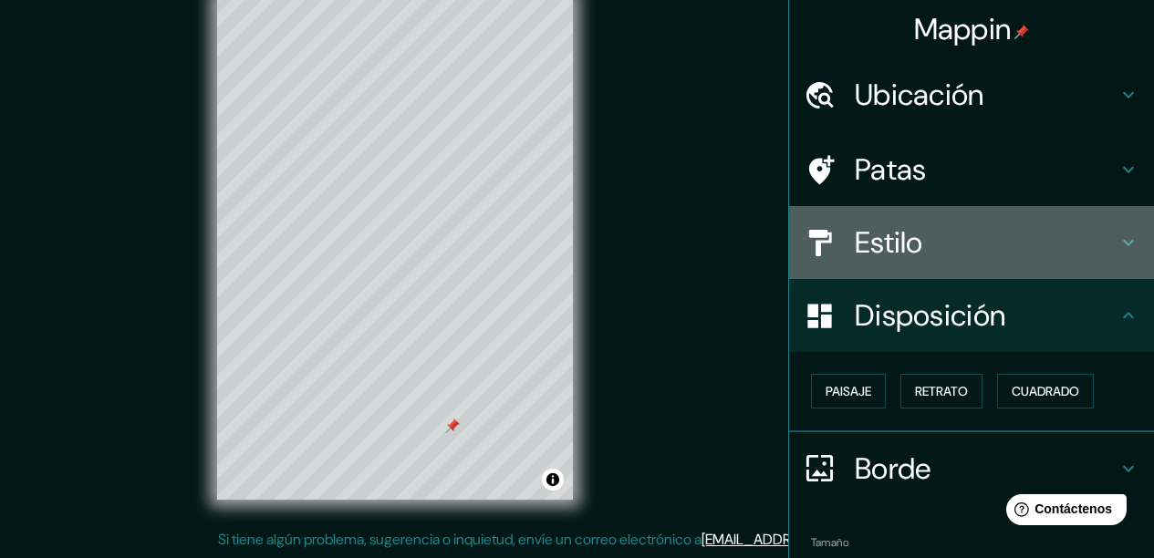
click at [974, 245] on h4 "Estilo" at bounding box center [985, 242] width 263 height 36
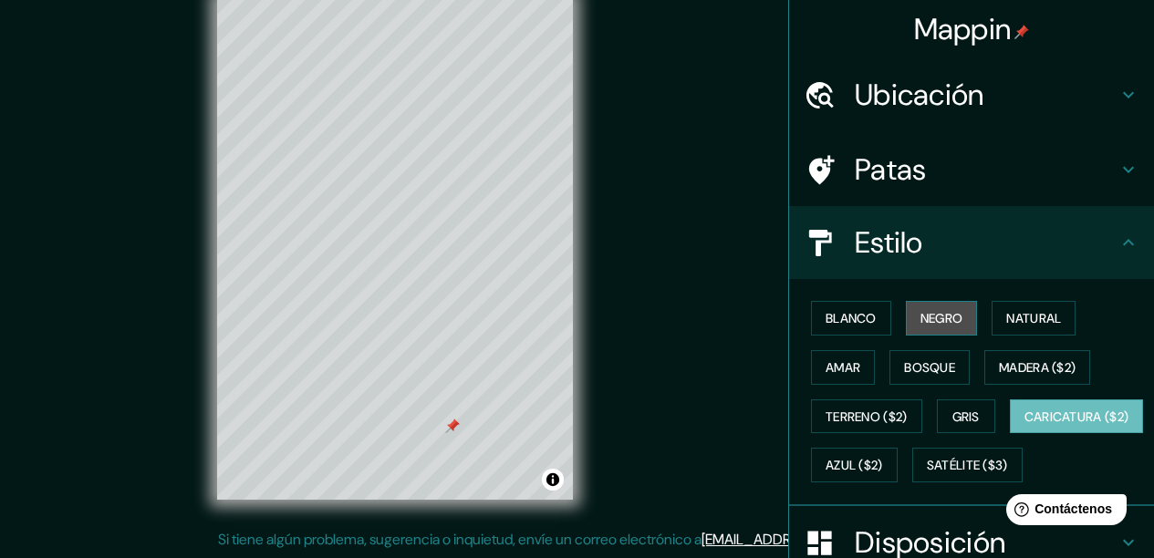
click at [939, 324] on font "Negro" at bounding box center [941, 318] width 43 height 16
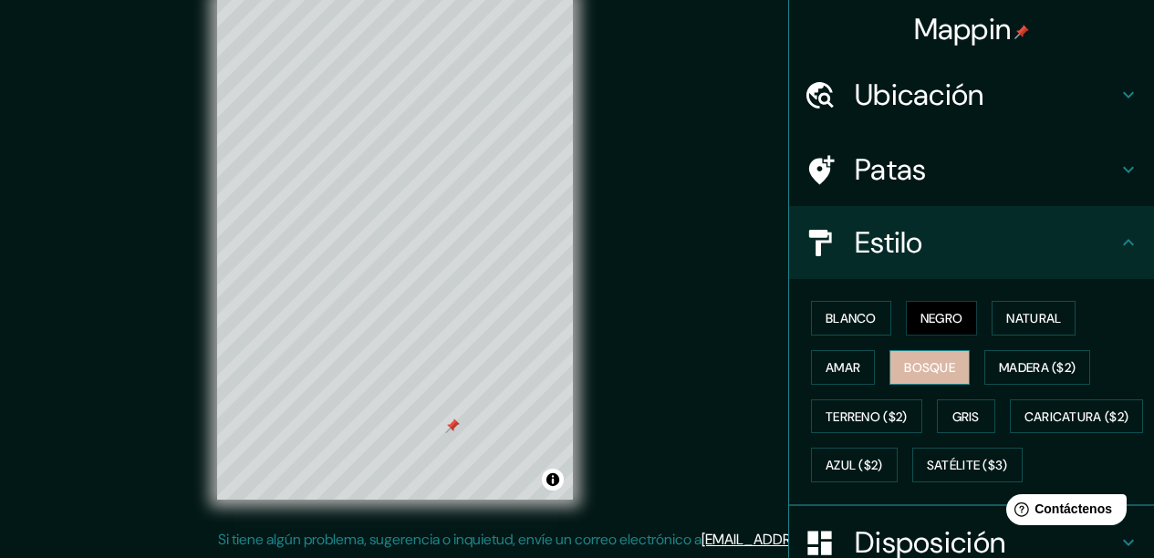
click at [912, 369] on font "Bosque" at bounding box center [929, 367] width 51 height 16
click at [844, 371] on font "Amar" at bounding box center [842, 367] width 35 height 16
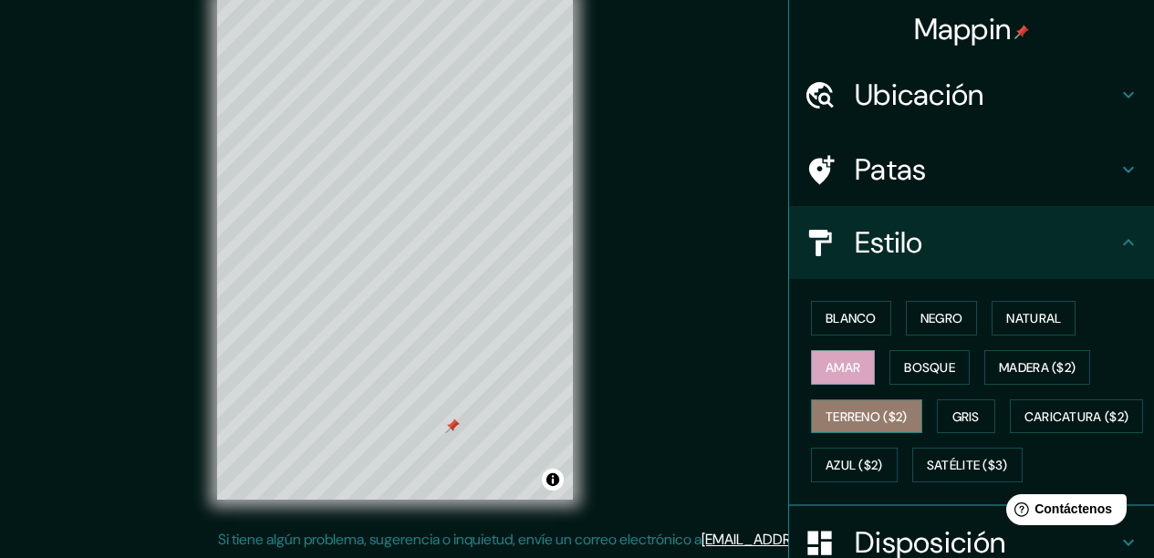
click at [847, 416] on font "Terreno ($2)" at bounding box center [866, 417] width 82 height 16
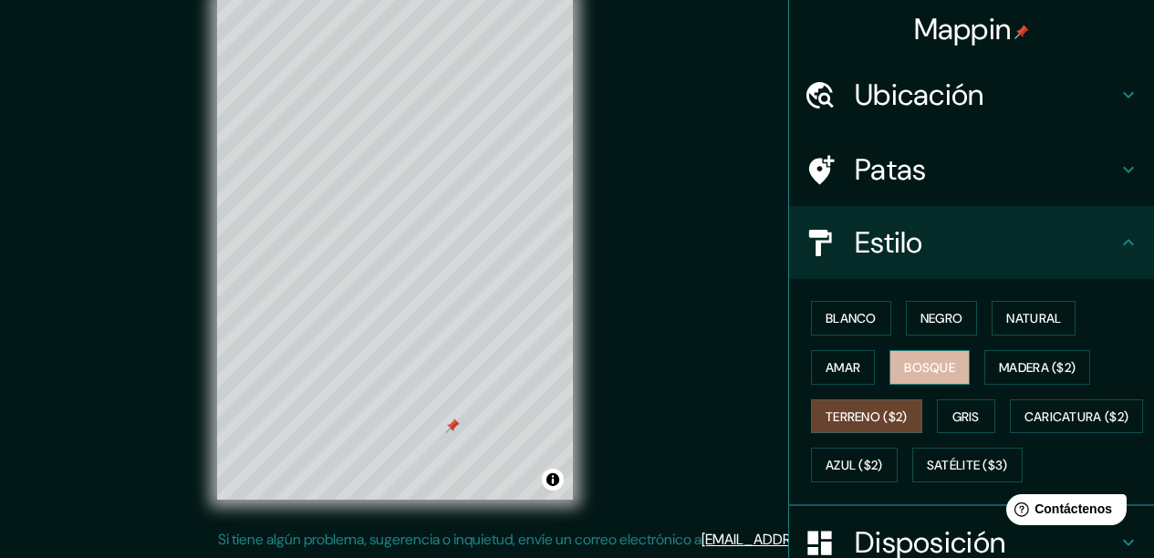
click at [935, 368] on font "Bosque" at bounding box center [929, 367] width 51 height 16
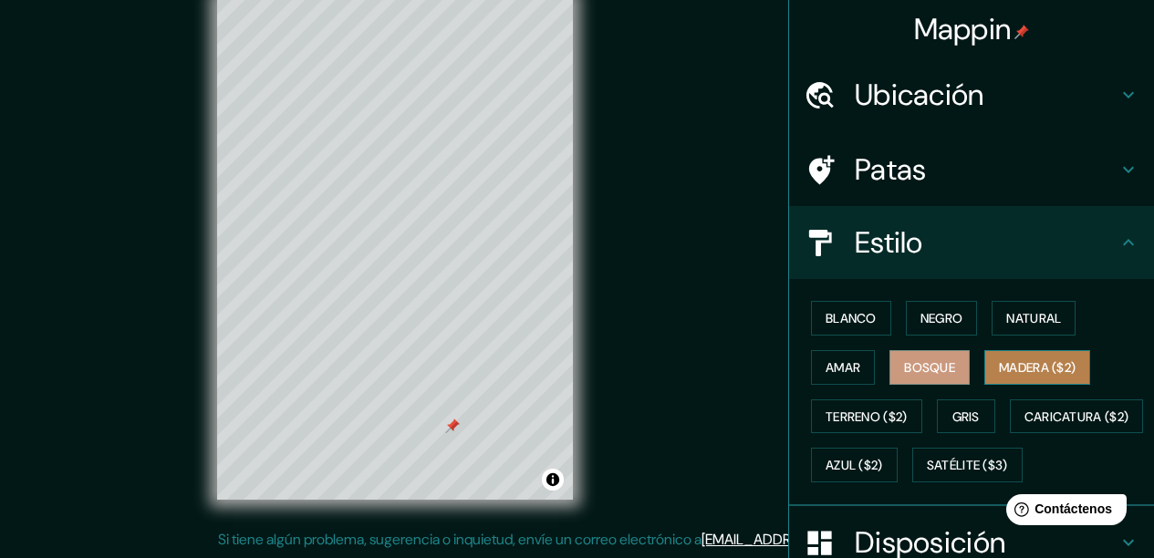
click at [1029, 368] on font "Madera ($2)" at bounding box center [1036, 367] width 77 height 16
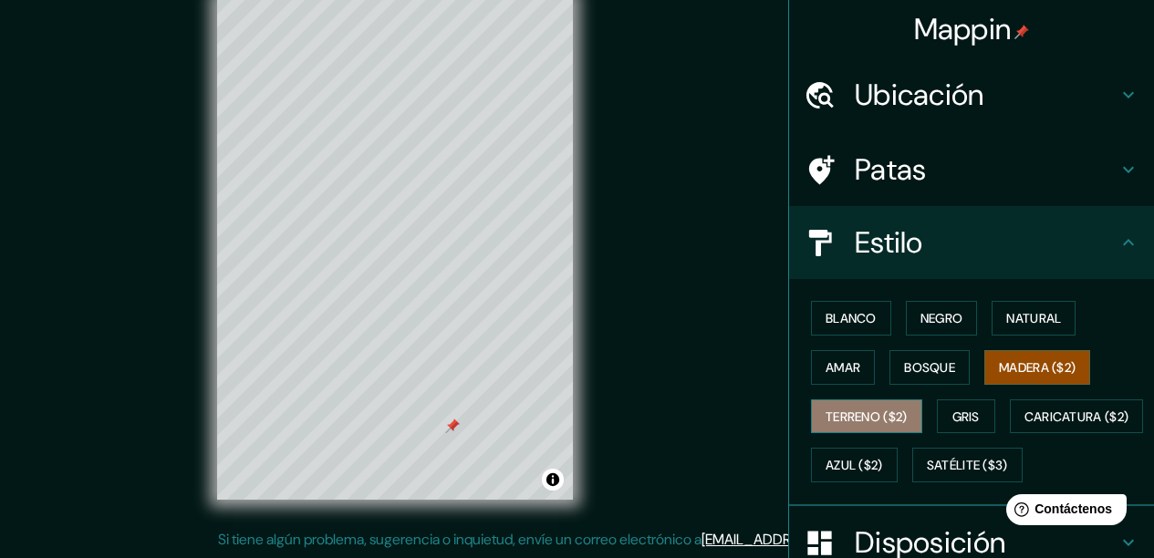
click at [871, 416] on font "Terreno ($2)" at bounding box center [866, 417] width 82 height 16
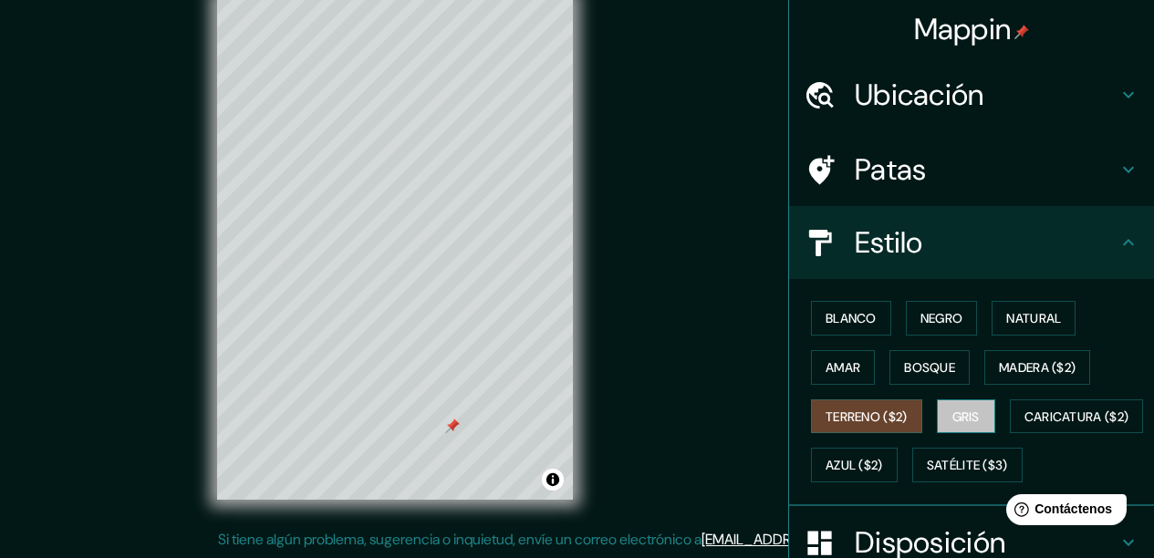
click at [958, 414] on font "Gris" at bounding box center [965, 417] width 27 height 16
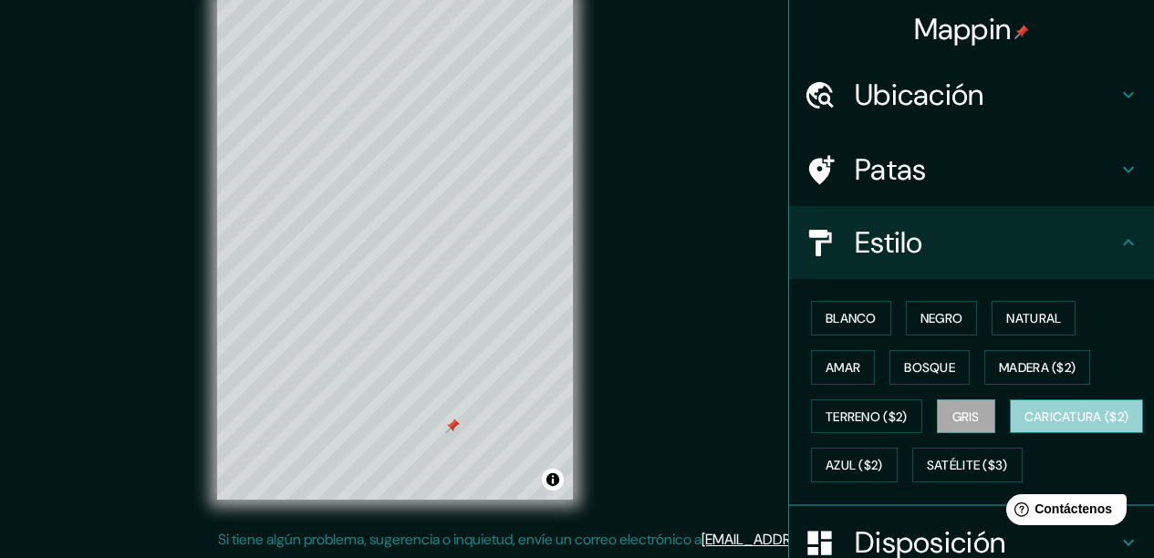
click at [1024, 425] on font "Caricatura ($2)" at bounding box center [1076, 417] width 105 height 16
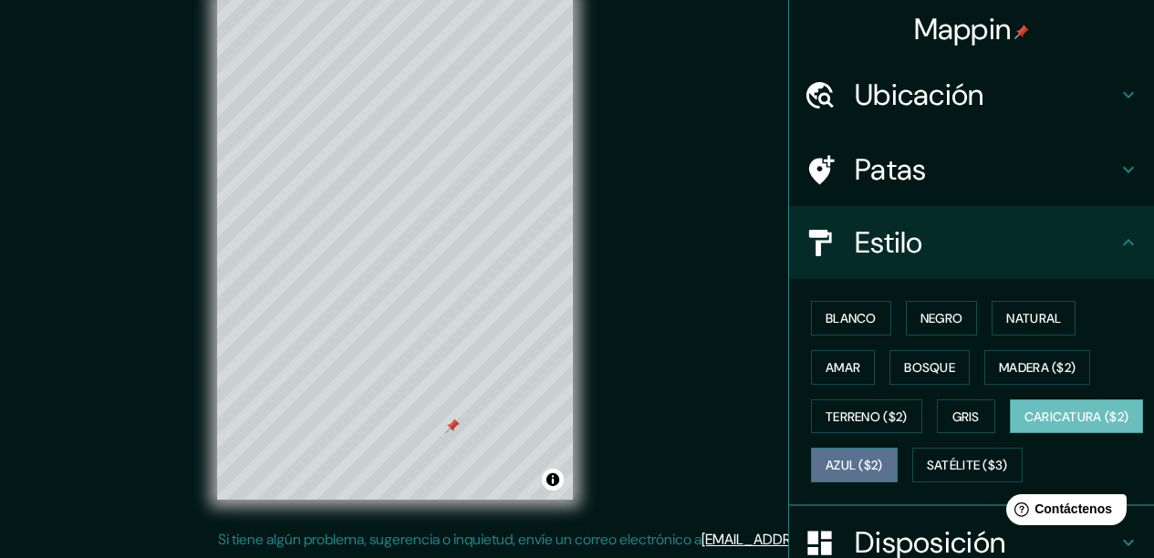
click at [883, 461] on font "Azul ($2)" at bounding box center [853, 466] width 57 height 16
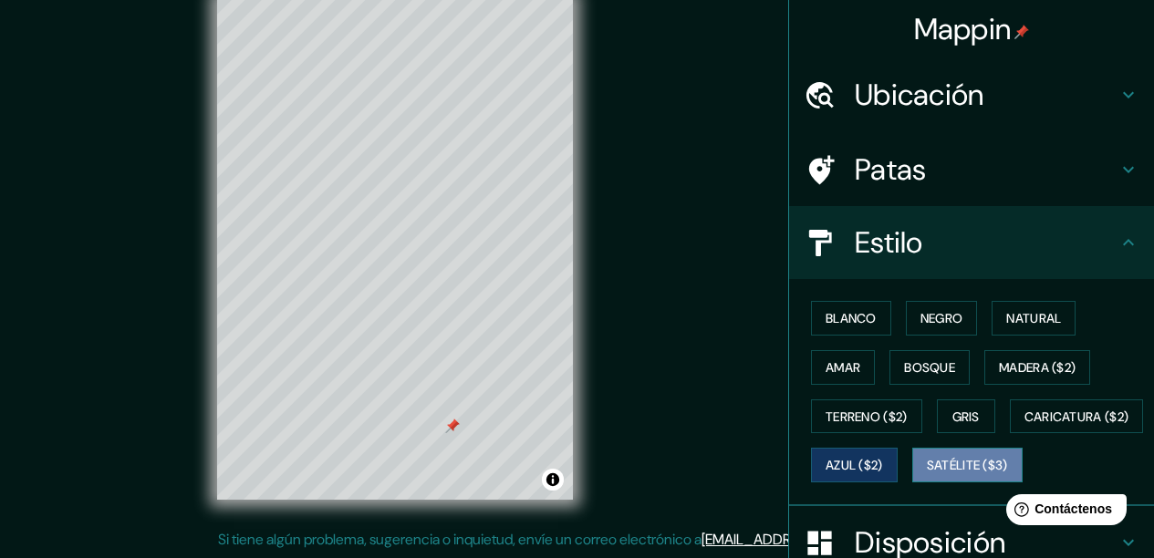
click at [926, 474] on font "Satélite ($3)" at bounding box center [966, 466] width 81 height 16
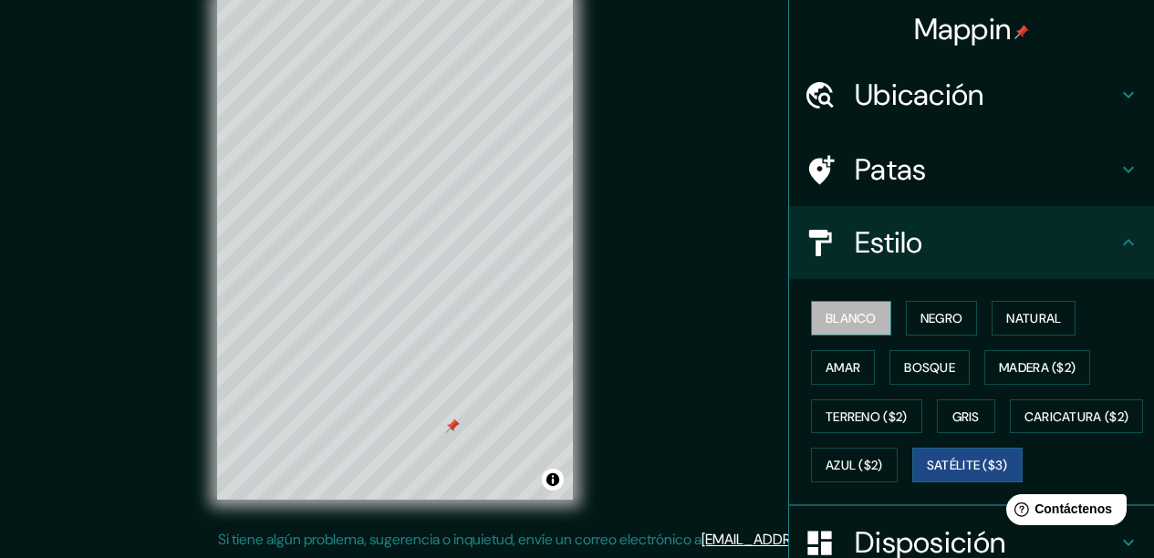
click at [851, 326] on font "Blanco" at bounding box center [850, 318] width 51 height 24
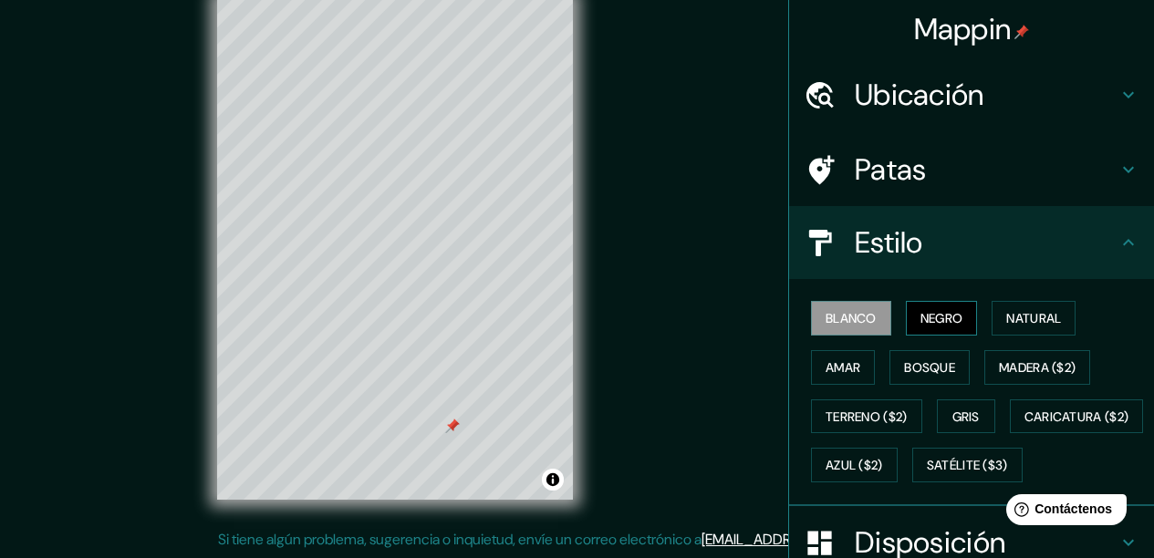
click at [924, 318] on font "Negro" at bounding box center [941, 318] width 43 height 16
click at [1006, 314] on font "Natural" at bounding box center [1033, 318] width 55 height 16
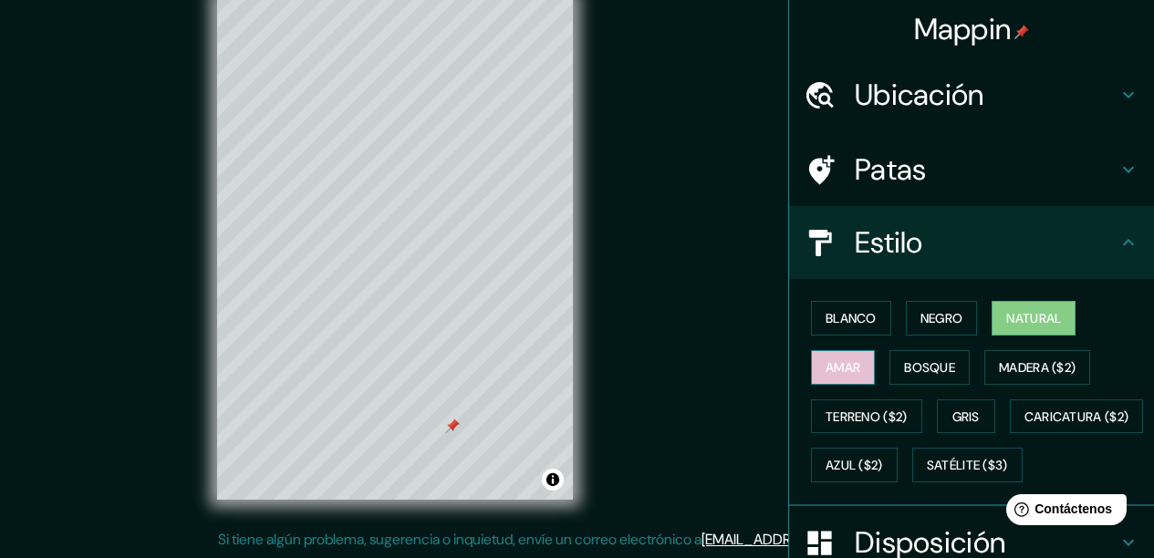
click at [840, 364] on font "Amar" at bounding box center [842, 367] width 35 height 16
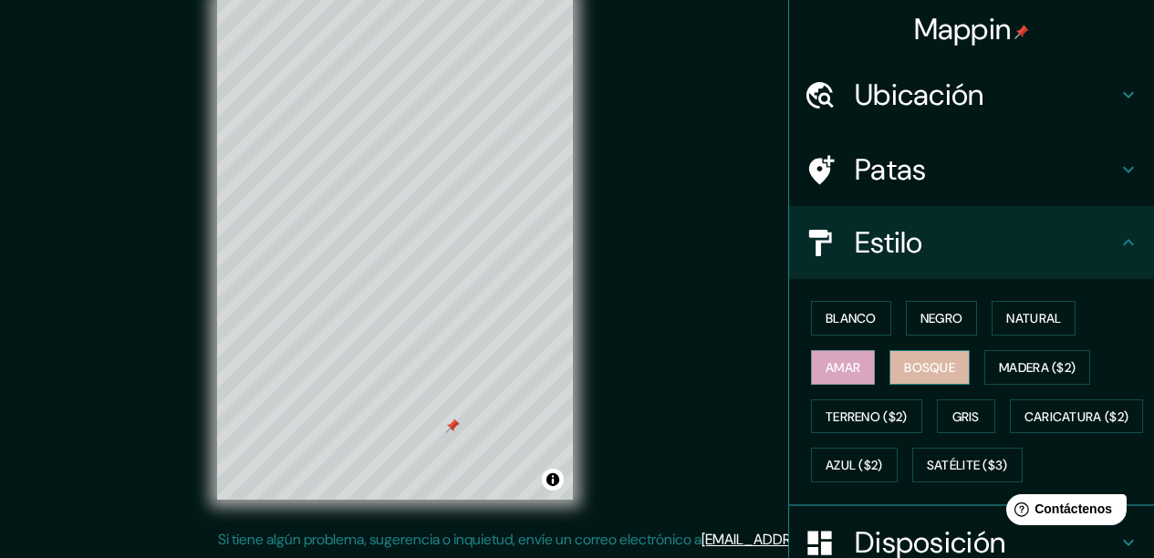
click at [914, 360] on font "Bosque" at bounding box center [929, 367] width 51 height 16
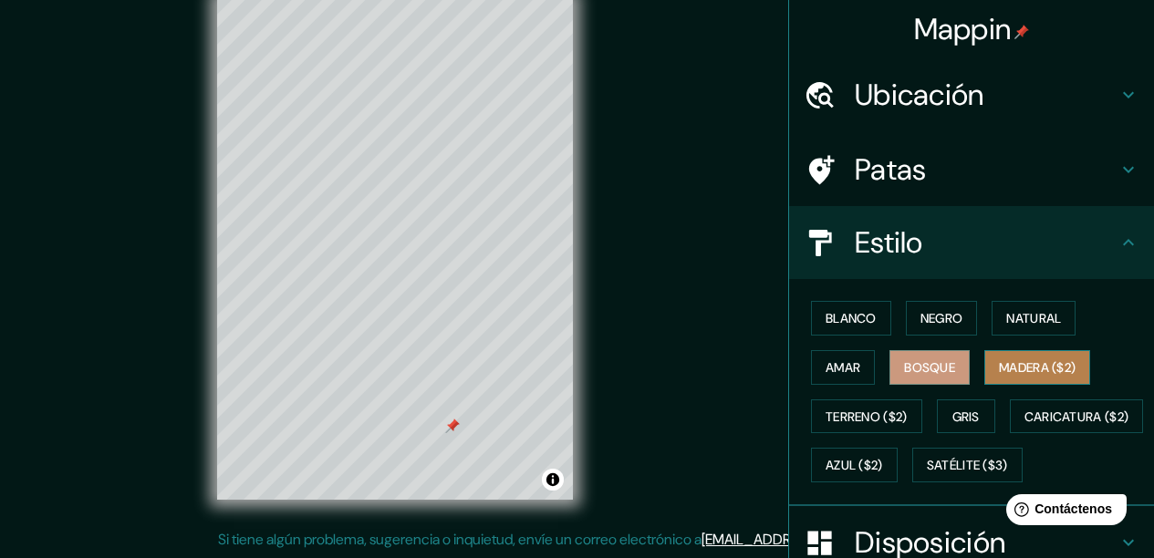
click at [1002, 364] on font "Madera ($2)" at bounding box center [1036, 367] width 77 height 16
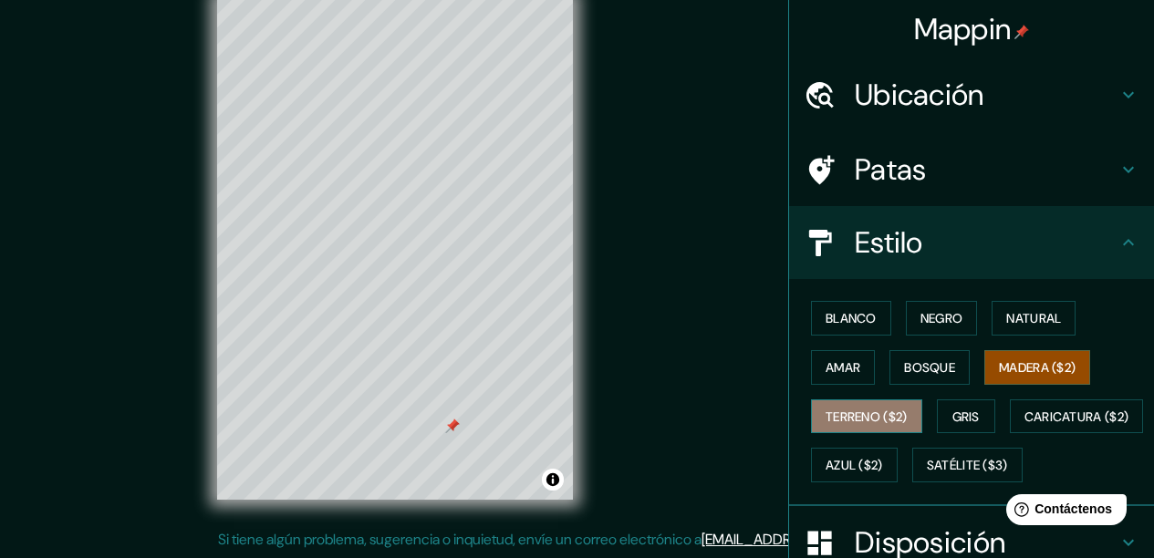
click at [845, 419] on font "Terreno ($2)" at bounding box center [866, 417] width 82 height 16
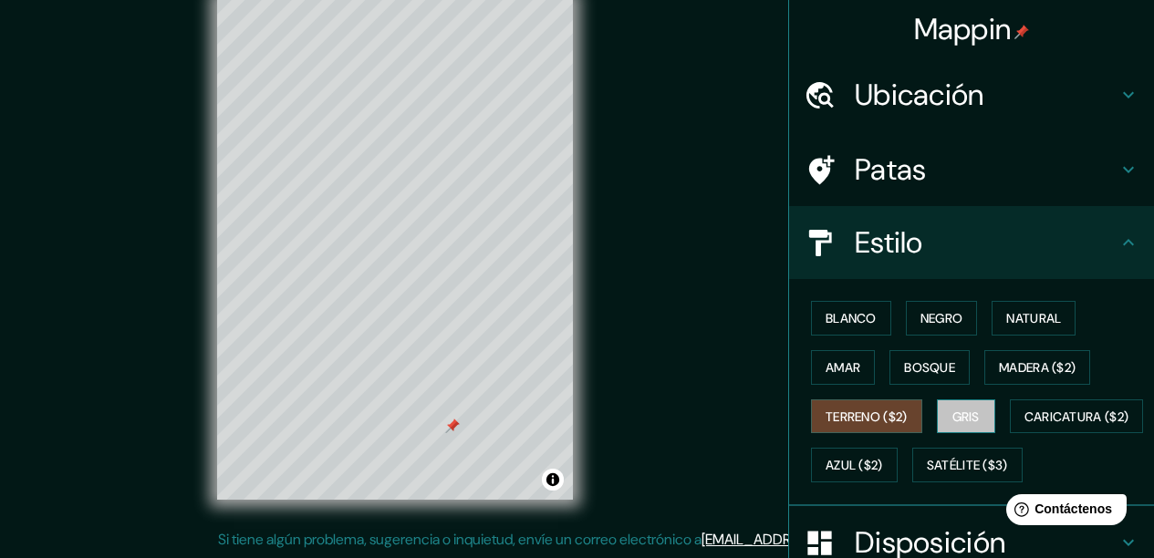
click at [966, 410] on font "Gris" at bounding box center [965, 417] width 27 height 16
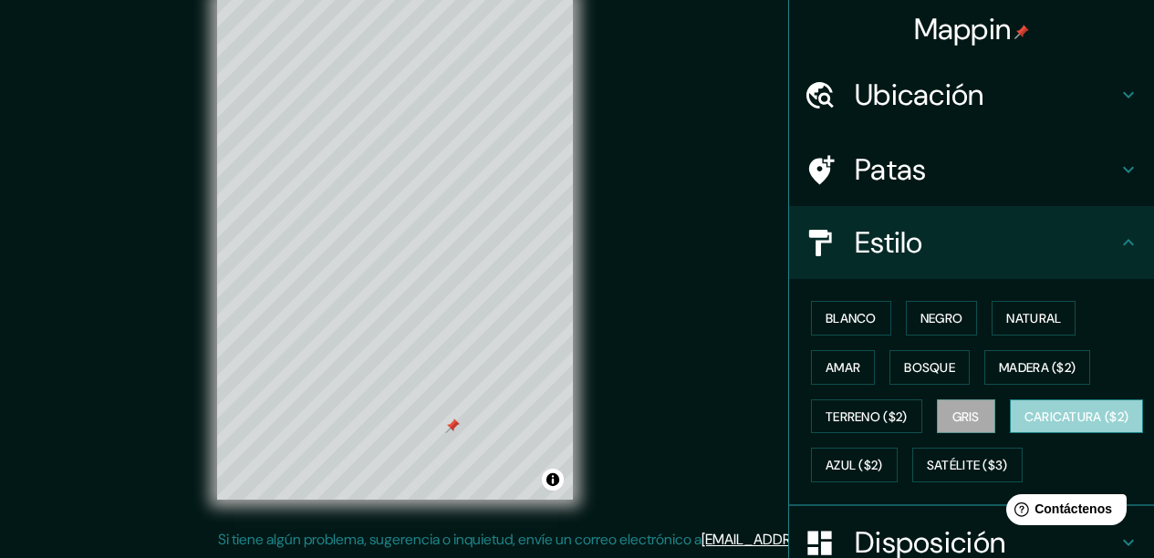
click at [1024, 425] on font "Caricatura ($2)" at bounding box center [1076, 417] width 105 height 16
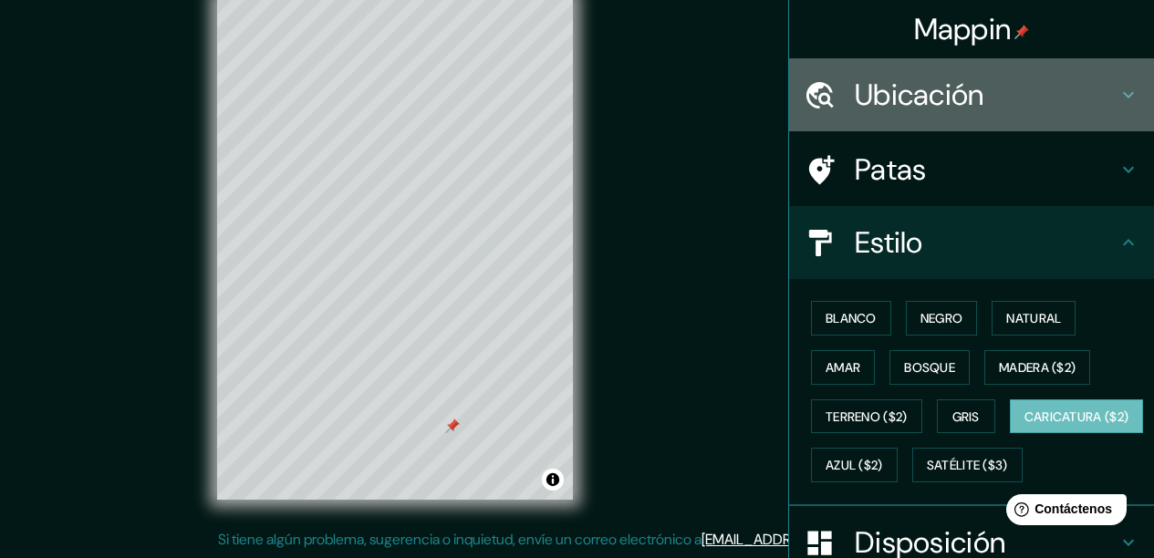
click at [1100, 94] on h4 "Ubicación" at bounding box center [985, 95] width 263 height 36
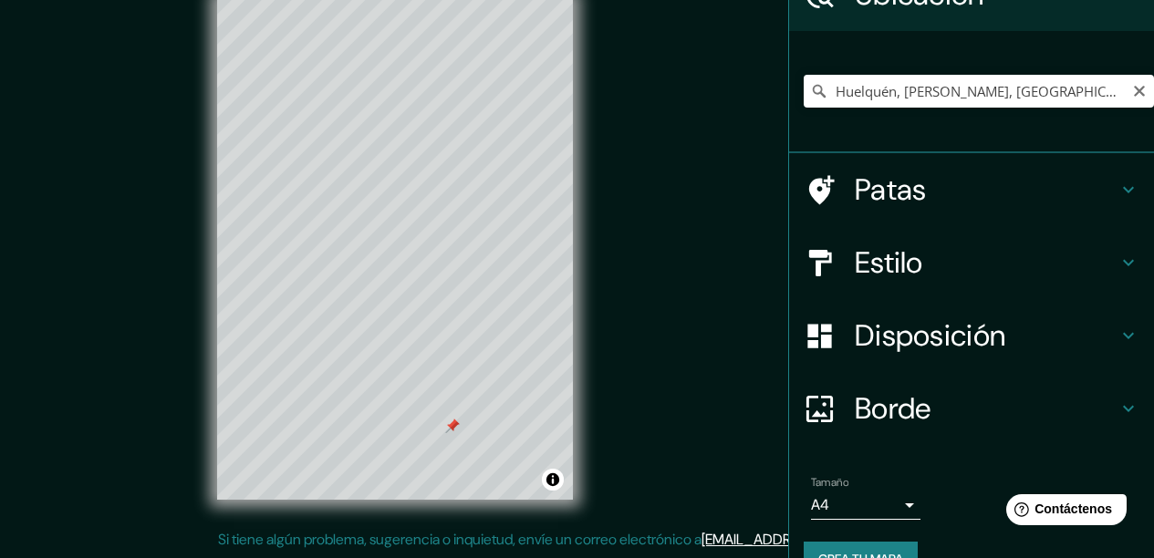
scroll to position [140, 0]
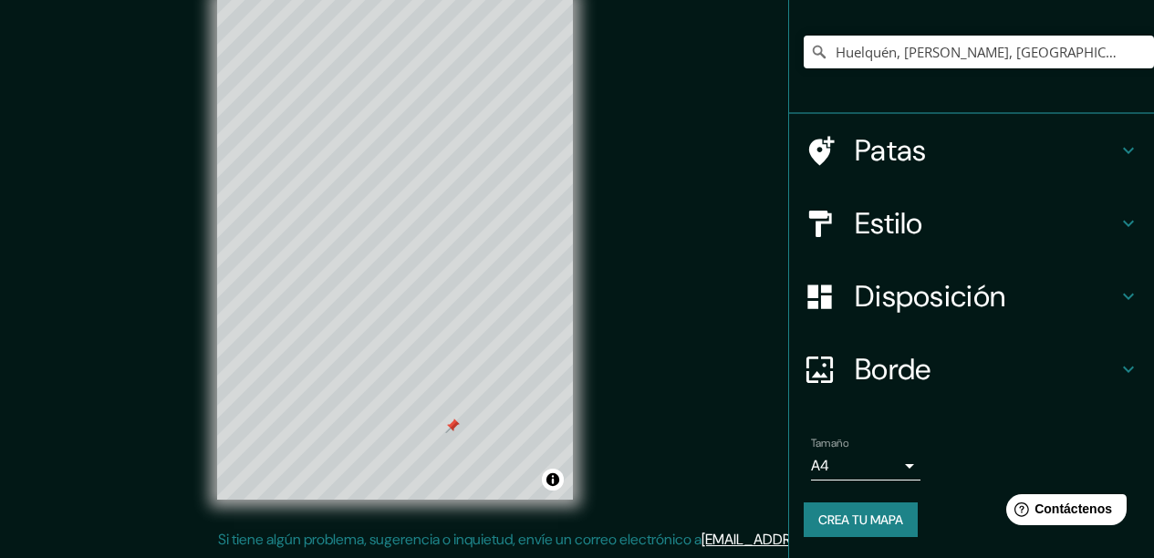
click at [866, 519] on font "Crea tu mapa" at bounding box center [860, 520] width 85 height 16
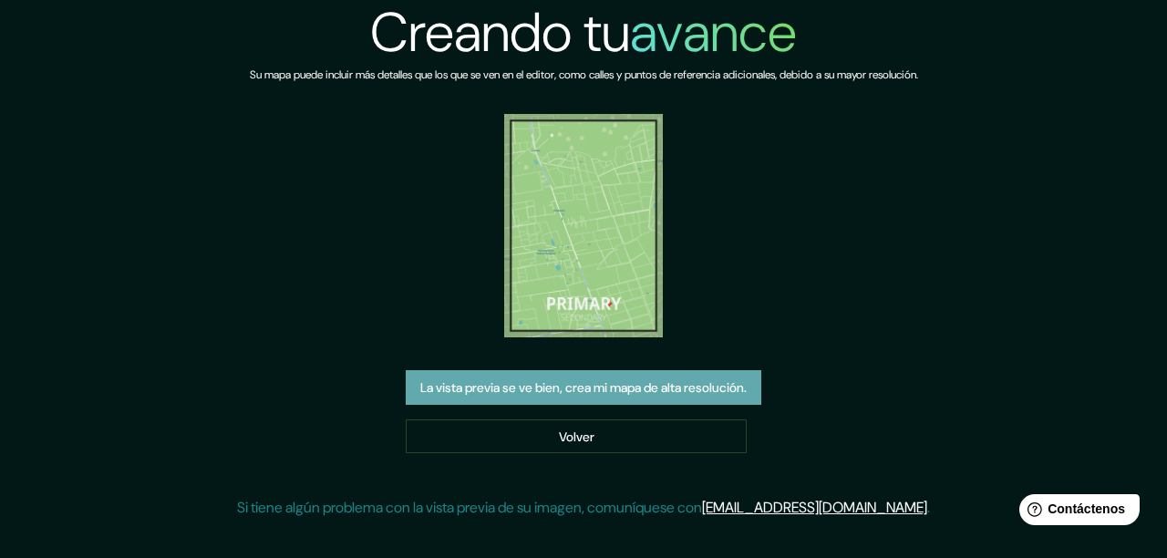
click at [634, 393] on font "La vista previa se ve bien, crea mi mapa de alta resolución." at bounding box center [583, 387] width 326 height 16
